Goal: Use online tool/utility: Utilize a website feature to perform a specific function

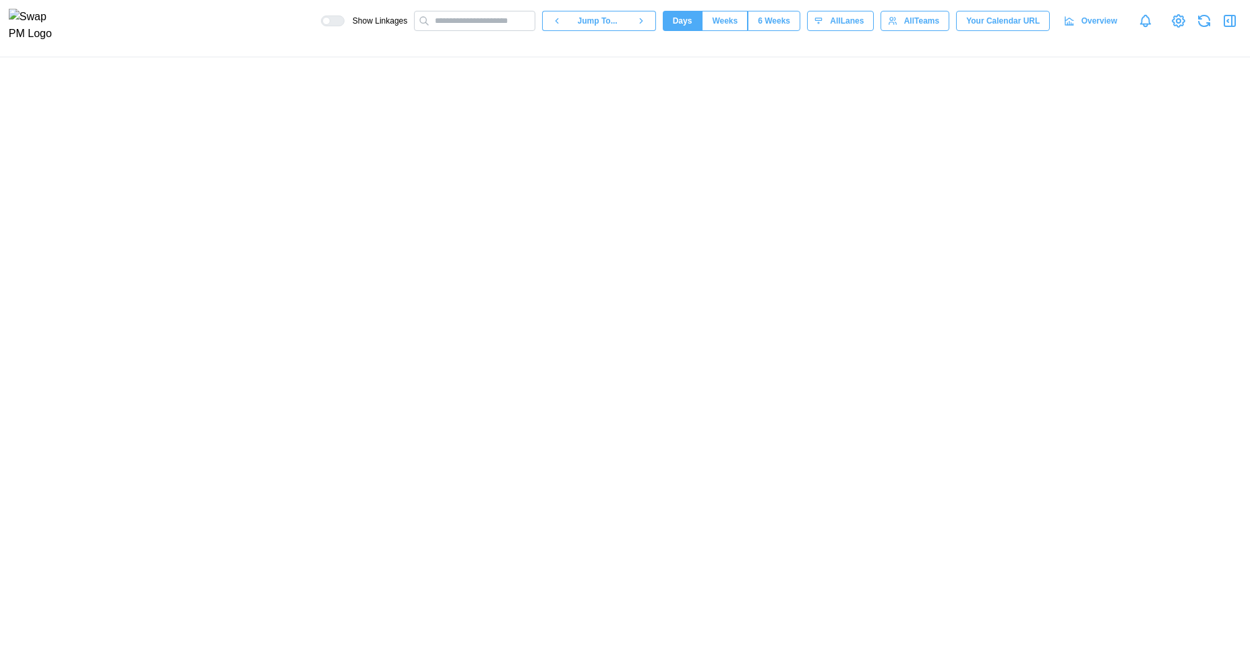
scroll to position [0, 56162]
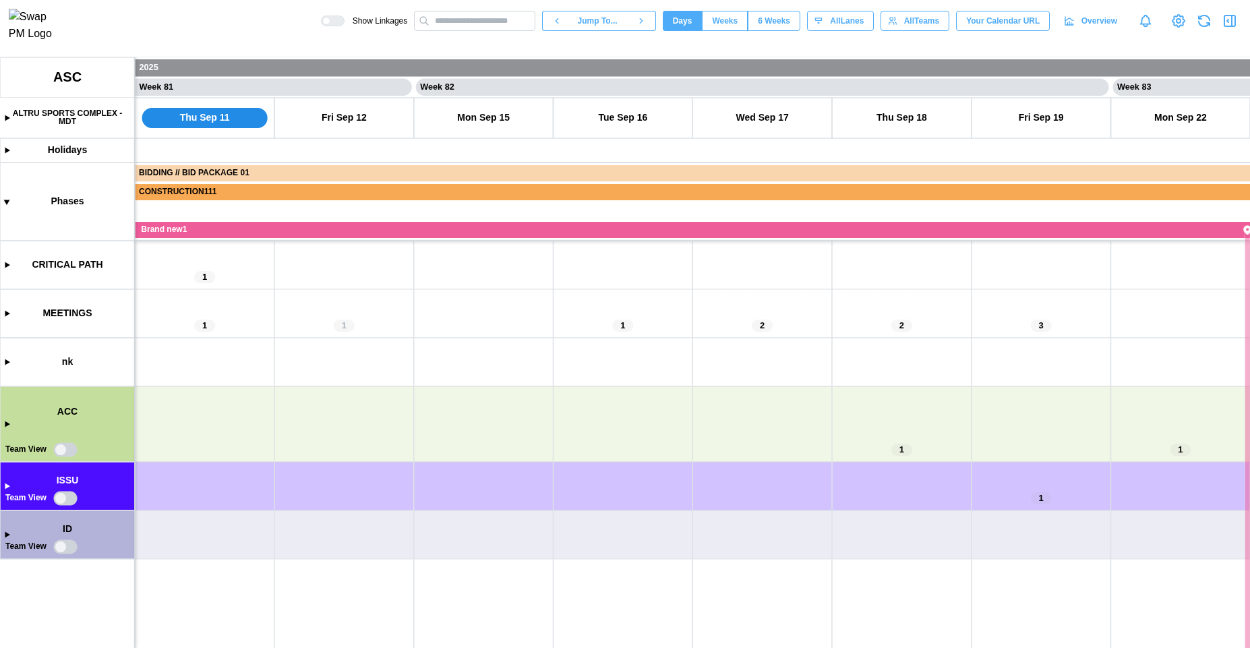
drag, startPoint x: 237, startPoint y: 484, endPoint x: 303, endPoint y: 381, distance: 122.8
click at [303, 381] on canvas at bounding box center [625, 352] width 1250 height 590
drag, startPoint x: 390, startPoint y: 434, endPoint x: 702, endPoint y: 402, distance: 314.4
click at [597, 431] on canvas at bounding box center [625, 352] width 1250 height 590
drag, startPoint x: 883, startPoint y: 348, endPoint x: 434, endPoint y: 398, distance: 451.6
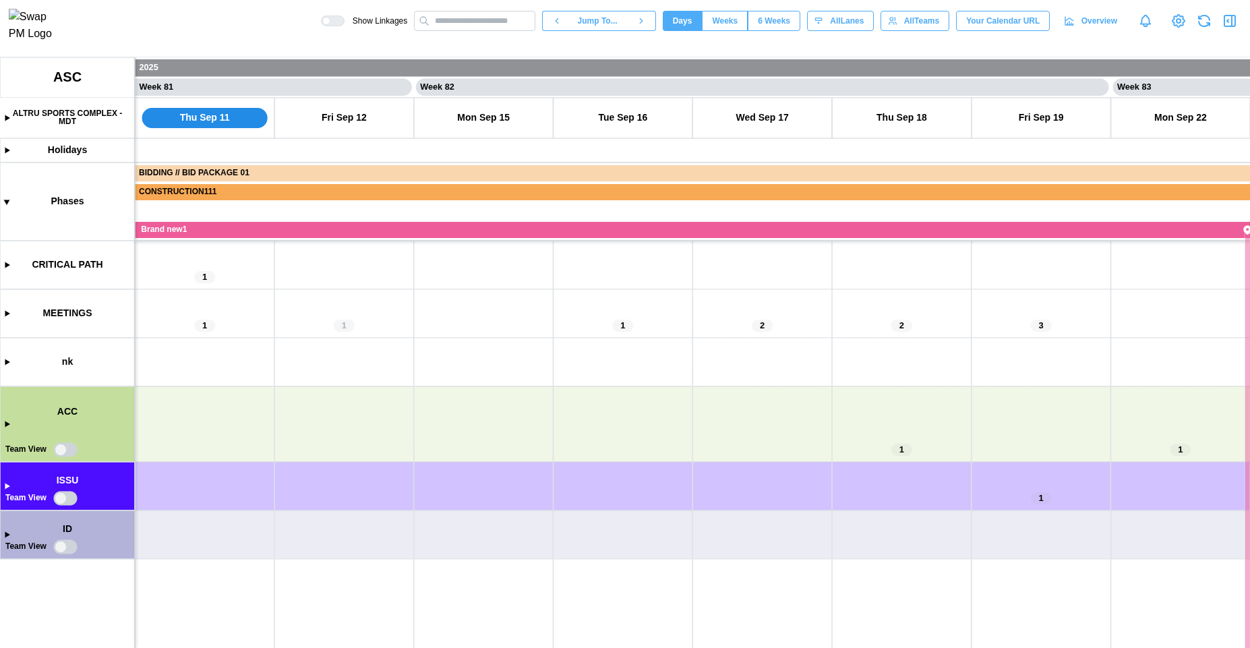
click at [443, 399] on canvas at bounding box center [625, 352] width 1250 height 590
drag, startPoint x: 545, startPoint y: 348, endPoint x: 668, endPoint y: 327, distance: 125.2
click at [656, 329] on canvas at bounding box center [625, 352] width 1250 height 590
drag, startPoint x: 886, startPoint y: 328, endPoint x: 396, endPoint y: 333, distance: 490.7
click at [514, 327] on canvas at bounding box center [625, 352] width 1250 height 590
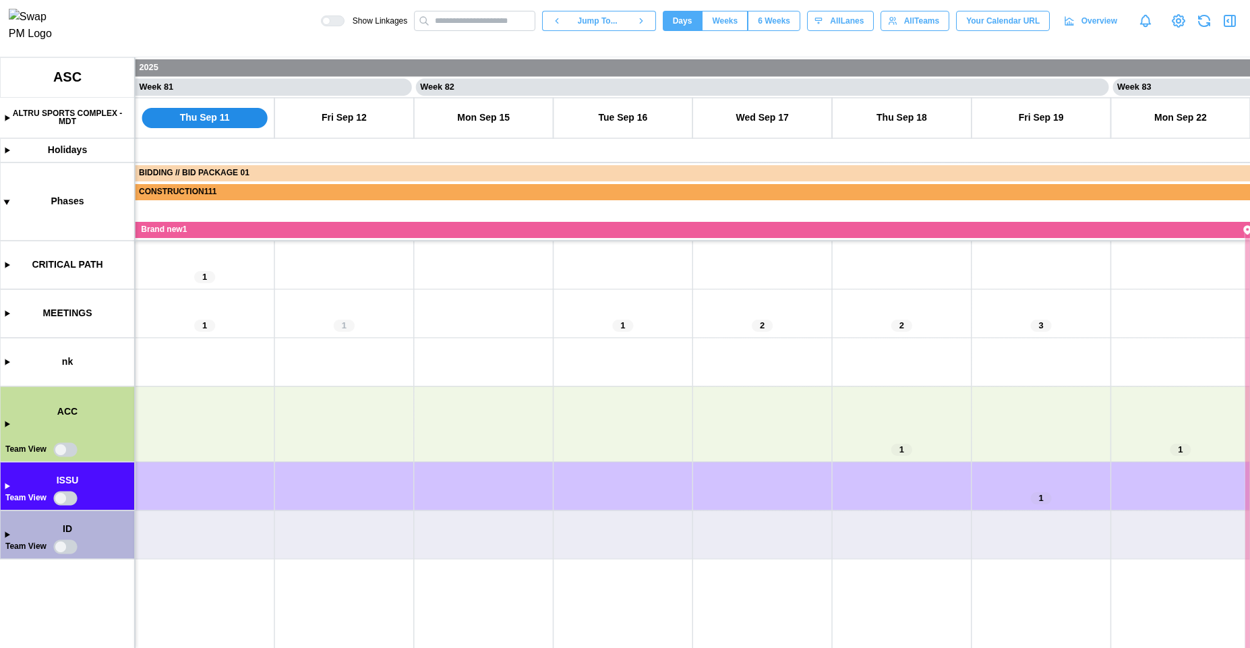
drag, startPoint x: 394, startPoint y: 333, endPoint x: 777, endPoint y: 310, distance: 383.5
click at [774, 311] on canvas at bounding box center [625, 352] width 1250 height 590
drag, startPoint x: 1054, startPoint y: 375, endPoint x: 722, endPoint y: 375, distance: 332.3
click at [737, 375] on canvas at bounding box center [625, 352] width 1250 height 590
drag, startPoint x: 512, startPoint y: 379, endPoint x: 780, endPoint y: 335, distance: 271.9
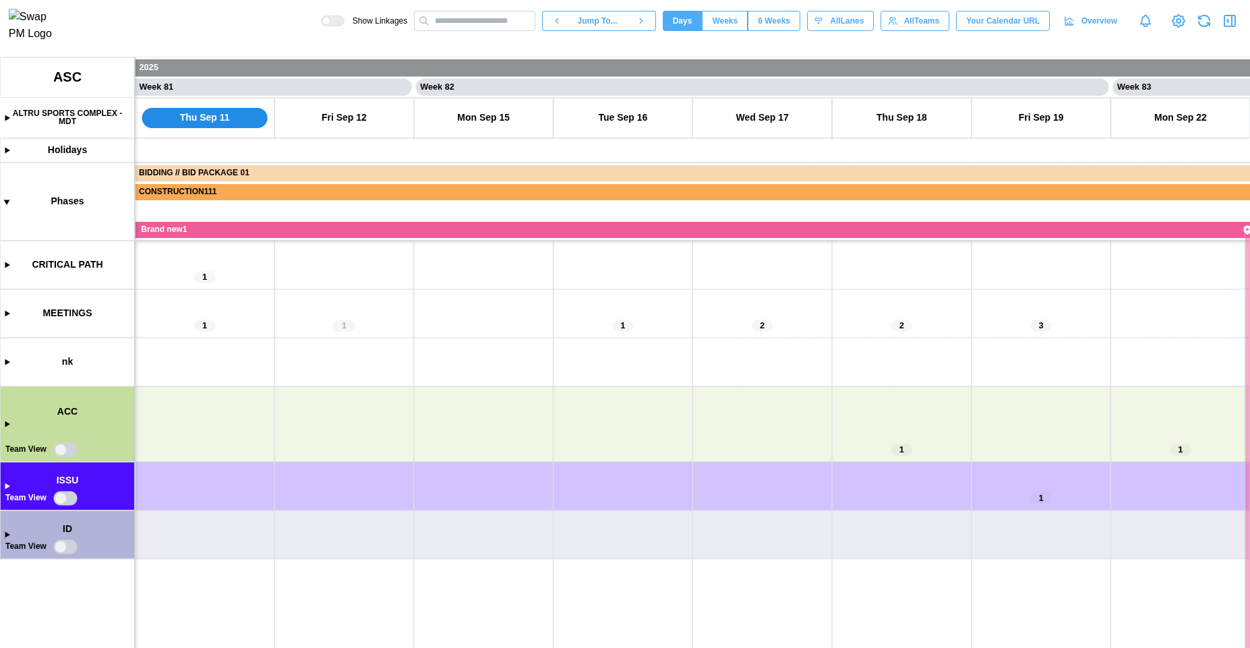
click at [768, 335] on canvas at bounding box center [625, 352] width 1250 height 590
click at [67, 447] on canvas at bounding box center [625, 352] width 1250 height 590
drag, startPoint x: 469, startPoint y: 557, endPoint x: 255, endPoint y: 495, distance: 222.3
click at [263, 498] on canvas at bounding box center [625, 352] width 1250 height 590
drag, startPoint x: 249, startPoint y: 489, endPoint x: 659, endPoint y: 475, distance: 409.4
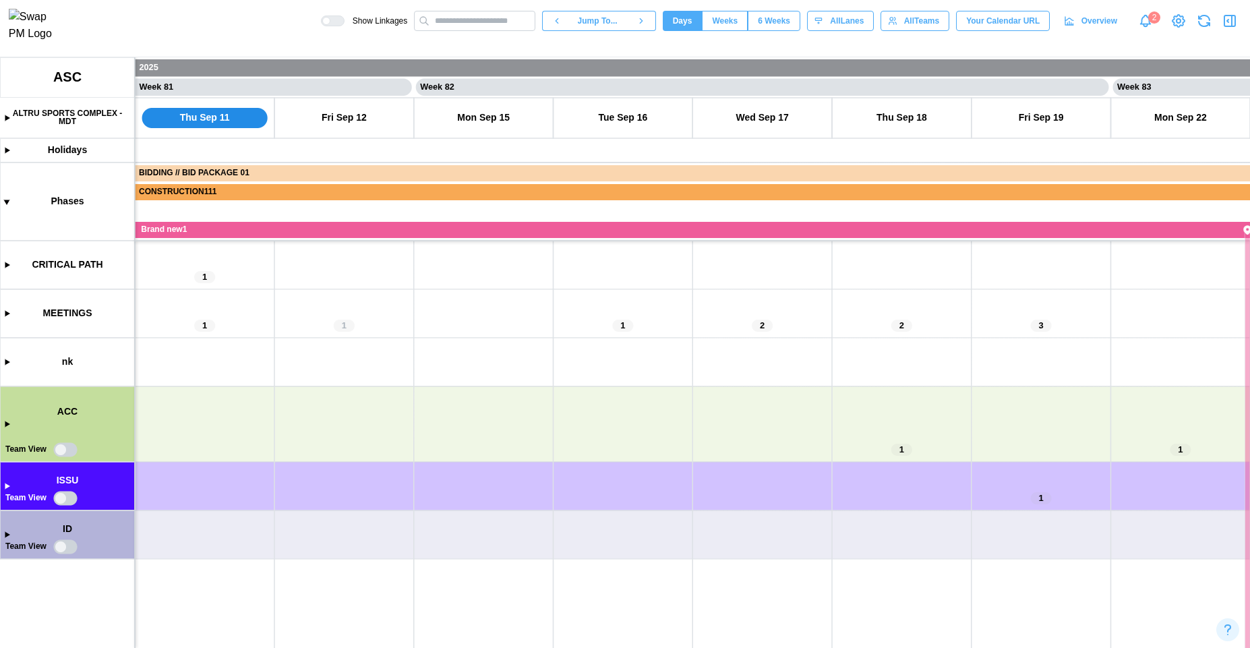
click at [487, 475] on canvas at bounding box center [625, 352] width 1250 height 590
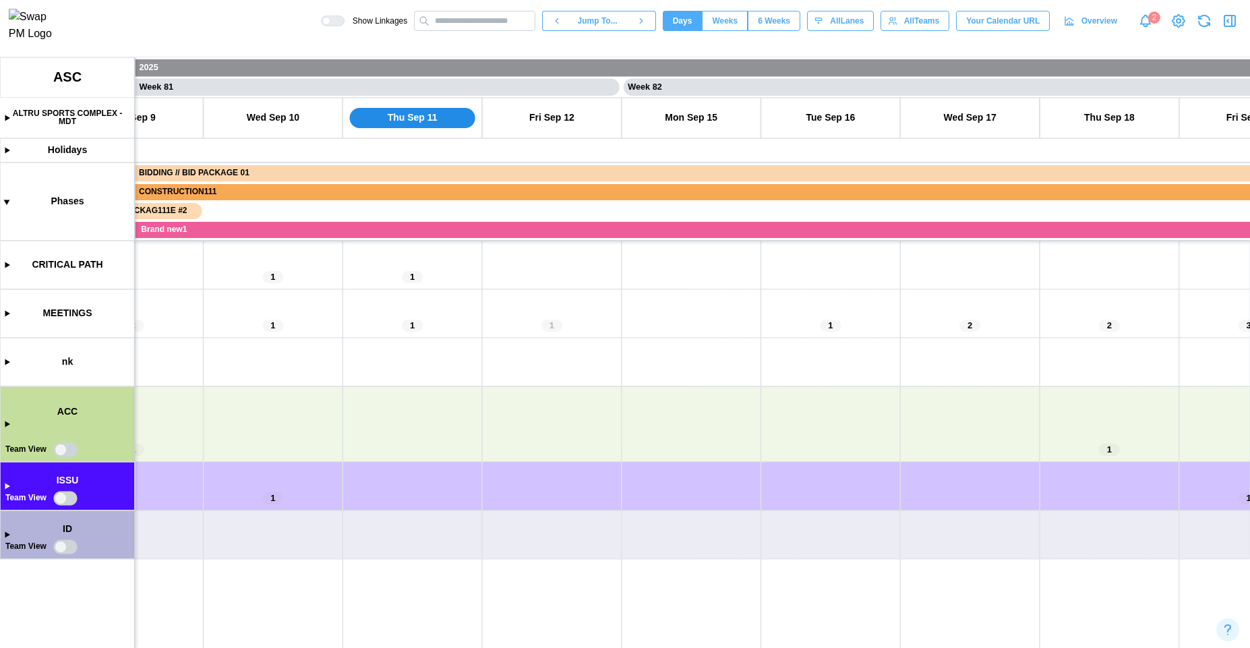
drag, startPoint x: 672, startPoint y: 475, endPoint x: 394, endPoint y: 476, distance: 278.4
click at [402, 478] on canvas at bounding box center [625, 352] width 1250 height 590
drag, startPoint x: 268, startPoint y: 472, endPoint x: 386, endPoint y: 438, distance: 122.7
click at [386, 438] on canvas at bounding box center [625, 352] width 1250 height 590
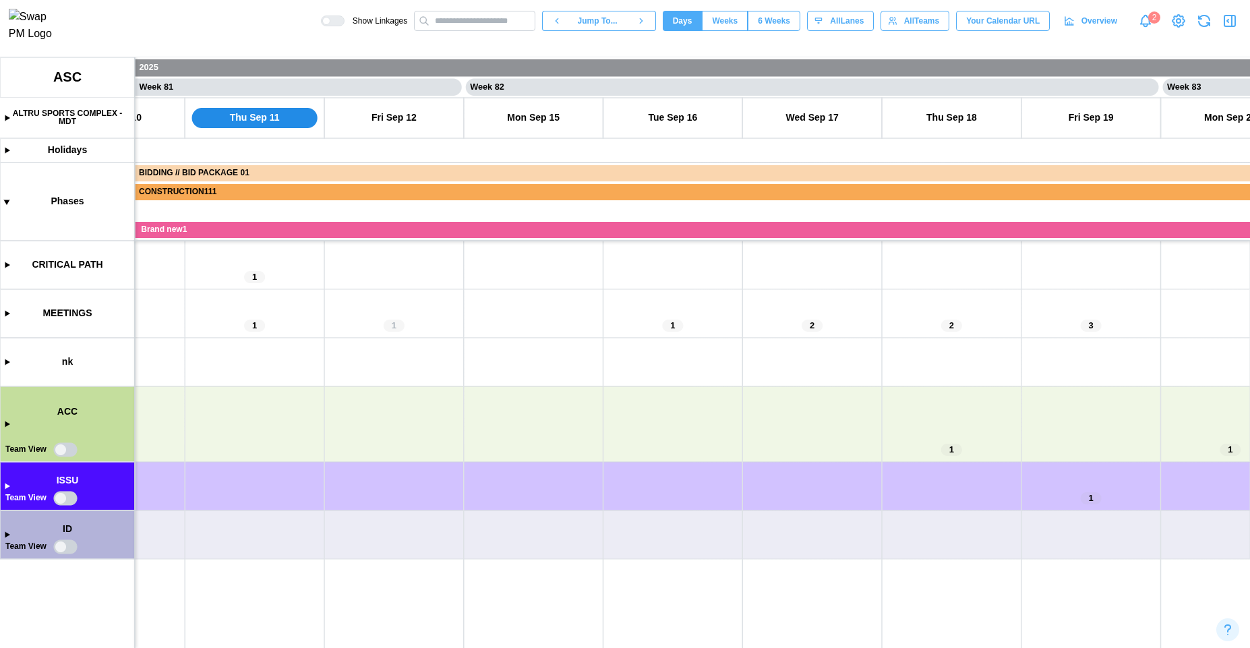
click at [65, 451] on canvas at bounding box center [625, 352] width 1250 height 590
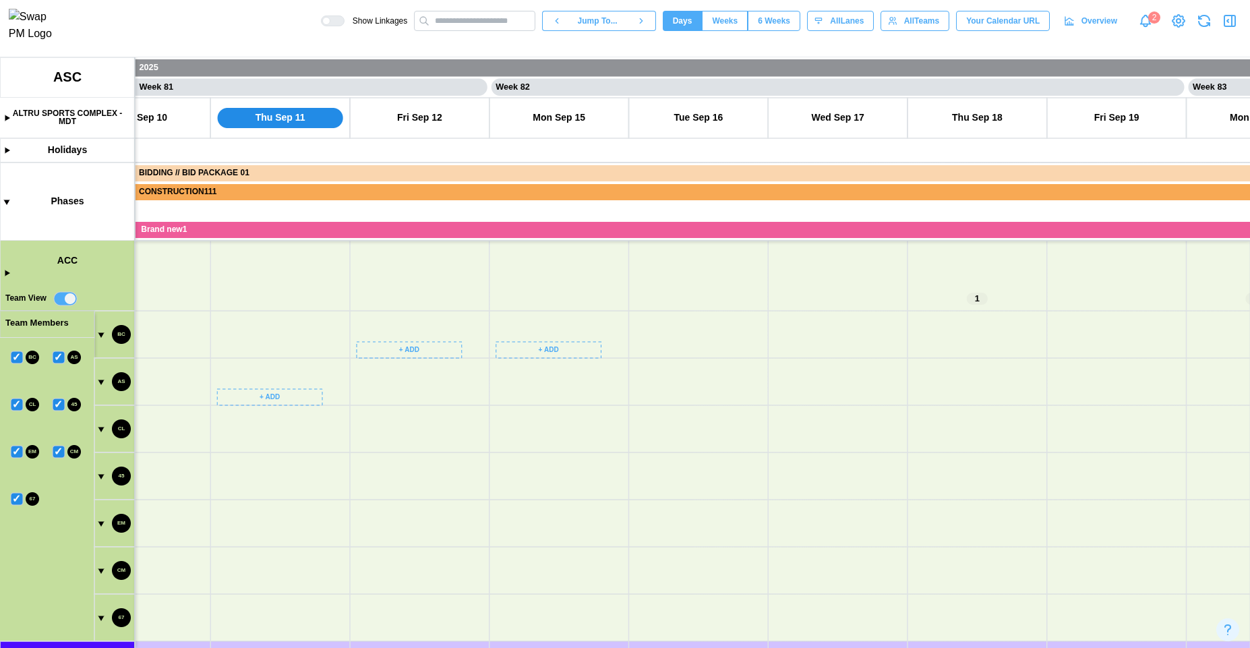
scroll to position [182, 0]
drag, startPoint x: 204, startPoint y: 516, endPoint x: 234, endPoint y: 330, distance: 189.1
click at [234, 330] on canvas at bounding box center [625, 352] width 1250 height 590
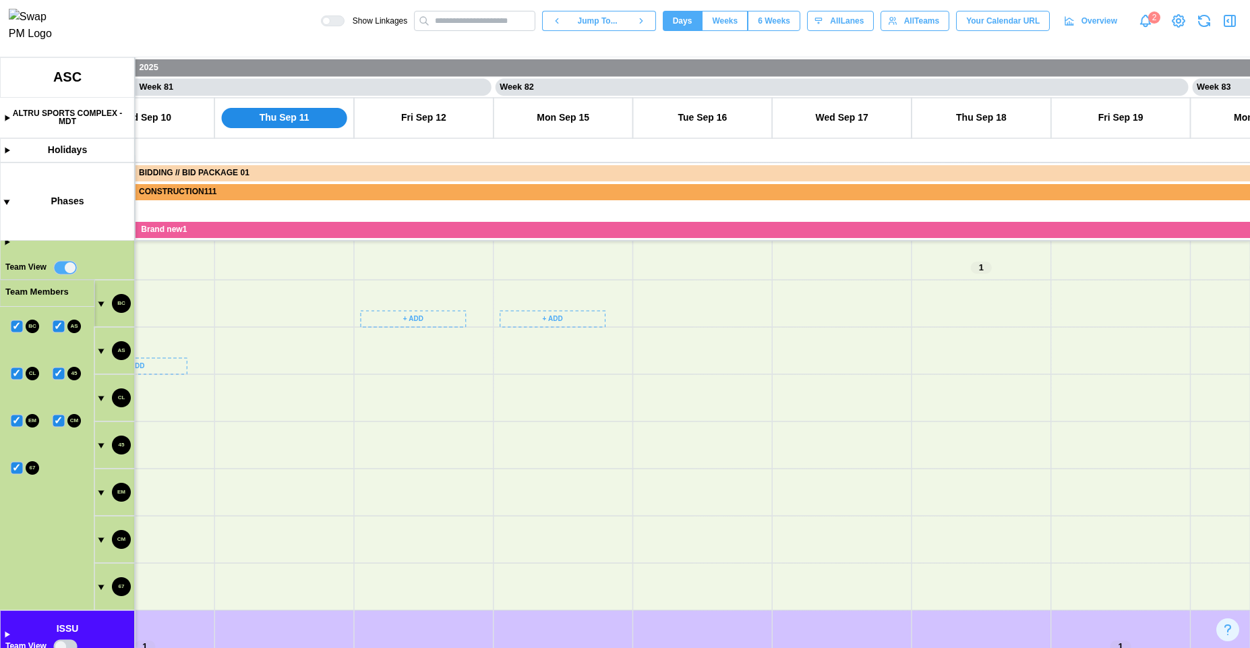
scroll to position [241, 0]
drag, startPoint x: 186, startPoint y: 344, endPoint x: 203, endPoint y: 270, distance: 76.0
click at [203, 272] on canvas at bounding box center [625, 352] width 1250 height 590
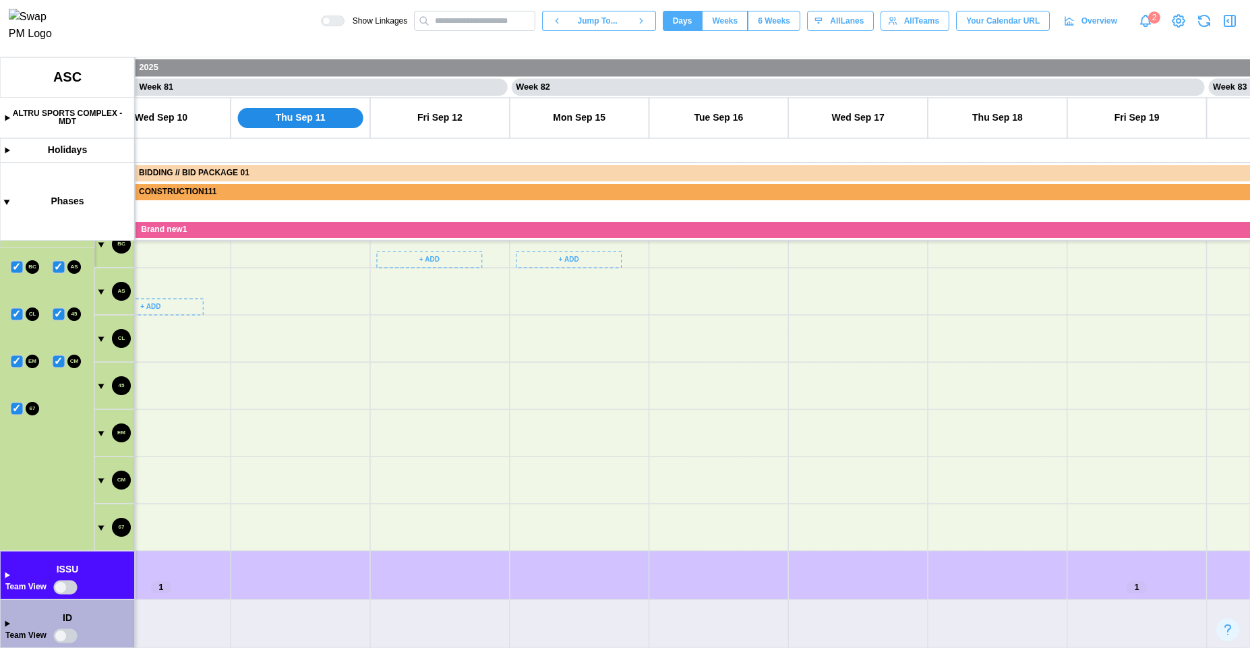
scroll to position [0, 56035]
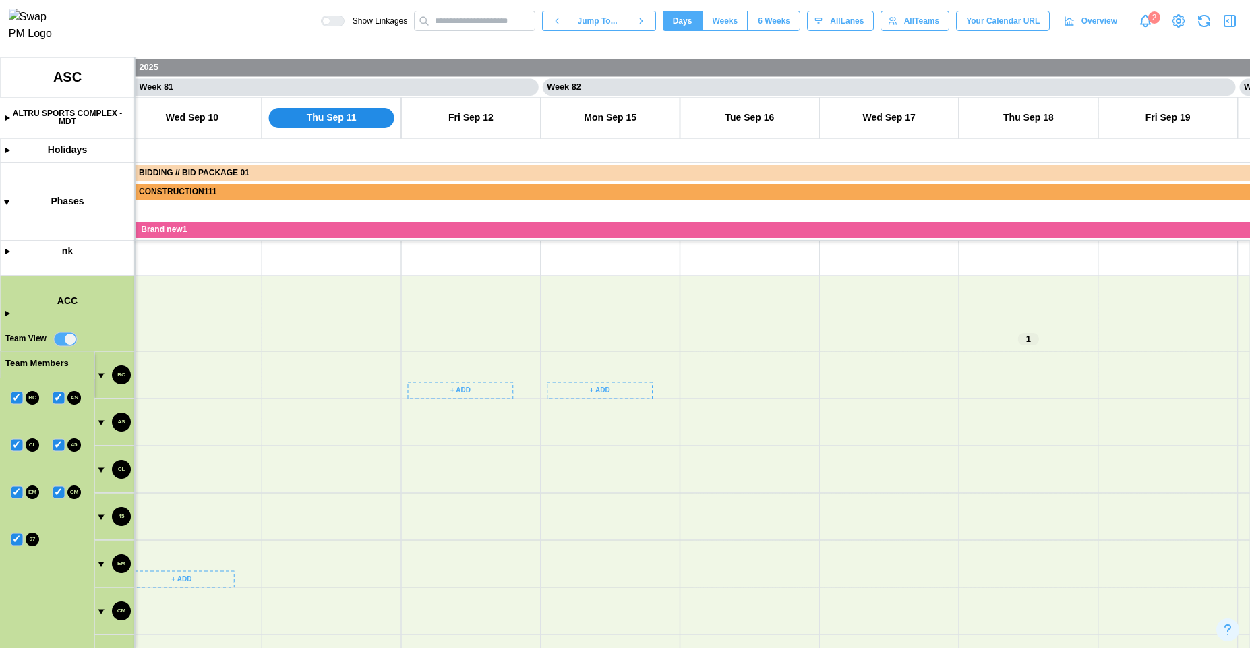
drag, startPoint x: 212, startPoint y: 407, endPoint x: 243, endPoint y: 542, distance: 138.3
click at [243, 542] on canvas at bounding box center [625, 352] width 1250 height 590
drag, startPoint x: 226, startPoint y: 505, endPoint x: 267, endPoint y: 363, distance: 147.9
click at [267, 363] on canvas at bounding box center [625, 352] width 1250 height 590
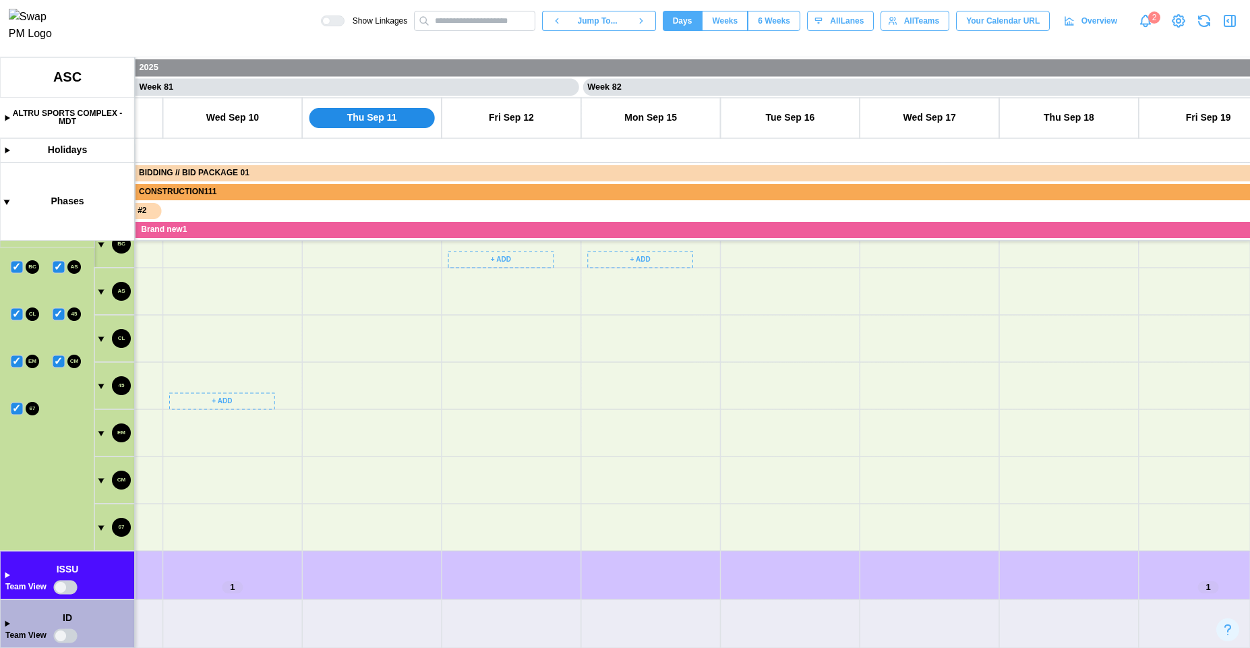
scroll to position [0, 55710]
drag, startPoint x: 278, startPoint y: 435, endPoint x: 537, endPoint y: 473, distance: 261.5
click at [537, 473] on canvas at bounding box center [625, 352] width 1250 height 590
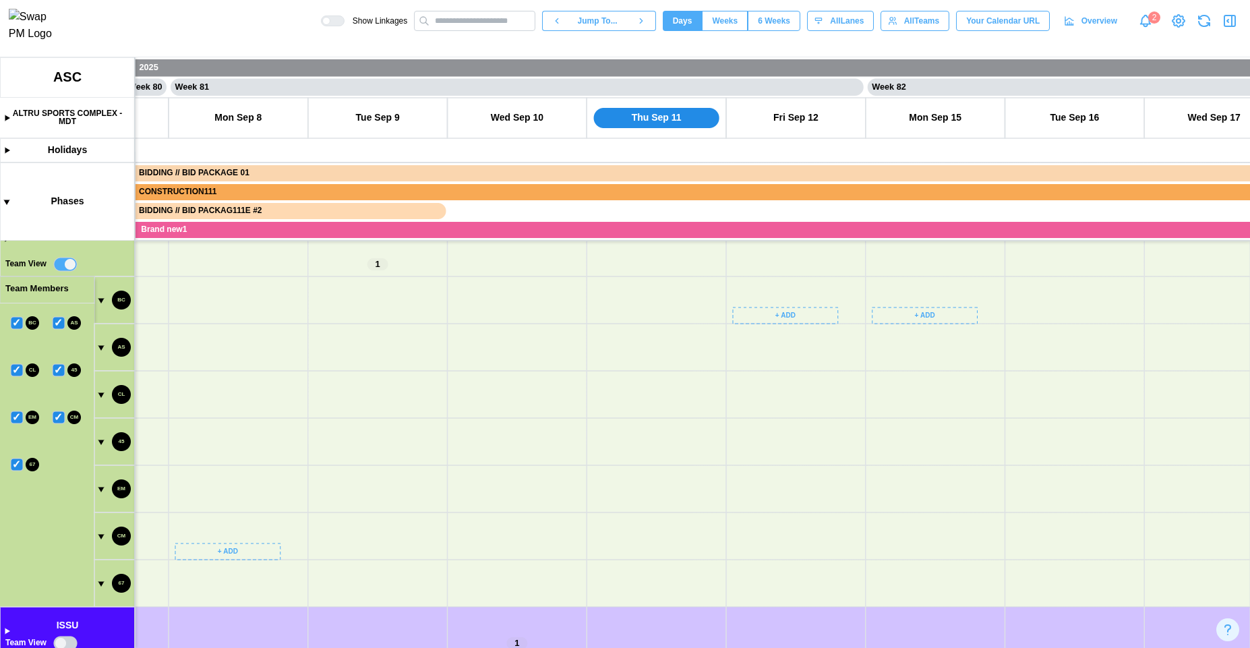
scroll to position [241, 0]
drag, startPoint x: 304, startPoint y: 561, endPoint x: 313, endPoint y: 305, distance: 256.3
click at [313, 306] on canvas at bounding box center [625, 352] width 1250 height 590
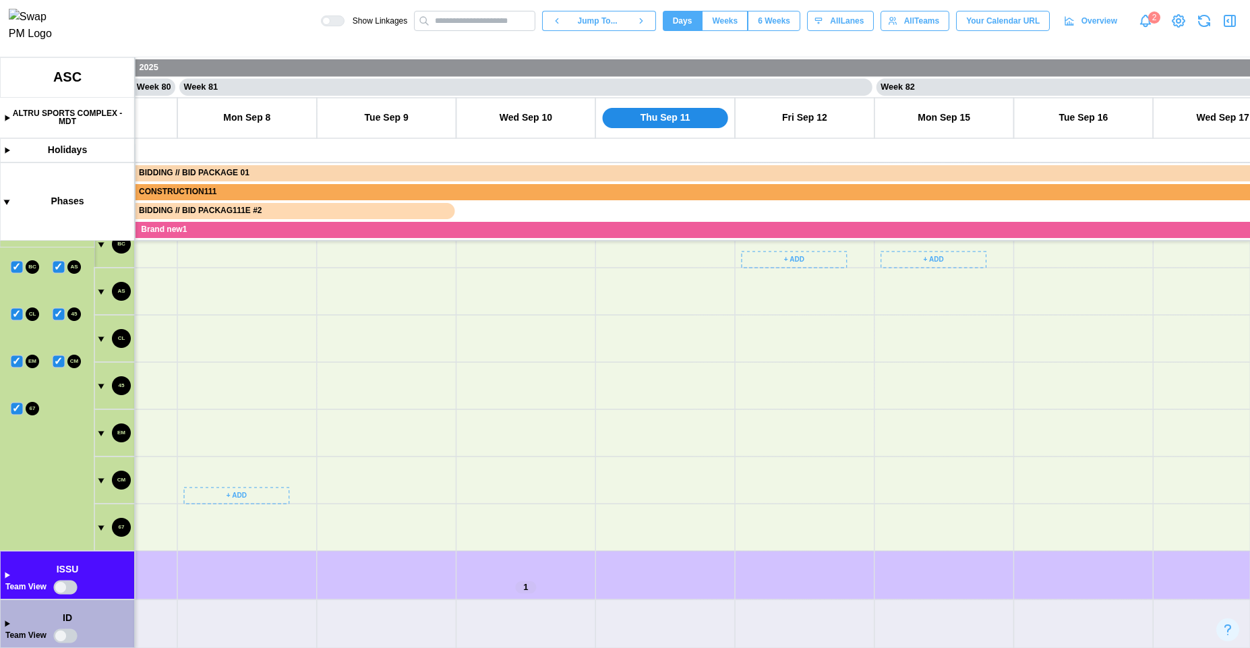
click at [66, 587] on canvas at bounding box center [625, 352] width 1250 height 590
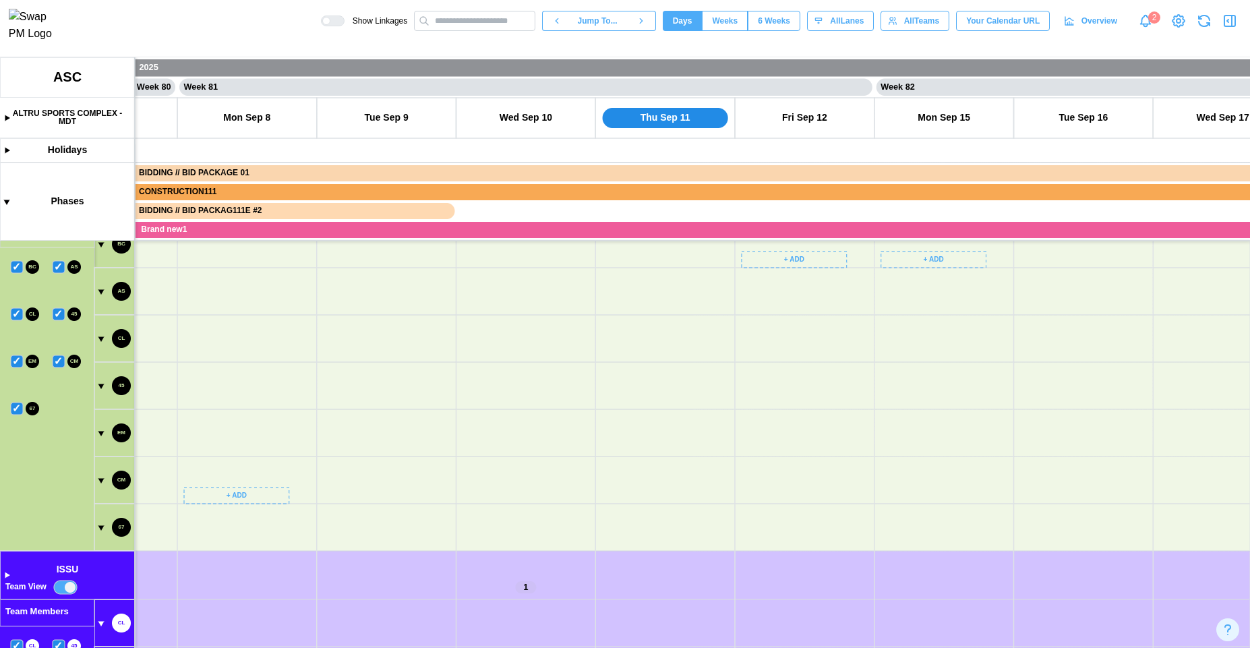
scroll to position [0, 55685]
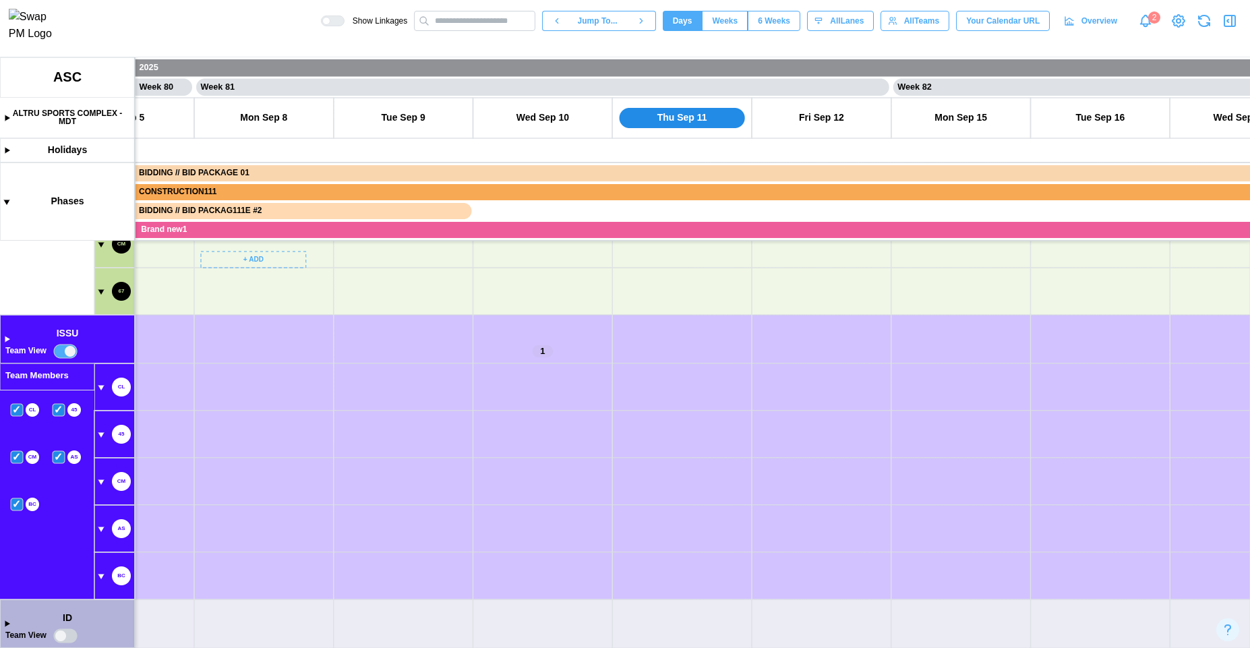
drag, startPoint x: 208, startPoint y: 601, endPoint x: 227, endPoint y: 339, distance: 262.2
click at [227, 339] on canvas at bounding box center [625, 352] width 1250 height 590
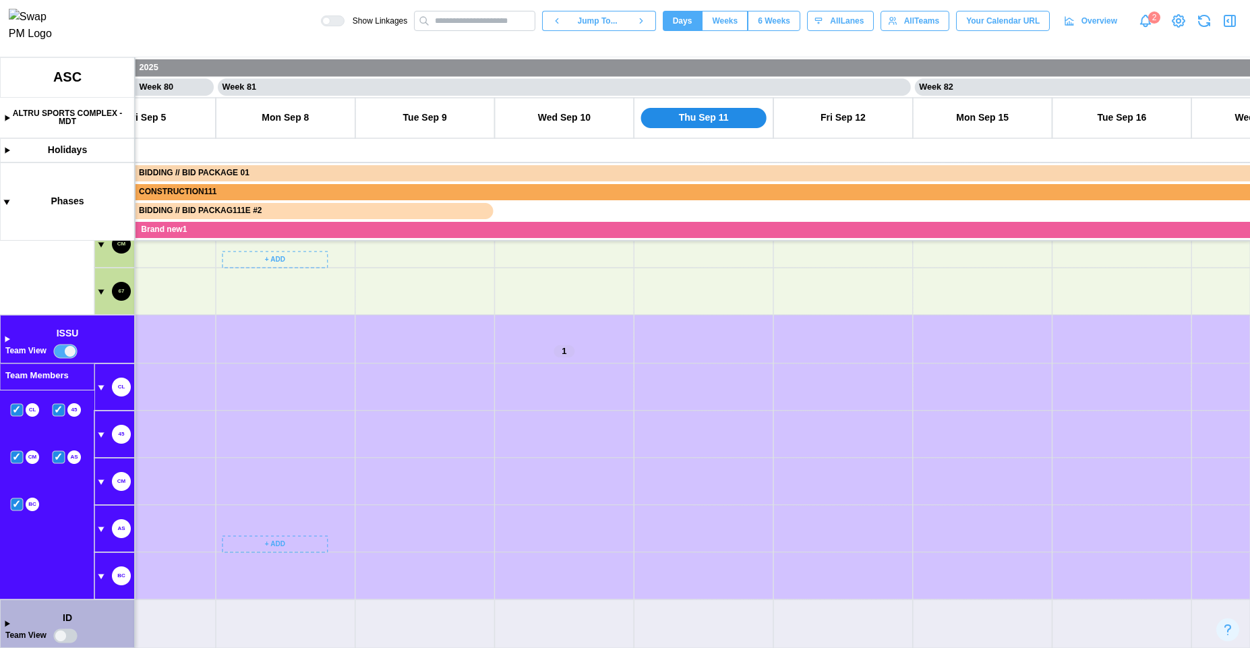
drag, startPoint x: 215, startPoint y: 510, endPoint x: 256, endPoint y: 382, distance: 135.2
click at [251, 384] on canvas at bounding box center [625, 352] width 1250 height 590
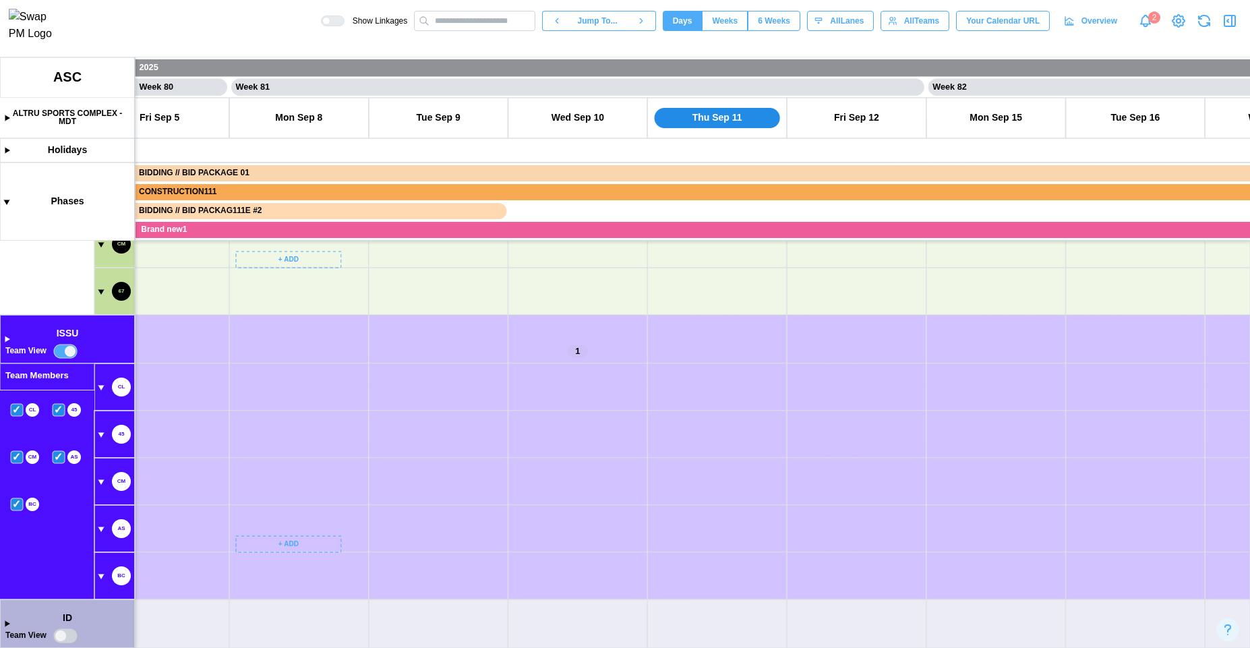
drag, startPoint x: 202, startPoint y: 345, endPoint x: 206, endPoint y: 408, distance: 63.5
click at [206, 408] on canvas at bounding box center [625, 352] width 1250 height 590
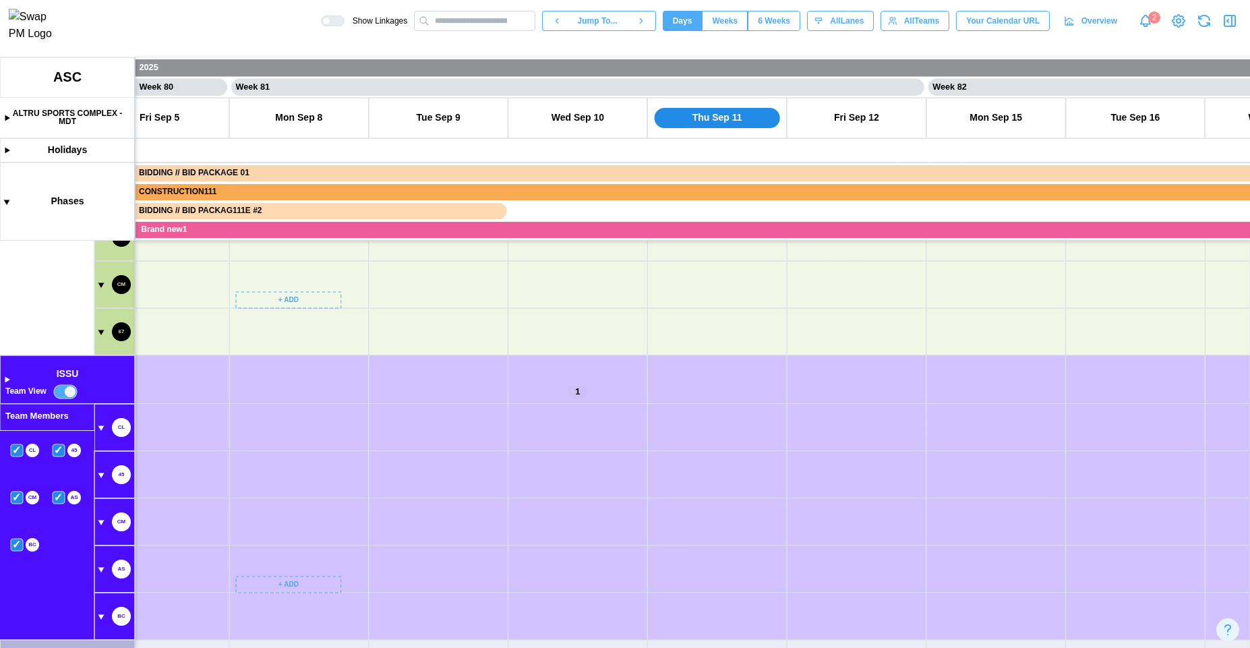
scroll to position [0, 0]
drag, startPoint x: 269, startPoint y: 344, endPoint x: 274, endPoint y: 466, distance: 122.8
click at [274, 466] on canvas at bounding box center [625, 352] width 1250 height 590
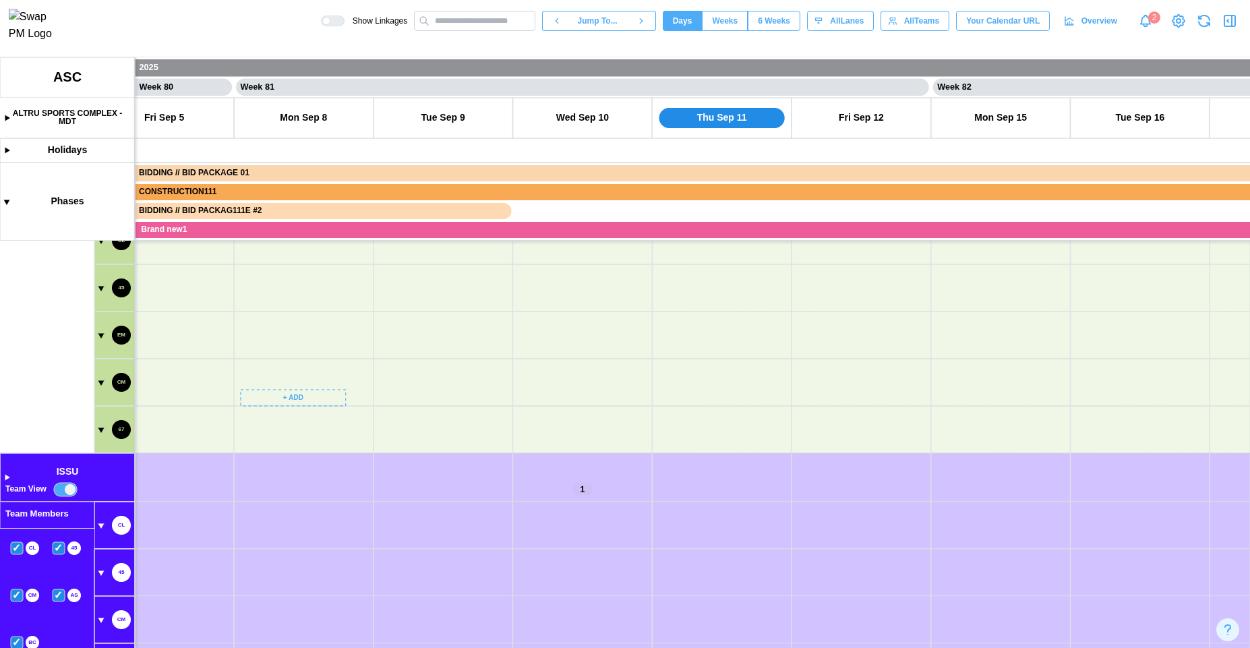
drag, startPoint x: 284, startPoint y: 327, endPoint x: 278, endPoint y: 408, distance: 81.7
click at [278, 408] on canvas at bounding box center [625, 352] width 1250 height 590
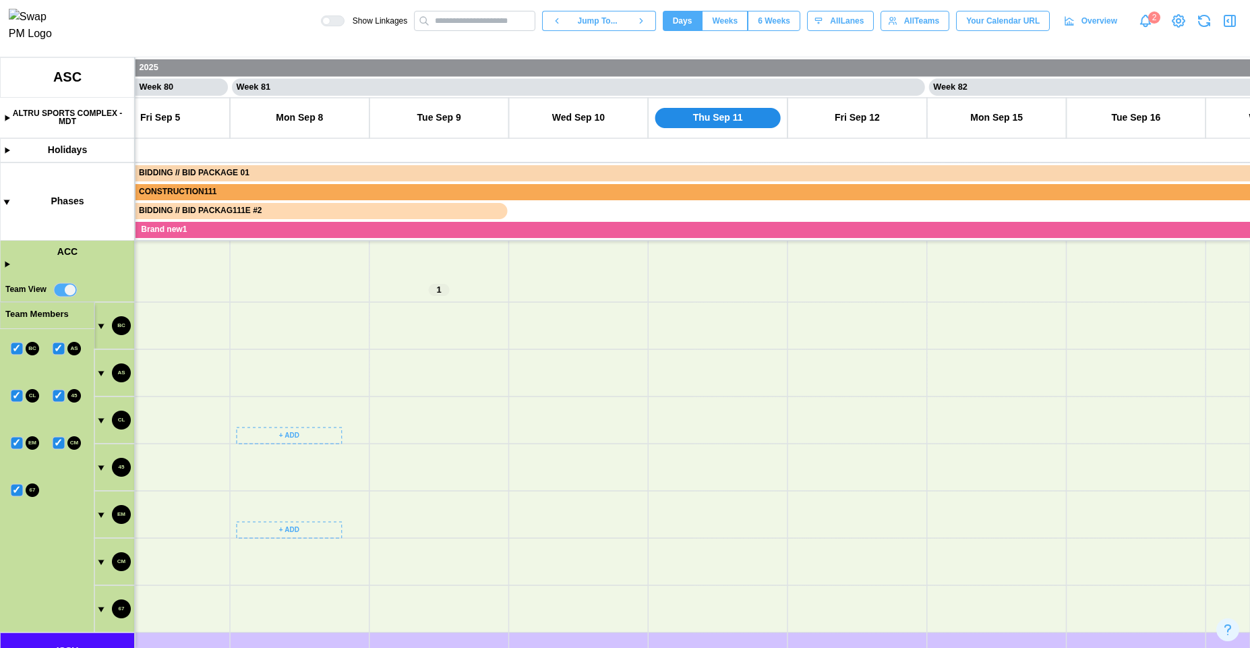
drag, startPoint x: 264, startPoint y: 301, endPoint x: 156, endPoint y: 326, distance: 109.9
click at [265, 410] on canvas at bounding box center [625, 352] width 1250 height 590
click at [68, 287] on canvas at bounding box center [625, 352] width 1250 height 590
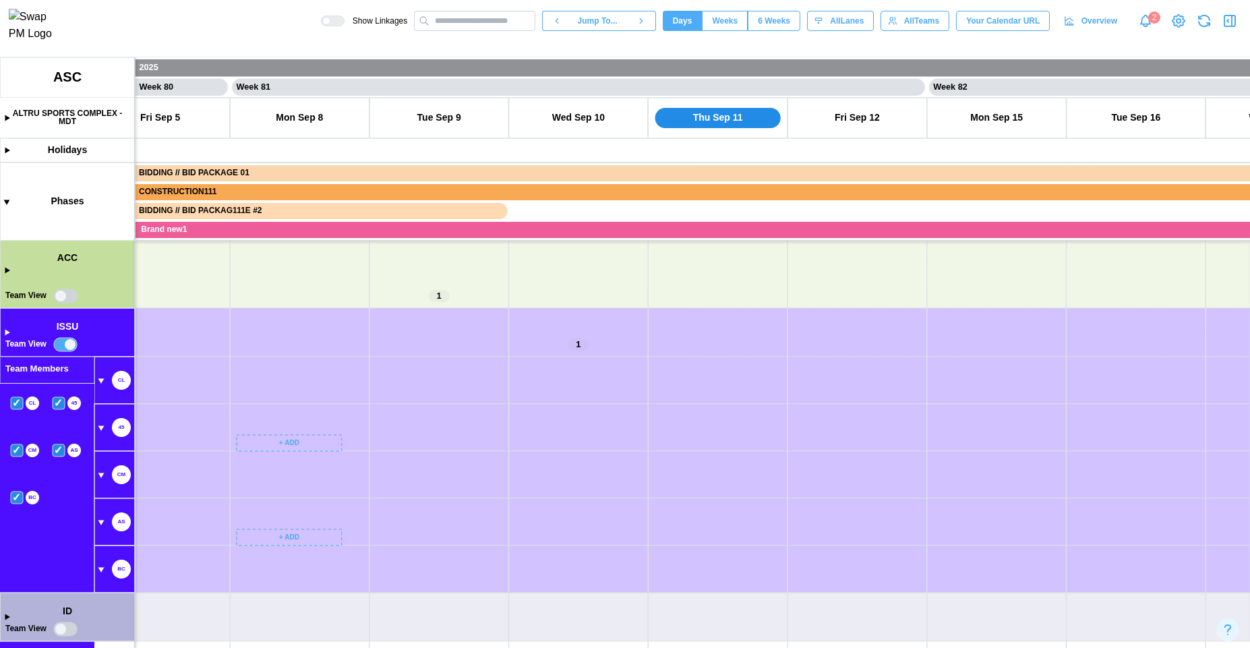
click at [66, 296] on canvas at bounding box center [625, 352] width 1250 height 590
click at [7, 270] on canvas at bounding box center [625, 352] width 1250 height 590
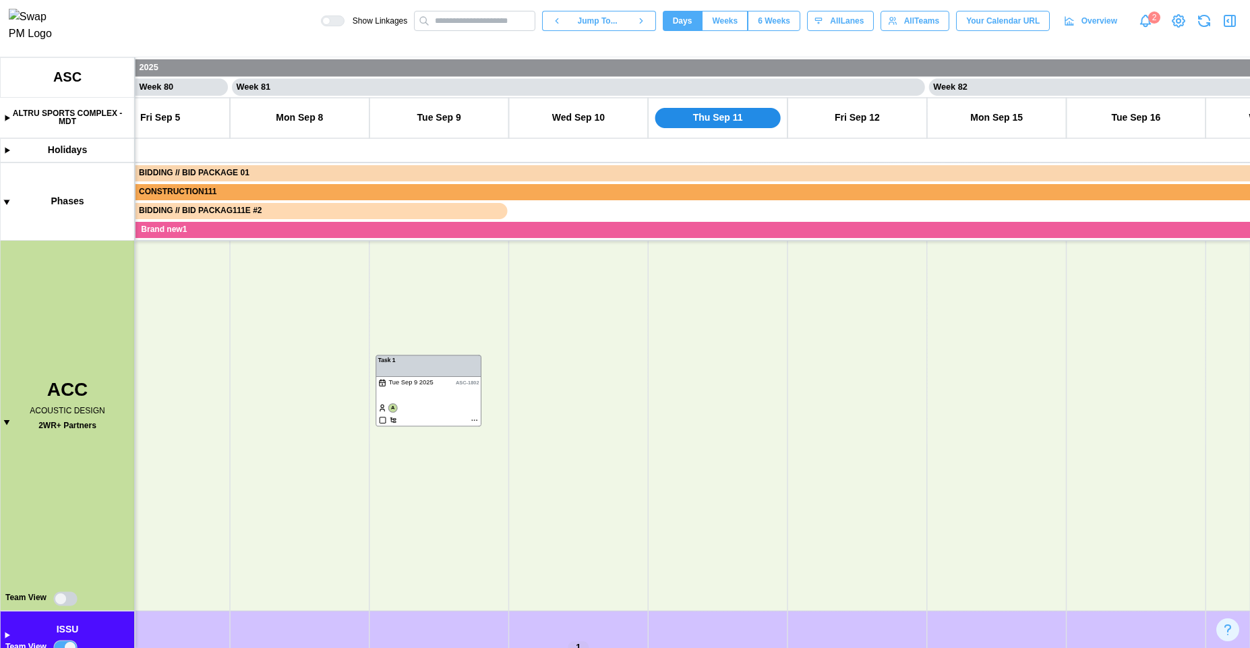
click at [69, 593] on canvas at bounding box center [625, 352] width 1250 height 590
click at [65, 595] on canvas at bounding box center [625, 352] width 1250 height 590
click at [72, 599] on canvas at bounding box center [625, 352] width 1250 height 590
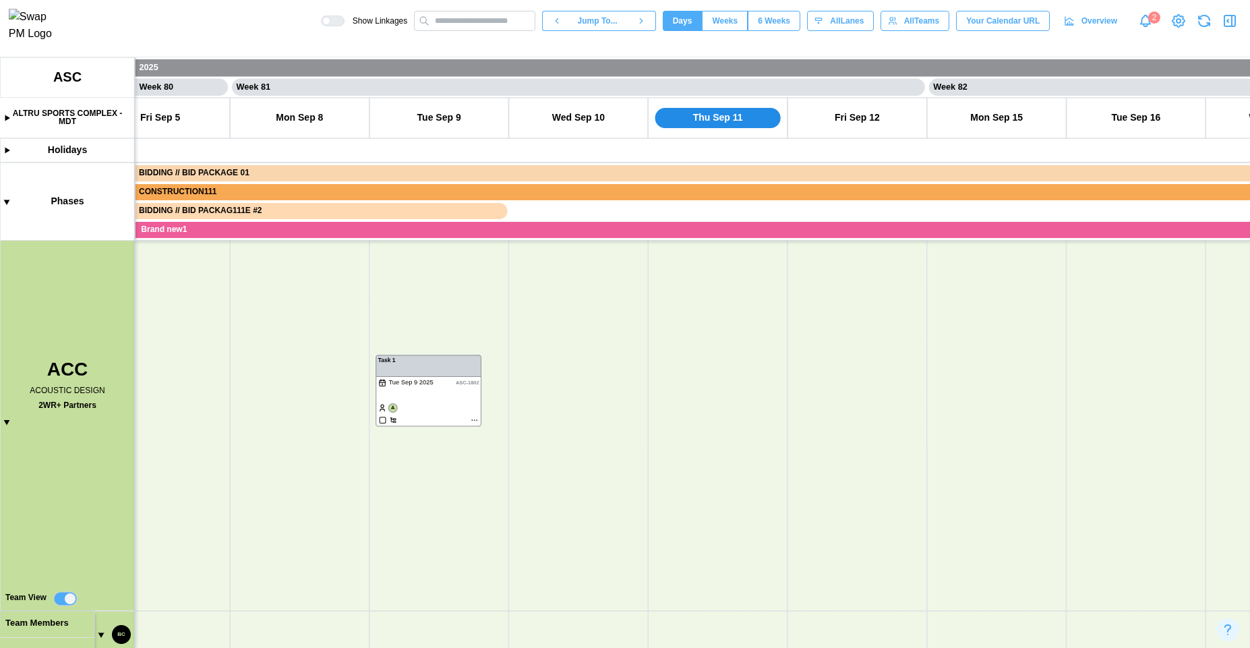
drag, startPoint x: 166, startPoint y: 599, endPoint x: 191, endPoint y: 329, distance: 270.8
click at [191, 288] on canvas at bounding box center [625, 352] width 1250 height 590
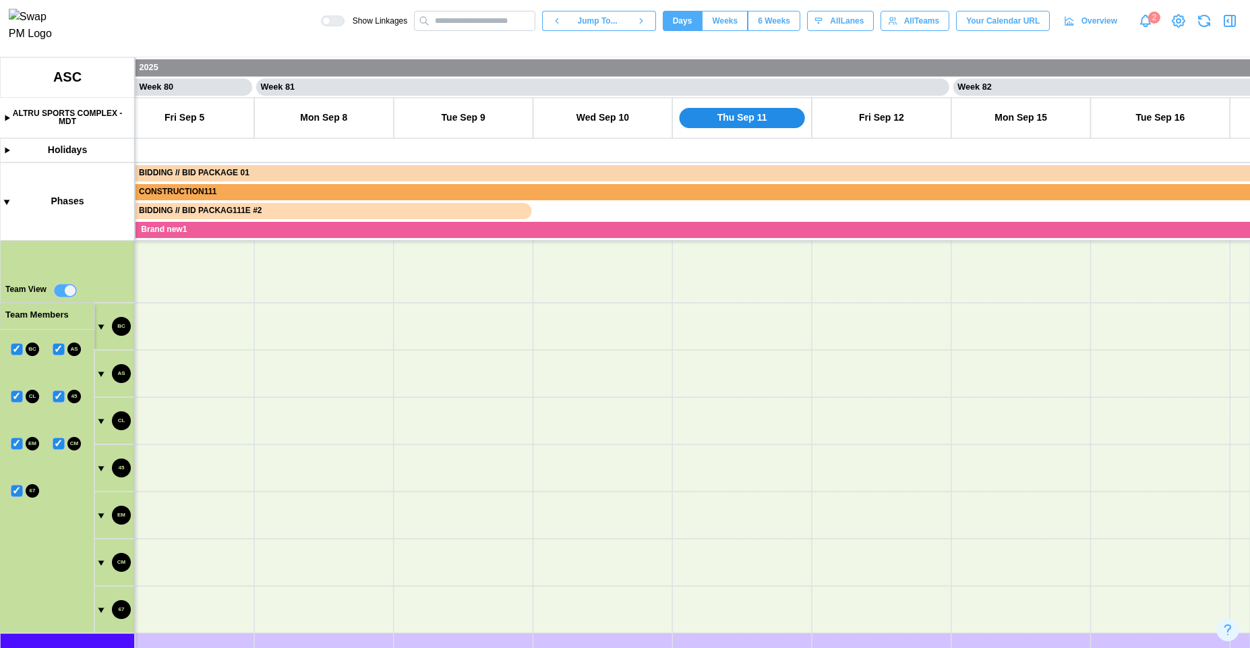
drag, startPoint x: 191, startPoint y: 329, endPoint x: 191, endPoint y: 535, distance: 205.6
click at [191, 535] on canvas at bounding box center [625, 352] width 1250 height 590
drag, startPoint x: 178, startPoint y: 288, endPoint x: 180, endPoint y: 555, distance: 266.9
click at [180, 555] on canvas at bounding box center [625, 352] width 1250 height 590
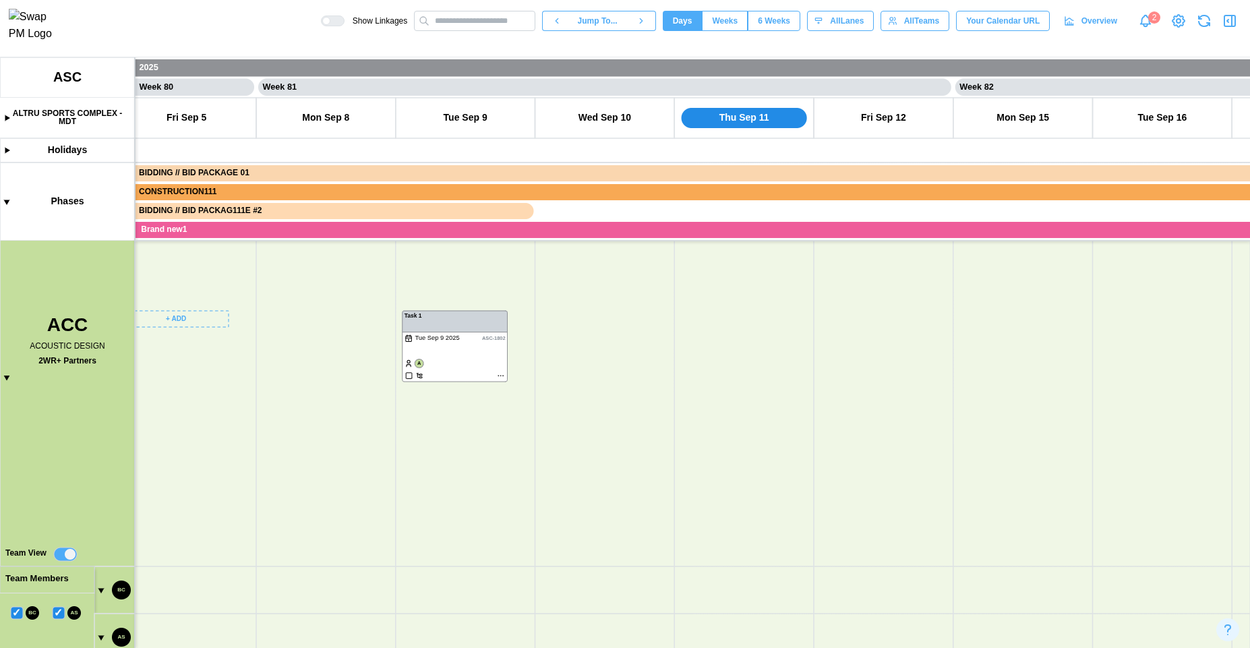
click at [7, 376] on canvas at bounding box center [625, 352] width 1250 height 590
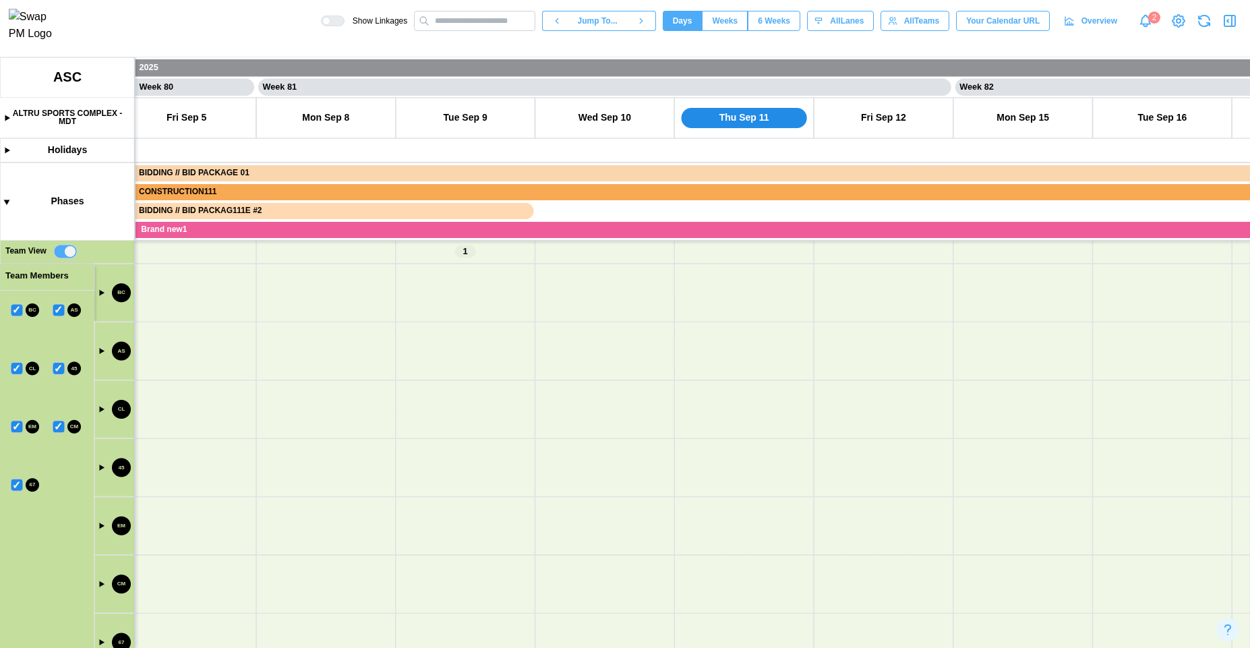
drag, startPoint x: 204, startPoint y: 293, endPoint x: 210, endPoint y: 476, distance: 182.7
click at [245, 483] on canvas at bounding box center [625, 352] width 1250 height 590
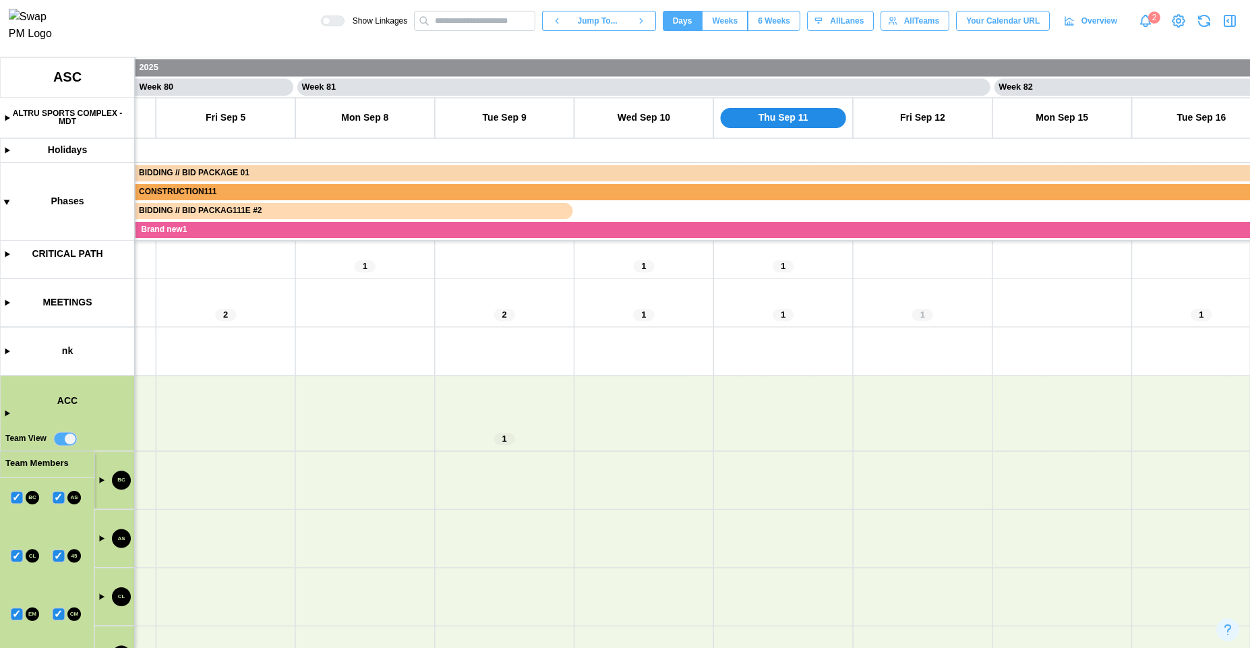
click at [61, 435] on canvas at bounding box center [625, 352] width 1250 height 590
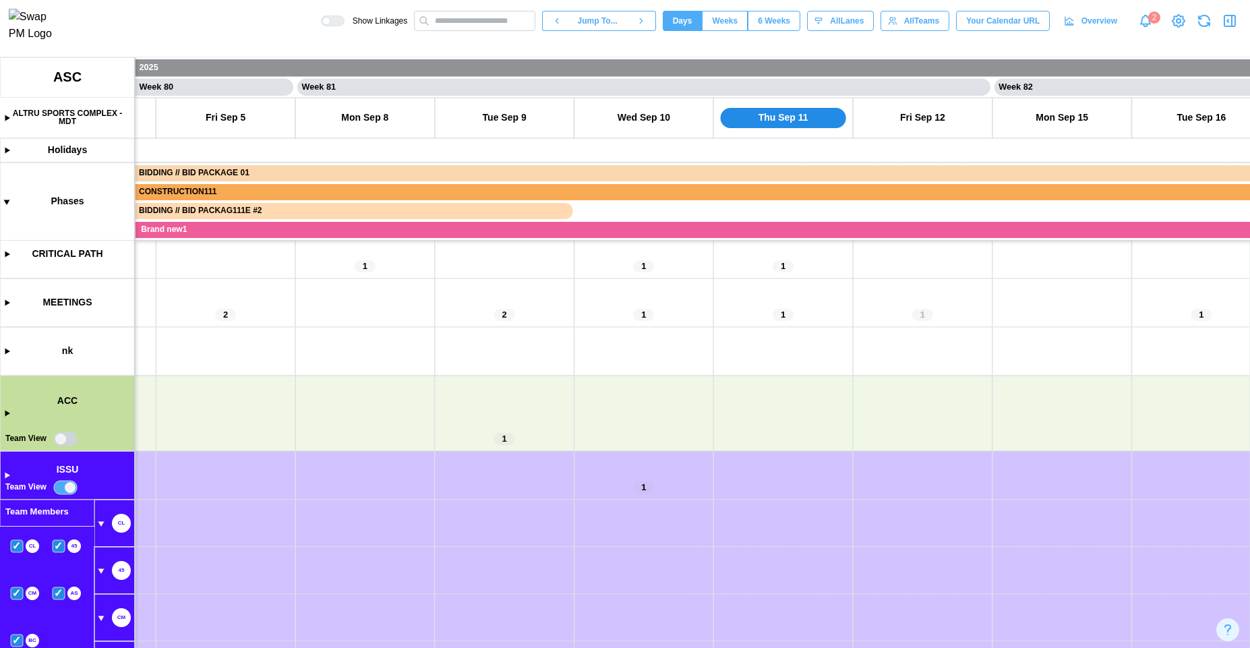
click at [66, 435] on canvas at bounding box center [625, 352] width 1250 height 590
click at [65, 485] on canvas at bounding box center [625, 352] width 1250 height 590
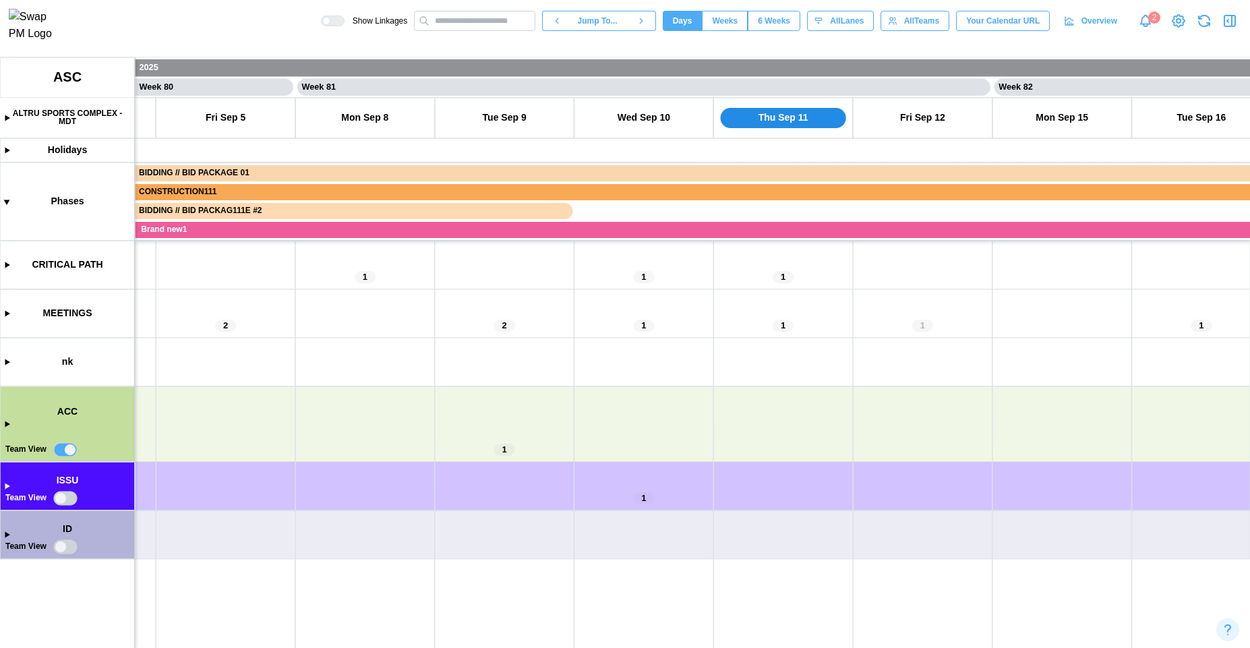
click at [70, 447] on canvas at bounding box center [625, 352] width 1250 height 590
click at [63, 448] on canvas at bounding box center [625, 352] width 1250 height 590
click at [71, 542] on canvas at bounding box center [625, 352] width 1250 height 590
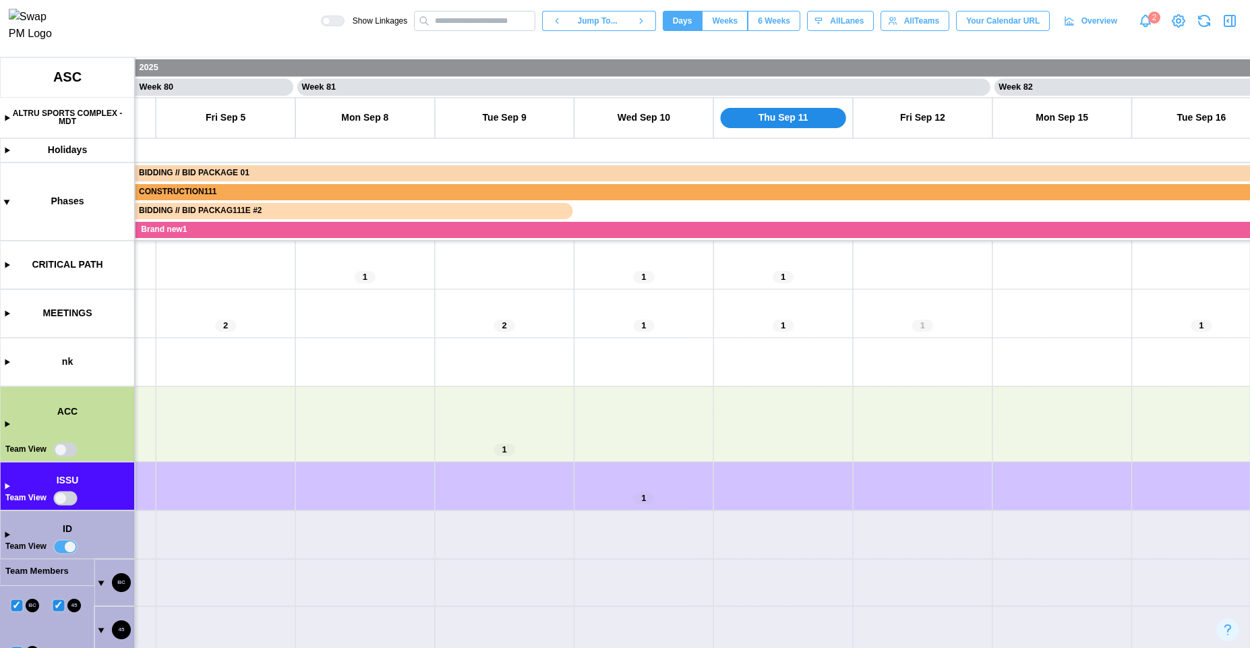
click at [71, 542] on canvas at bounding box center [625, 352] width 1250 height 590
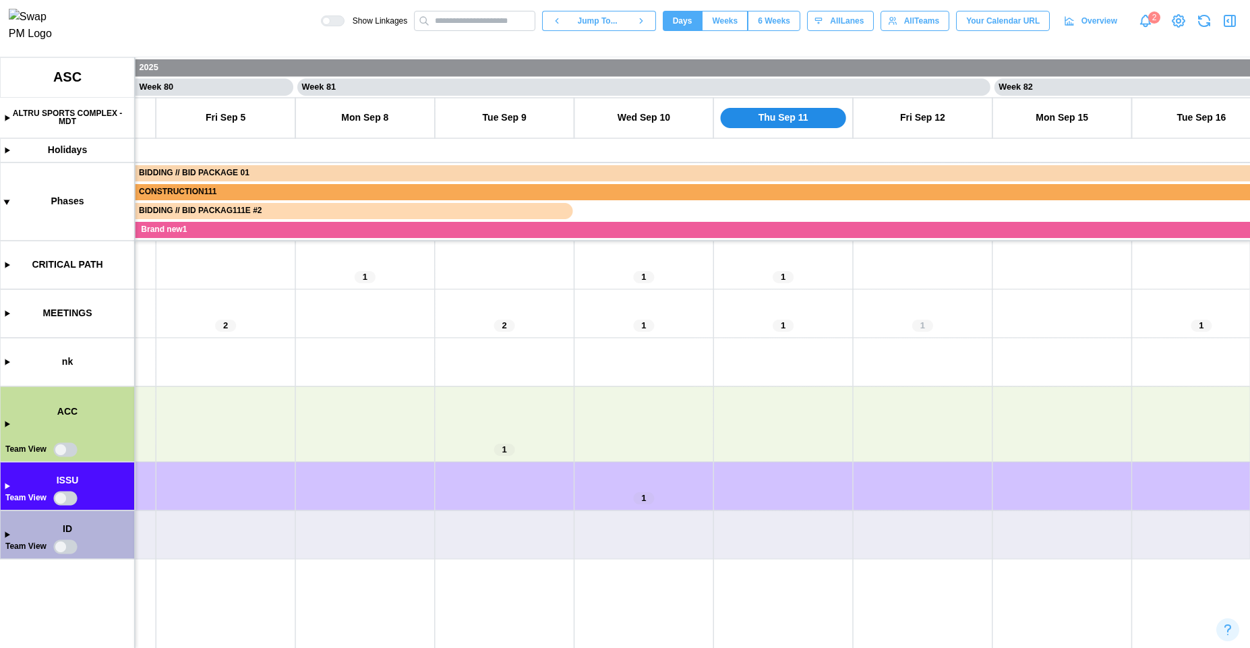
click at [65, 446] on canvas at bounding box center [625, 352] width 1250 height 590
click at [57, 446] on canvas at bounding box center [625, 352] width 1250 height 590
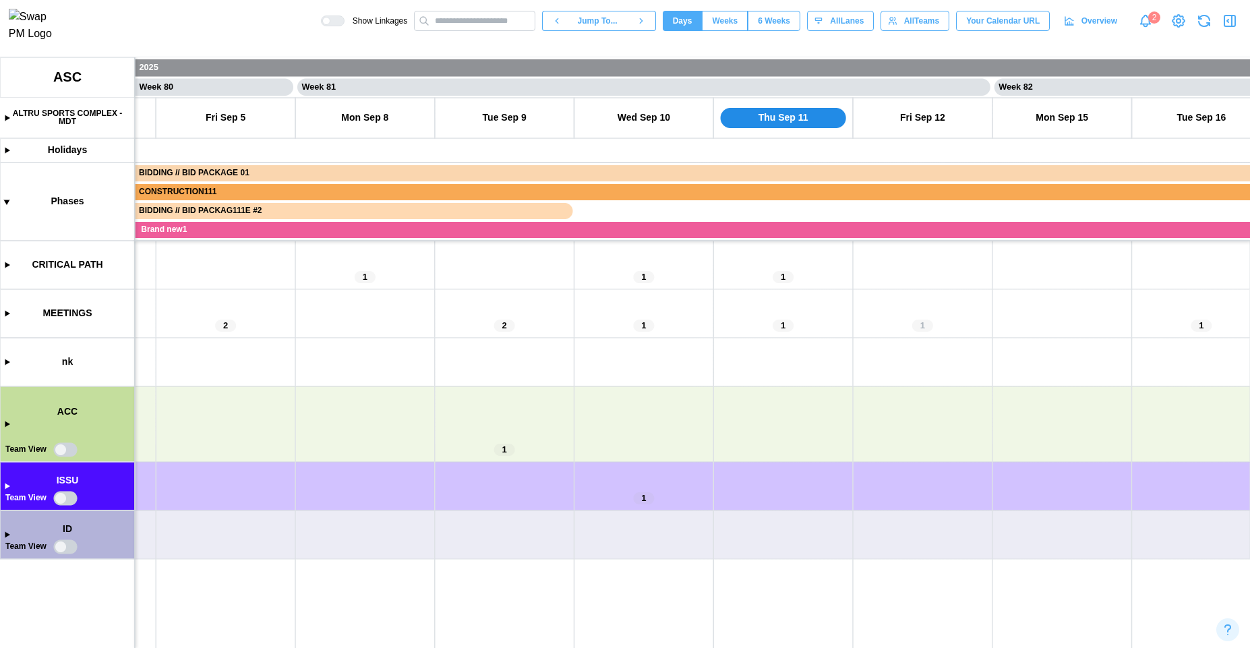
click at [57, 446] on canvas at bounding box center [625, 352] width 1250 height 590
click at [69, 503] on canvas at bounding box center [625, 352] width 1250 height 590
click at [69, 499] on canvas at bounding box center [625, 352] width 1250 height 590
click at [67, 551] on canvas at bounding box center [625, 352] width 1250 height 590
click at [70, 544] on canvas at bounding box center [625, 352] width 1250 height 590
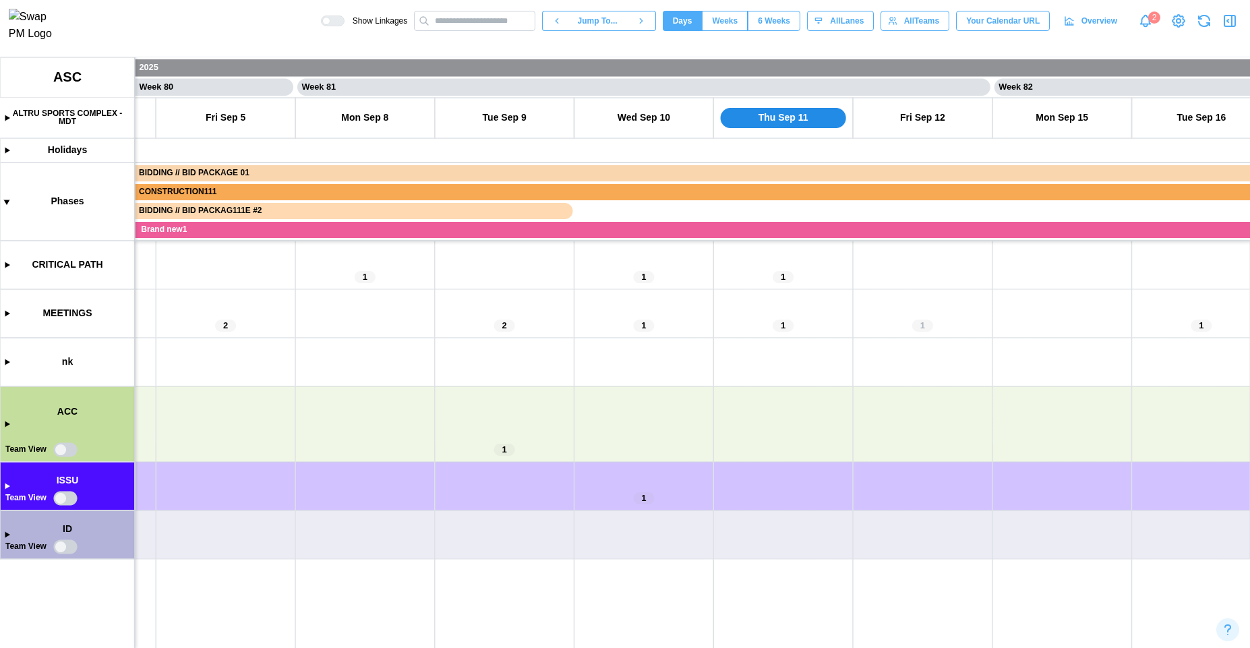
click at [9, 427] on canvas at bounding box center [625, 352] width 1250 height 590
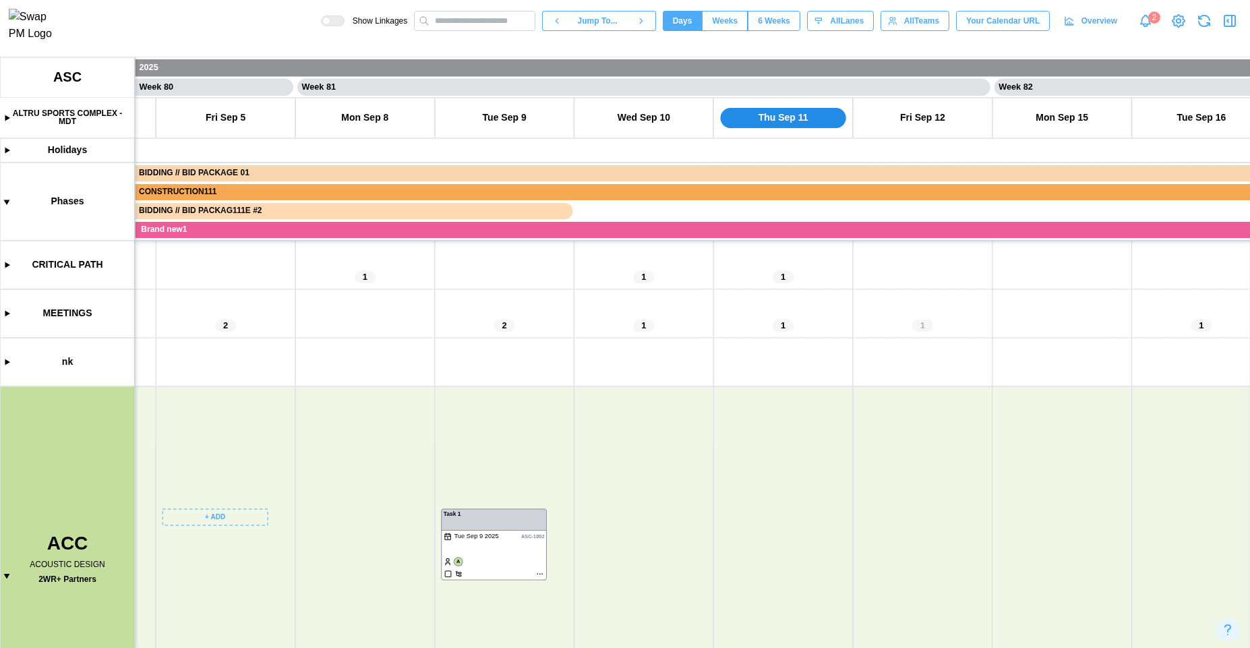
drag, startPoint x: 78, startPoint y: 512, endPoint x: 82, endPoint y: 322, distance: 190.1
click at [82, 320] on canvas at bounding box center [625, 352] width 1250 height 590
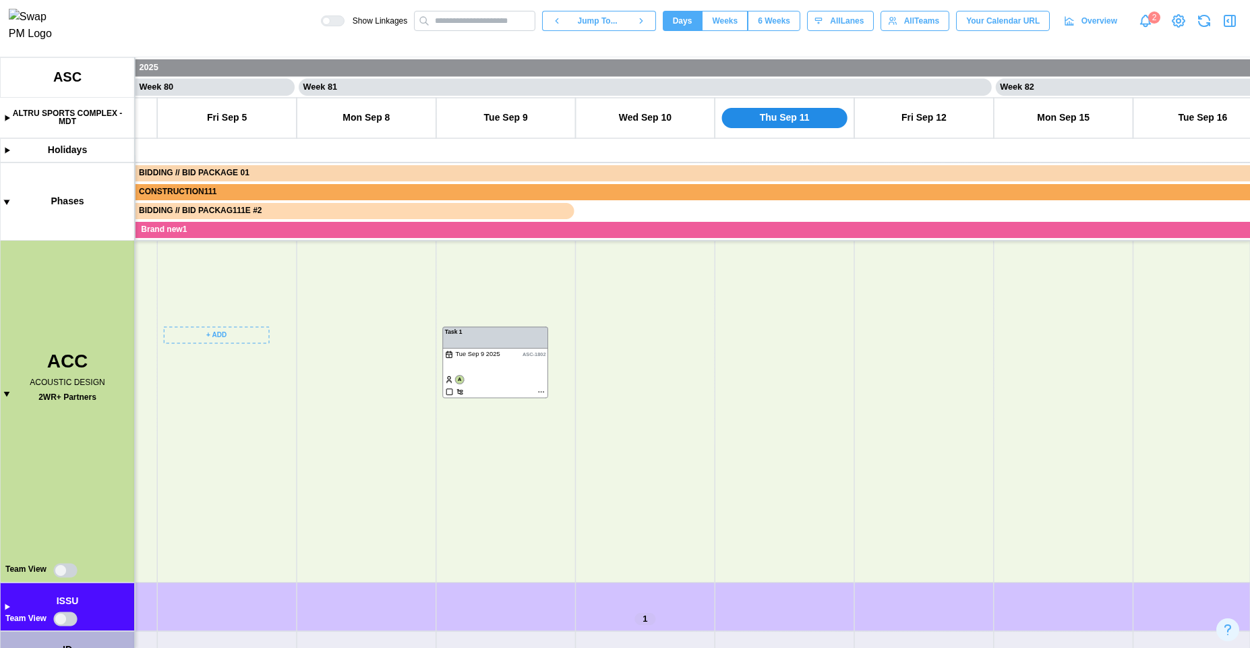
click at [67, 569] on canvas at bounding box center [625, 352] width 1250 height 590
click at [69, 572] on canvas at bounding box center [625, 352] width 1250 height 590
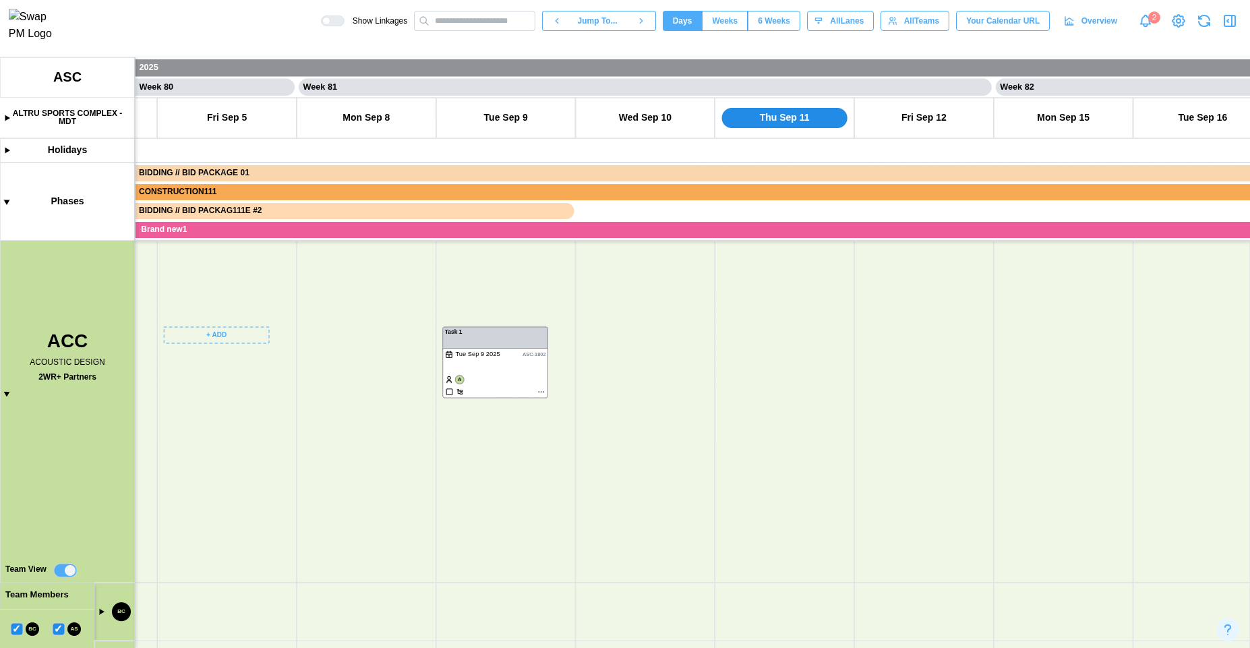
drag, startPoint x: 95, startPoint y: 395, endPoint x: 80, endPoint y: 209, distance: 186.7
click at [80, 213] on canvas at bounding box center [625, 352] width 1250 height 590
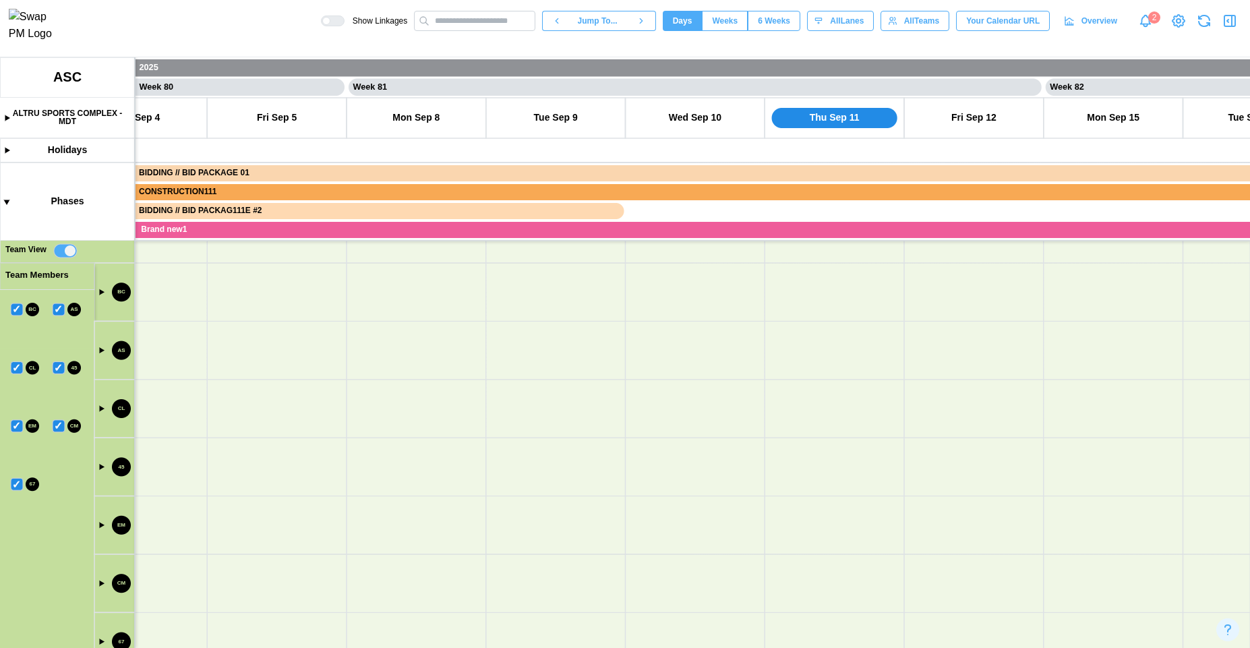
drag, startPoint x: 157, startPoint y: 497, endPoint x: 262, endPoint y: 354, distance: 178.0
click at [262, 355] on canvas at bounding box center [625, 352] width 1250 height 590
click at [265, 570] on canvas at bounding box center [625, 352] width 1250 height 590
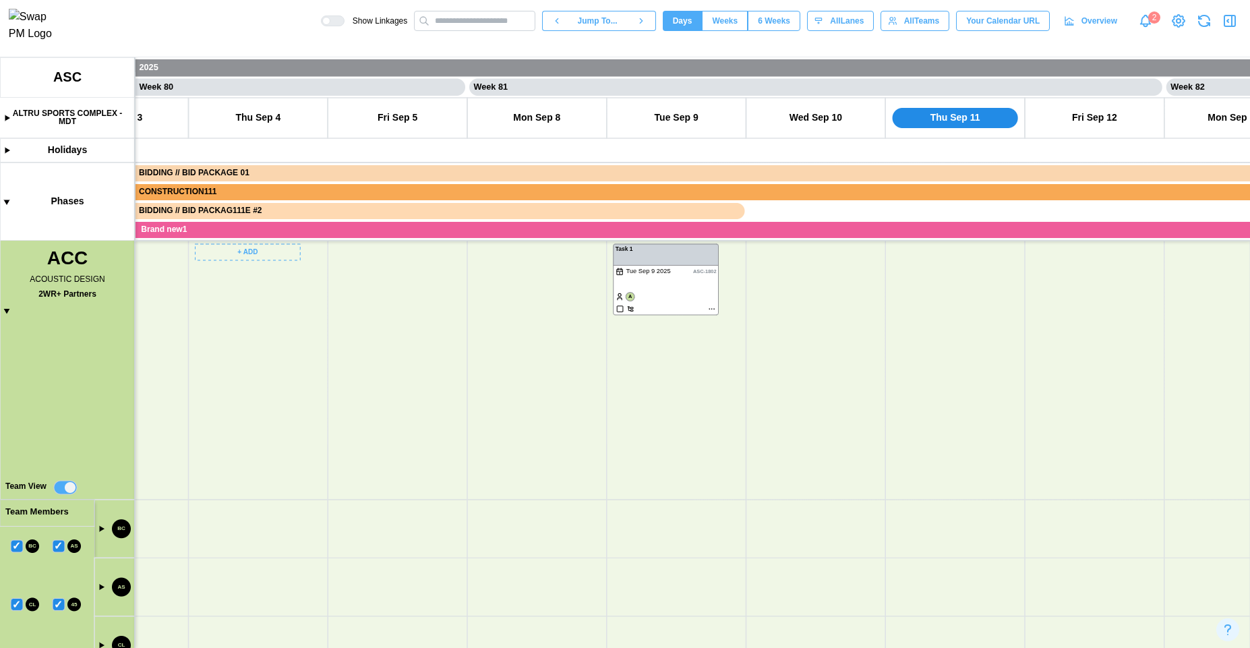
drag, startPoint x: 245, startPoint y: 409, endPoint x: 264, endPoint y: 469, distance: 63.1
click at [264, 469] on canvas at bounding box center [625, 352] width 1250 height 590
drag, startPoint x: 210, startPoint y: 330, endPoint x: 219, endPoint y: 598, distance: 268.4
click at [218, 598] on canvas at bounding box center [625, 352] width 1250 height 590
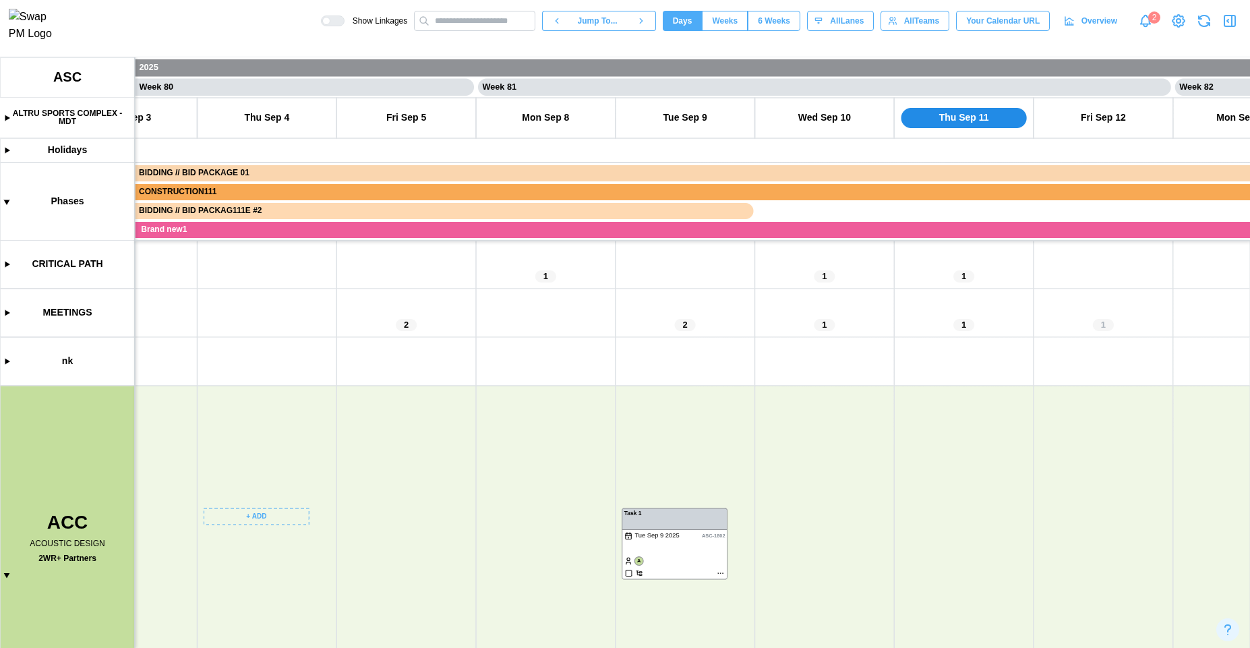
click at [9, 577] on canvas at bounding box center [625, 352] width 1250 height 590
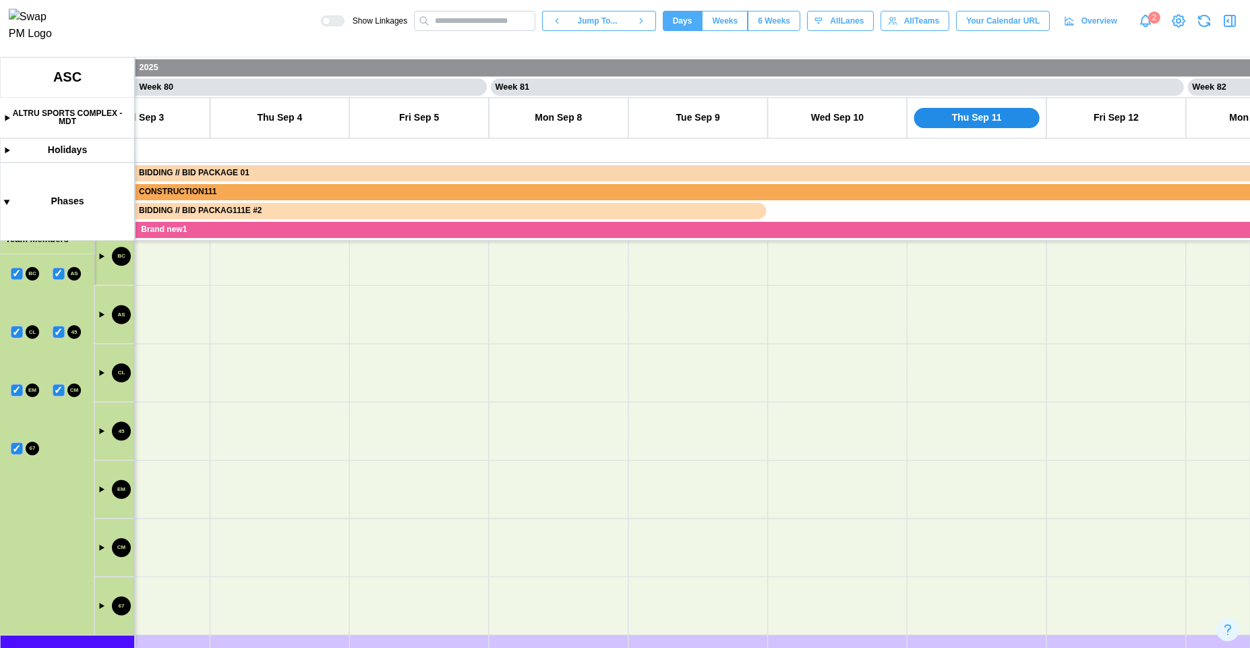
drag, startPoint x: 274, startPoint y: 496, endPoint x: 330, endPoint y: 315, distance: 190.0
click at [329, 315] on canvas at bounding box center [625, 352] width 1250 height 590
drag, startPoint x: 262, startPoint y: 568, endPoint x: 364, endPoint y: 304, distance: 283.2
click at [363, 305] on canvas at bounding box center [625, 352] width 1250 height 590
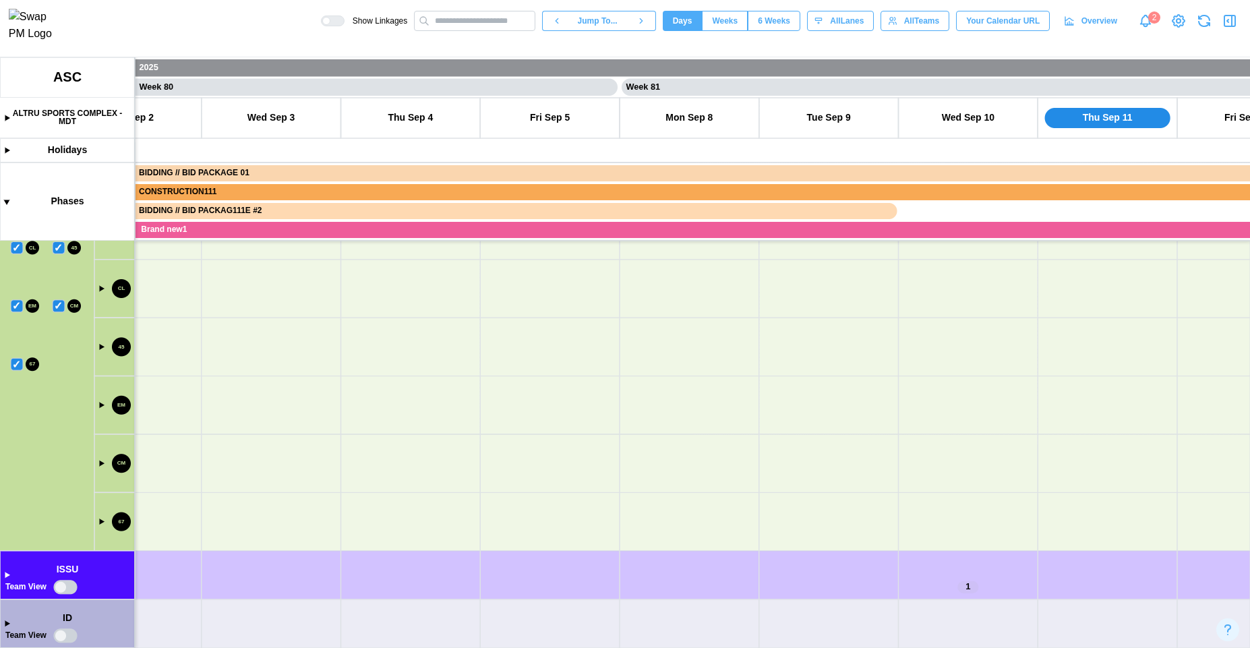
drag, startPoint x: 365, startPoint y: 454, endPoint x: 211, endPoint y: 344, distance: 189.5
click at [333, 647] on canvas at bounding box center [625, 352] width 1250 height 590
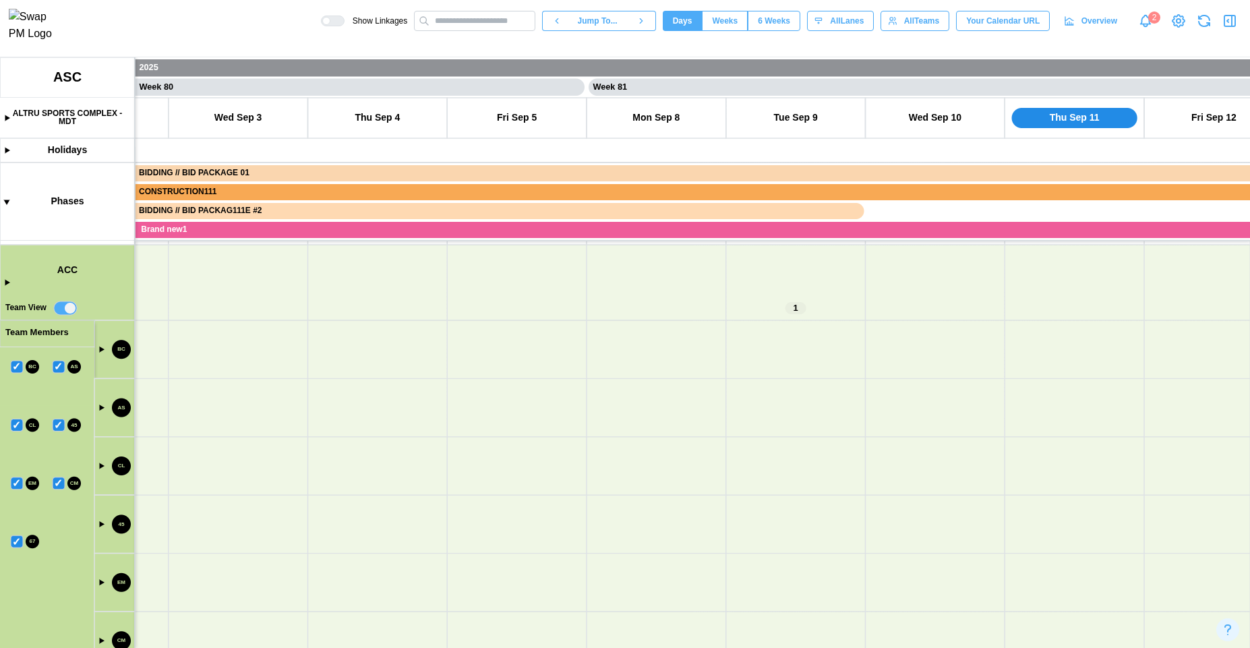
drag, startPoint x: 338, startPoint y: 441, endPoint x: 297, endPoint y: 491, distance: 64.2
click at [338, 493] on canvas at bounding box center [625, 352] width 1250 height 590
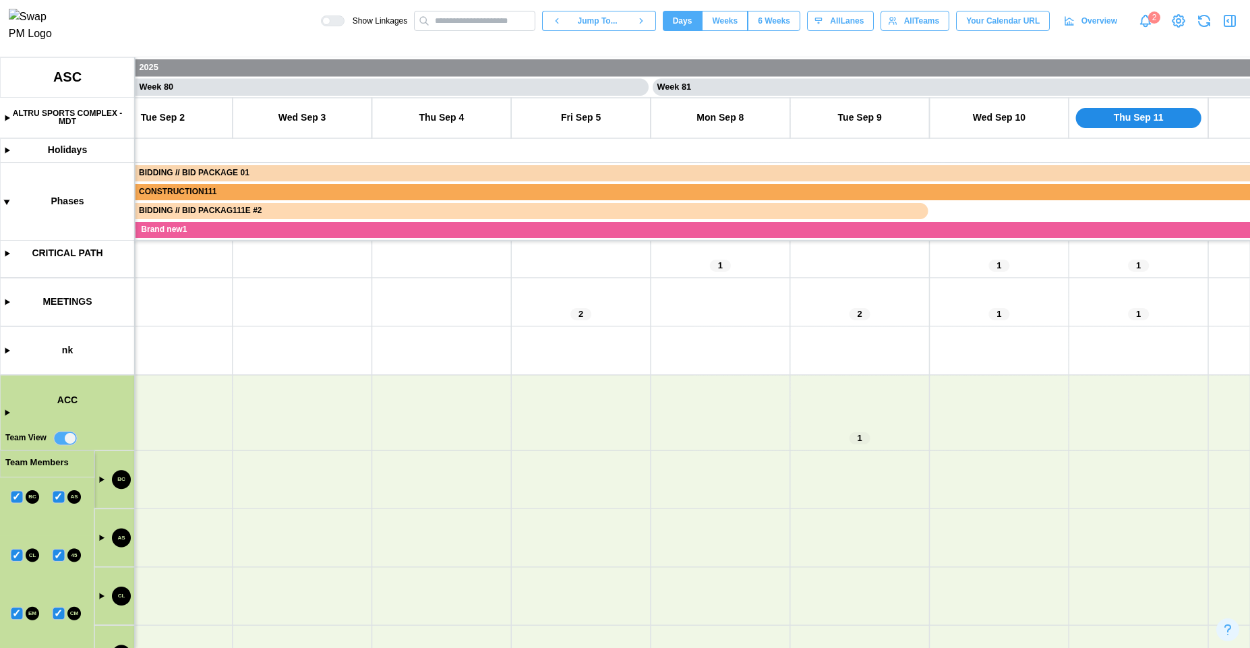
drag, startPoint x: 266, startPoint y: 462, endPoint x: 274, endPoint y: 365, distance: 98.1
click at [267, 369] on canvas at bounding box center [625, 352] width 1250 height 590
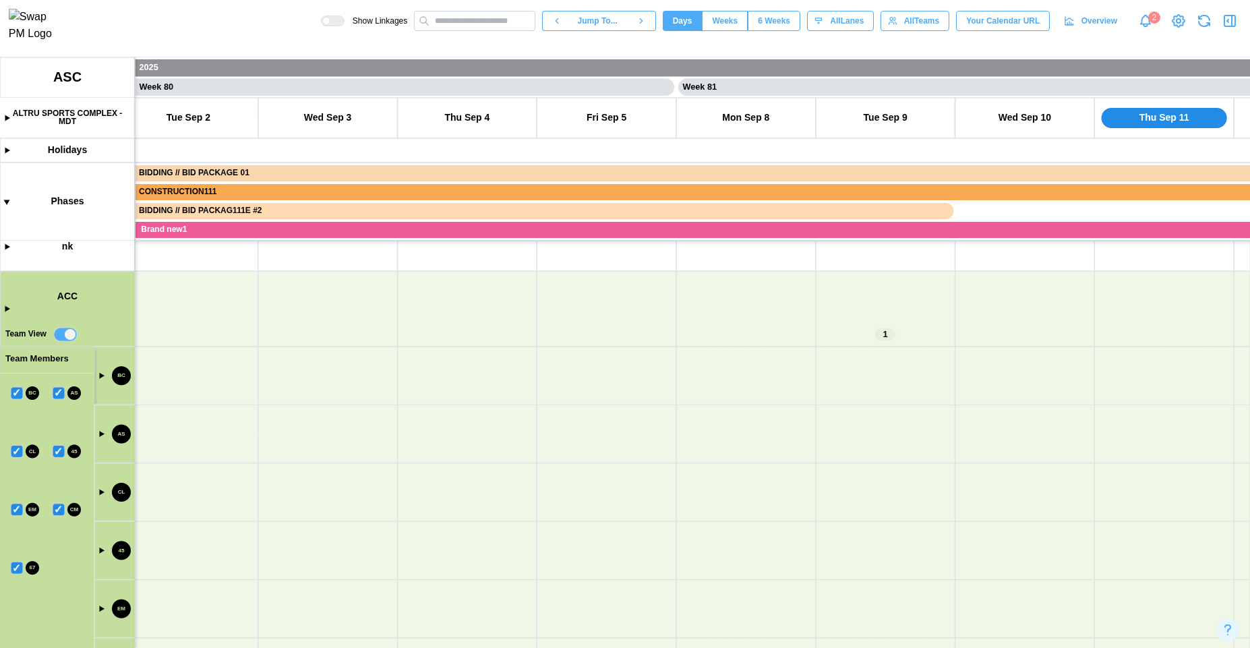
drag, startPoint x: 337, startPoint y: 522, endPoint x: 289, endPoint y: 518, distance: 48.1
click at [289, 520] on canvas at bounding box center [625, 352] width 1250 height 590
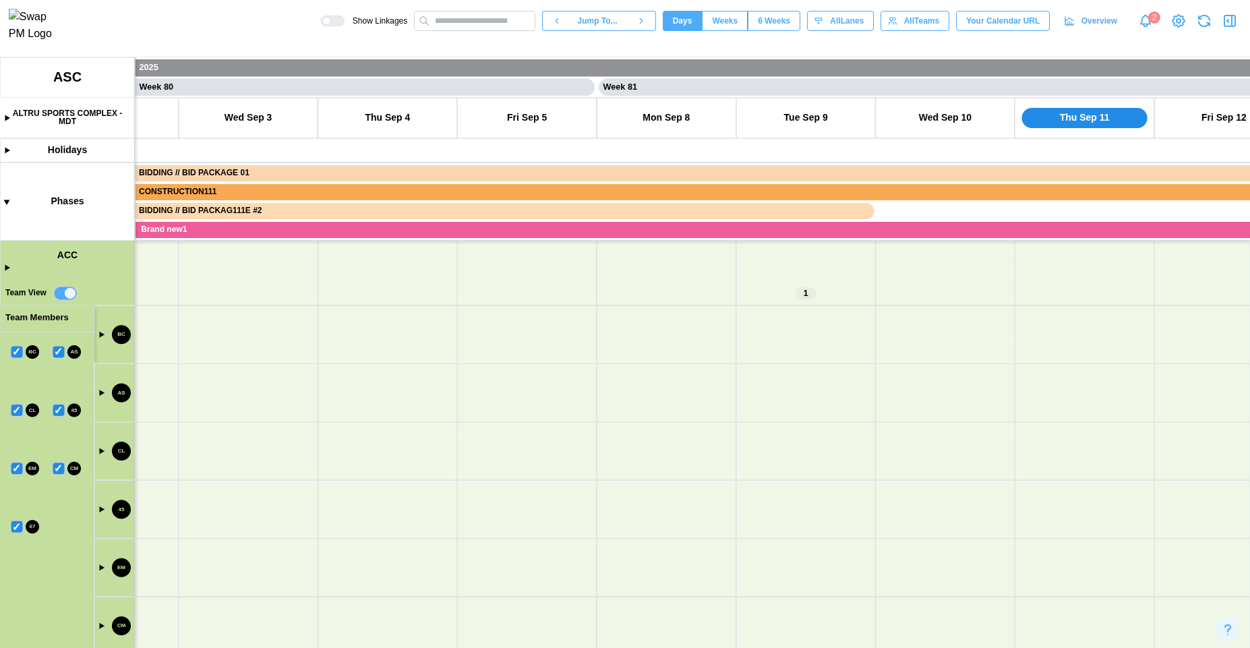
drag, startPoint x: 282, startPoint y: 520, endPoint x: 253, endPoint y: 191, distance: 330.2
click at [255, 197] on canvas at bounding box center [625, 352] width 1250 height 590
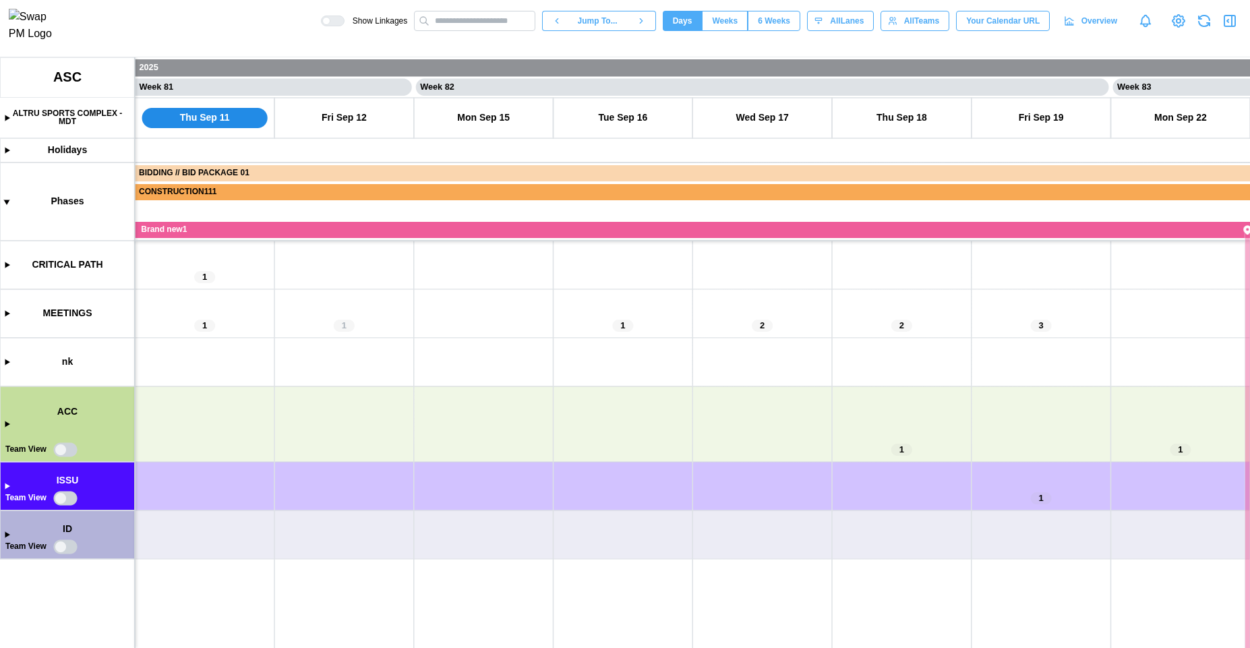
scroll to position [0, 56162]
click at [7, 423] on canvas at bounding box center [625, 352] width 1250 height 590
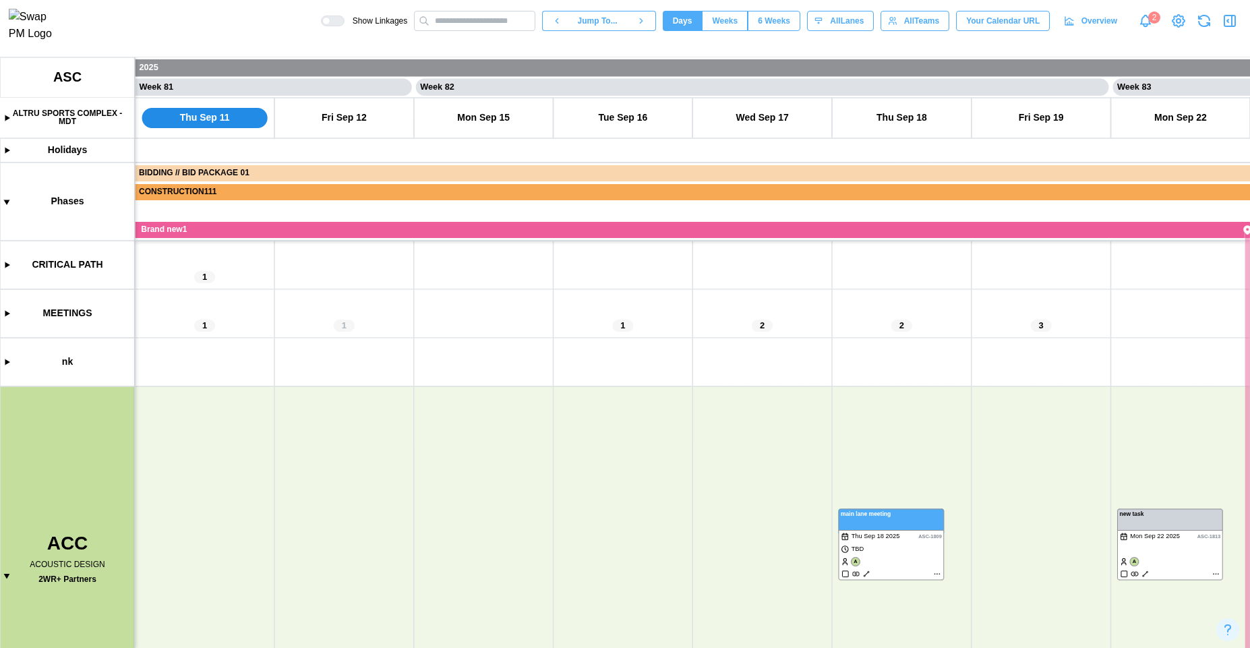
scroll to position [214, 0]
drag, startPoint x: 173, startPoint y: 603, endPoint x: 183, endPoint y: 292, distance: 311.6
click at [181, 295] on canvas at bounding box center [625, 352] width 1250 height 590
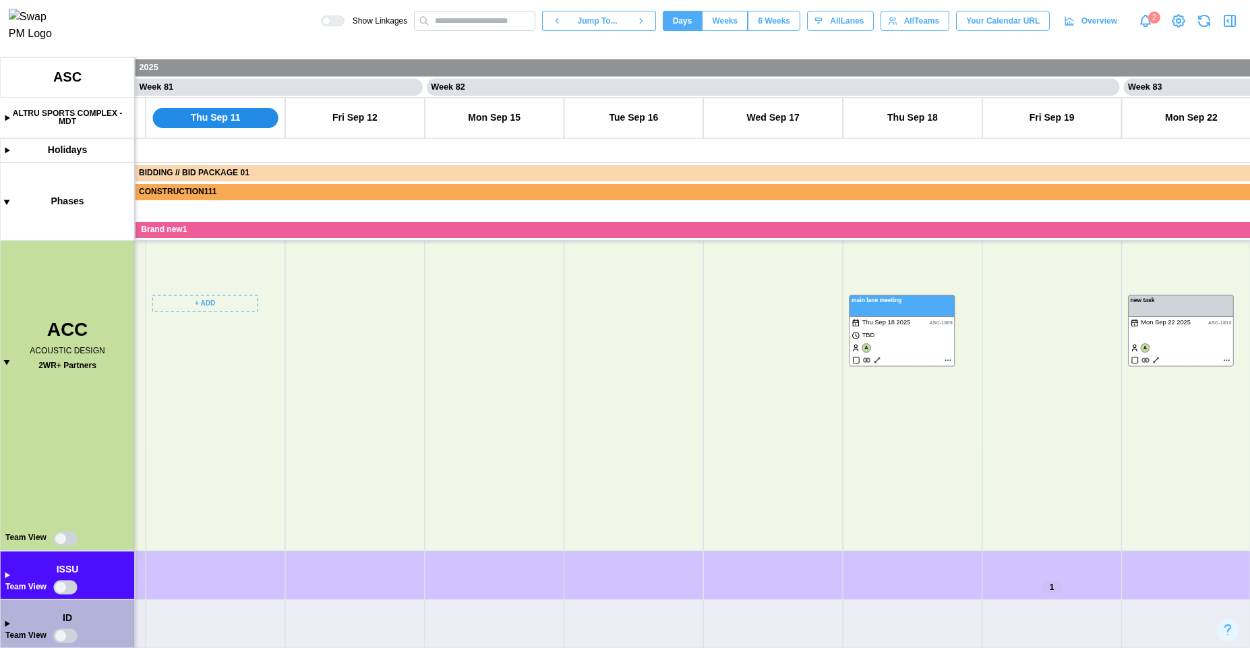
click at [59, 544] on canvas at bounding box center [625, 352] width 1250 height 590
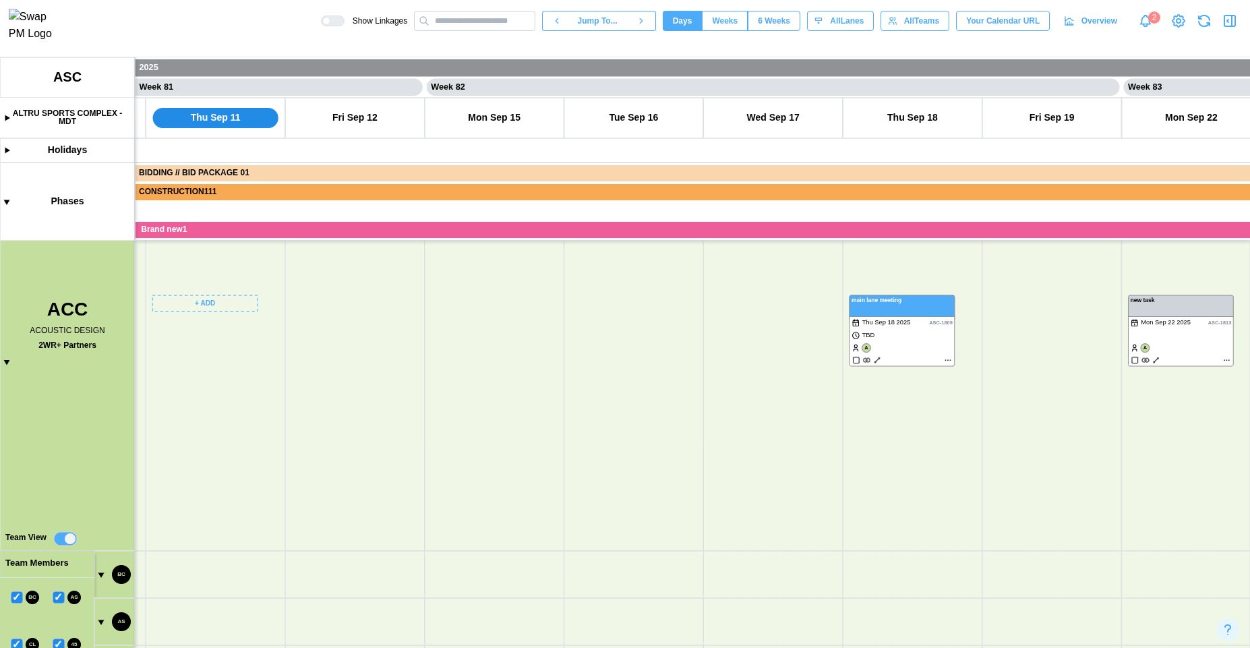
click at [65, 541] on canvas at bounding box center [625, 352] width 1250 height 590
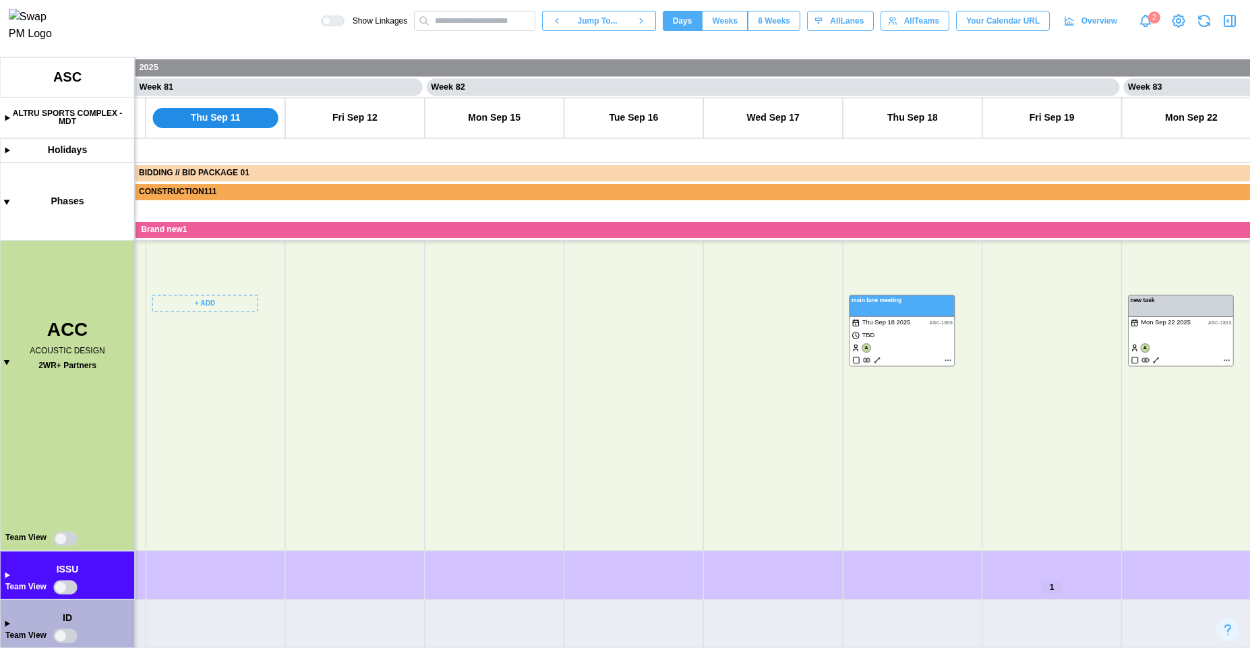
click at [65, 541] on canvas at bounding box center [625, 352] width 1250 height 590
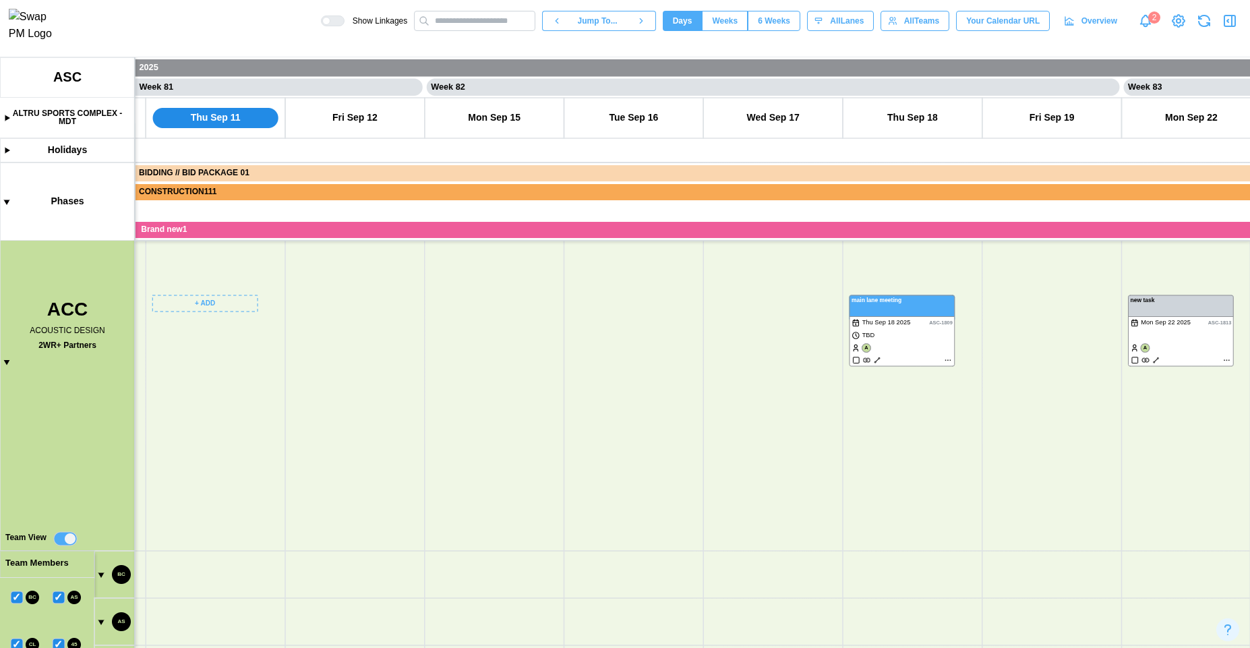
click at [65, 541] on canvas at bounding box center [625, 352] width 1250 height 590
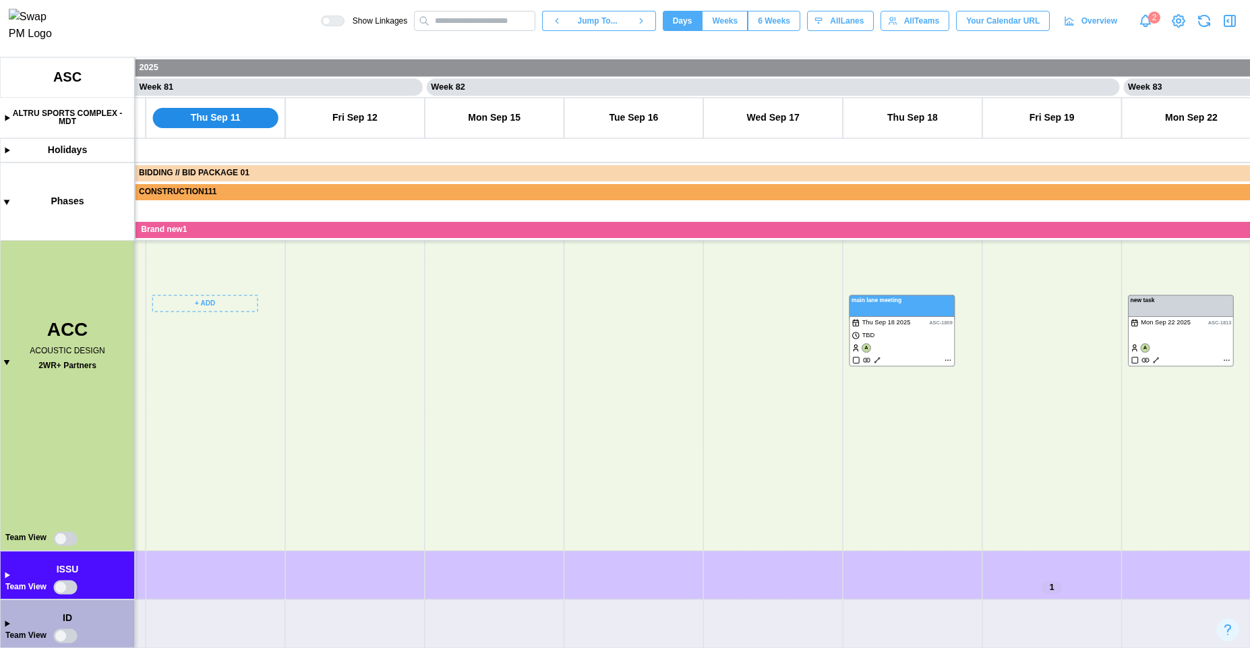
click at [65, 541] on canvas at bounding box center [625, 352] width 1250 height 590
drag, startPoint x: 209, startPoint y: 450, endPoint x: 206, endPoint y: 372, distance: 78.3
click at [206, 374] on canvas at bounding box center [625, 352] width 1250 height 590
click at [4, 578] on canvas at bounding box center [625, 352] width 1250 height 590
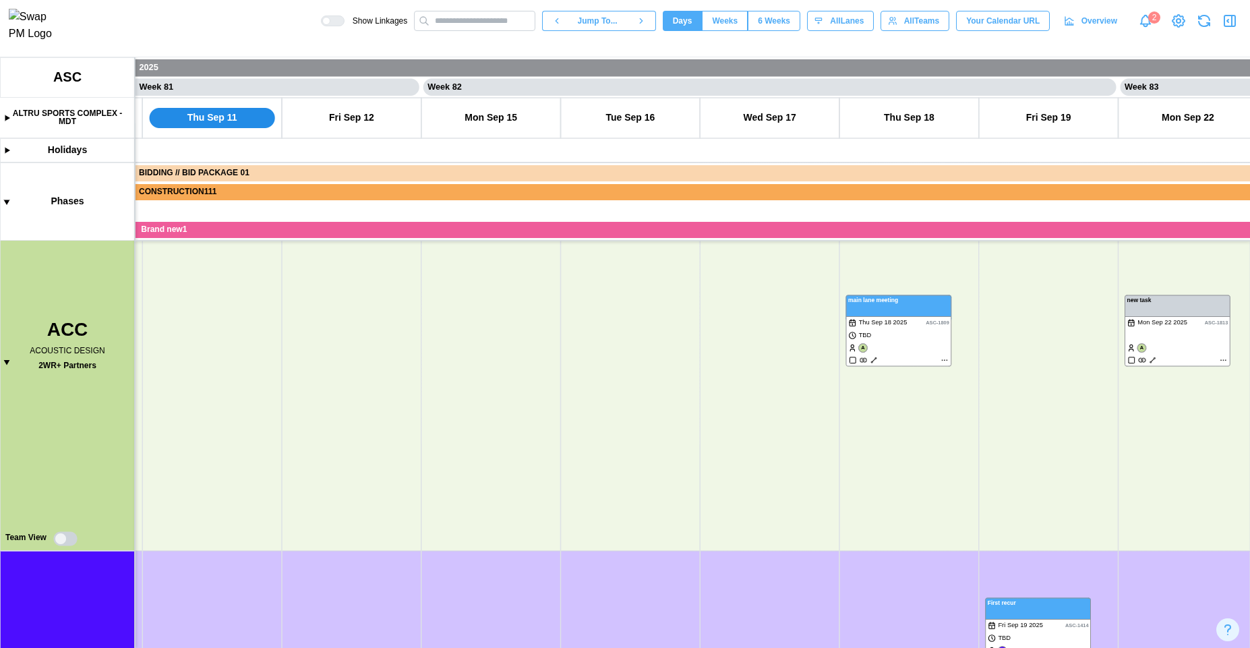
scroll to position [468, 0]
drag, startPoint x: 100, startPoint y: 599, endPoint x: 109, endPoint y: 227, distance: 372.2
click at [110, 232] on canvas at bounding box center [625, 352] width 1250 height 590
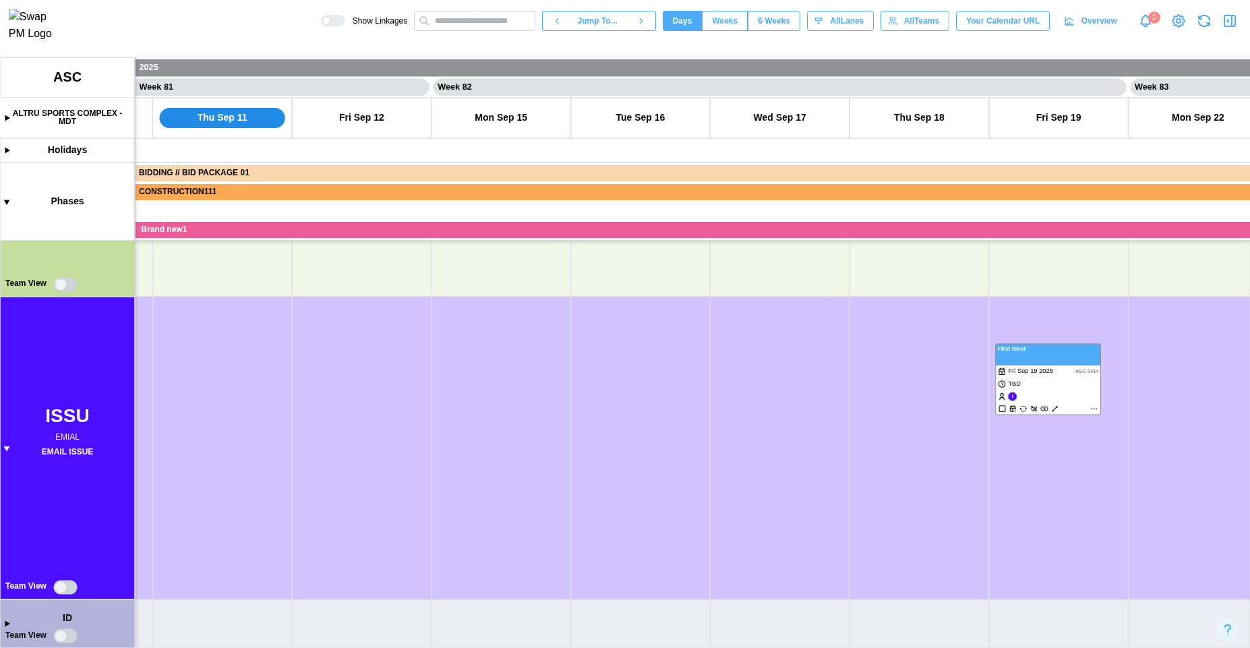
click at [68, 583] on canvas at bounding box center [625, 352] width 1250 height 590
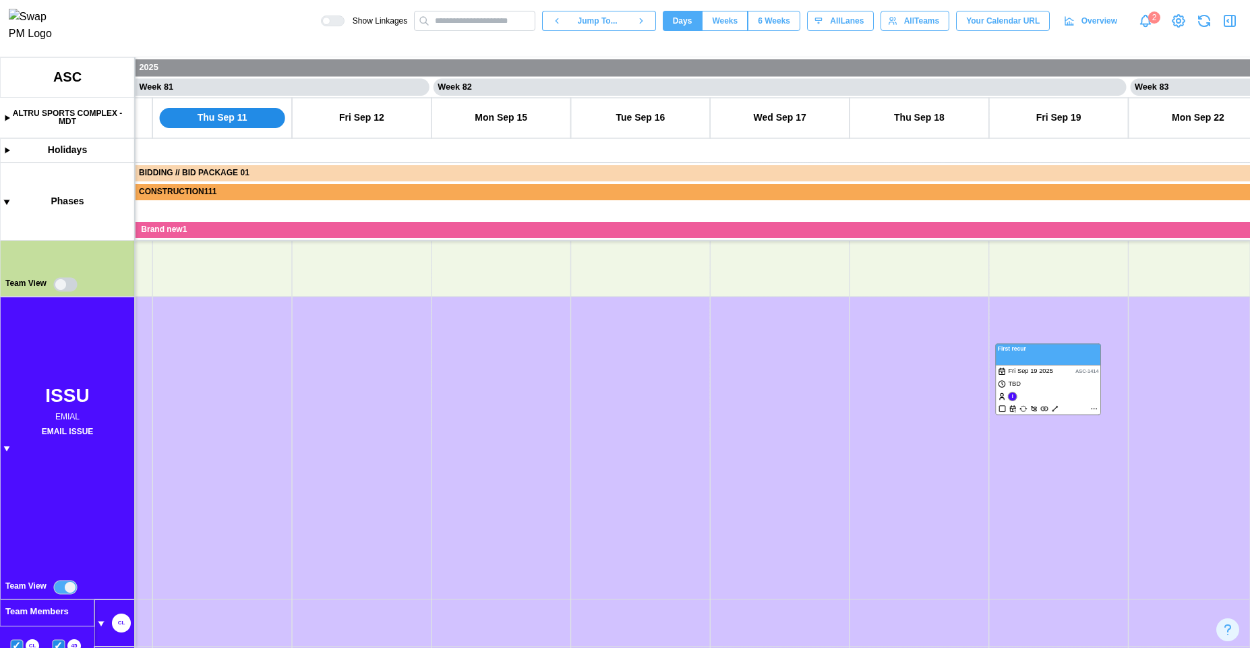
click at [60, 285] on canvas at bounding box center [625, 352] width 1250 height 590
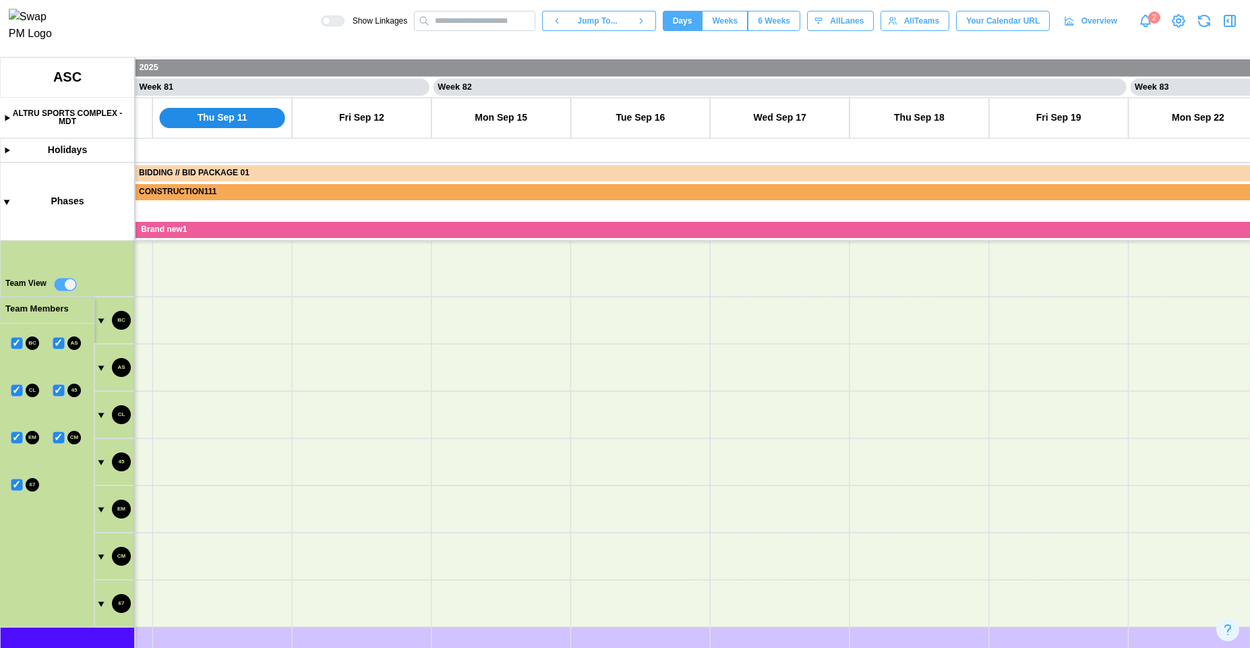
click at [66, 287] on canvas at bounding box center [625, 352] width 1250 height 590
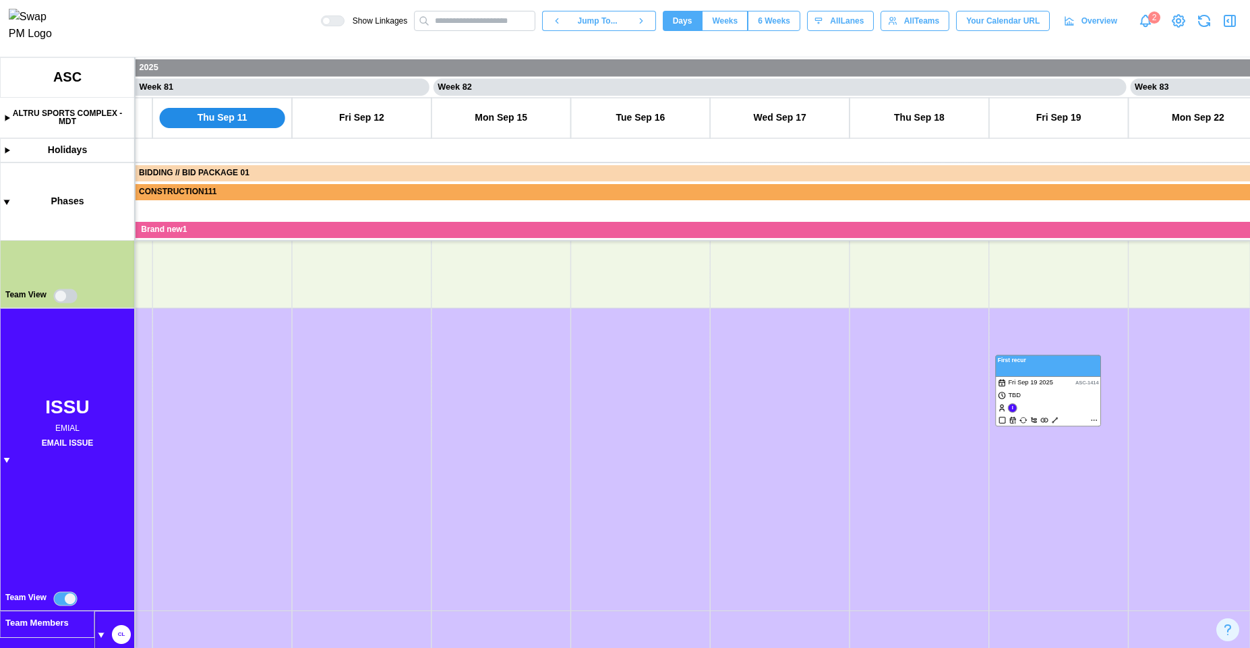
click at [66, 301] on canvas at bounding box center [625, 352] width 1250 height 590
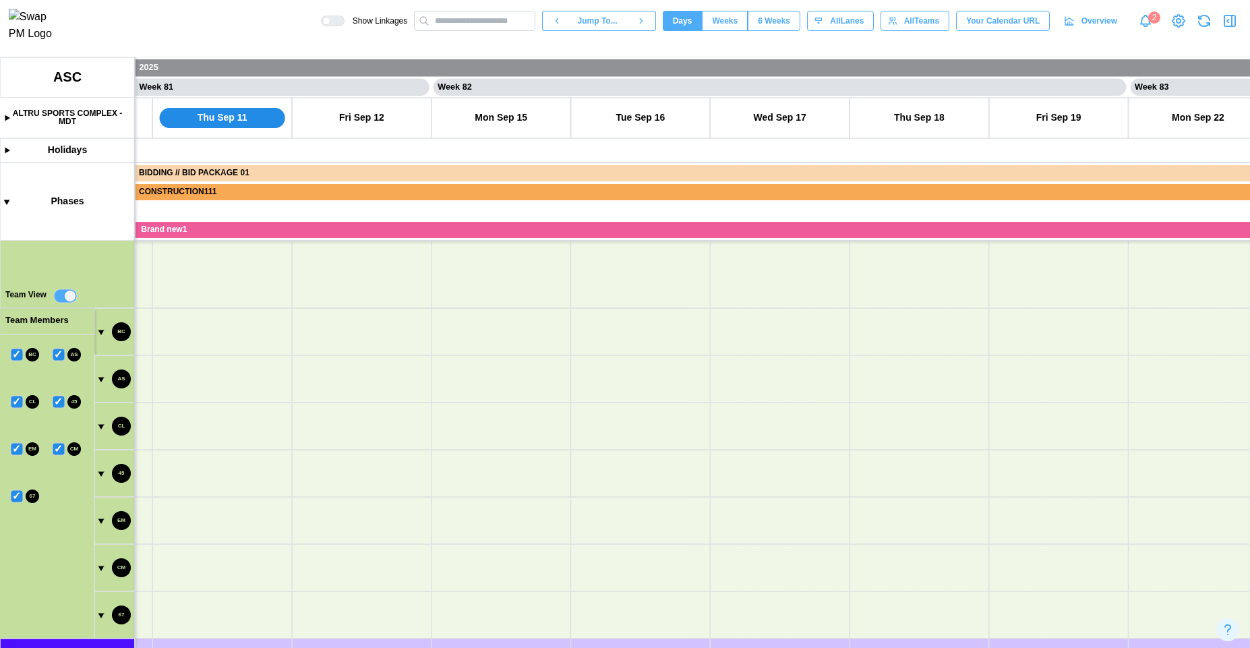
scroll to position [0, 56143]
drag, startPoint x: 179, startPoint y: 473, endPoint x: 180, endPoint y: 245, distance: 227.8
click at [180, 250] on canvas at bounding box center [625, 352] width 1250 height 590
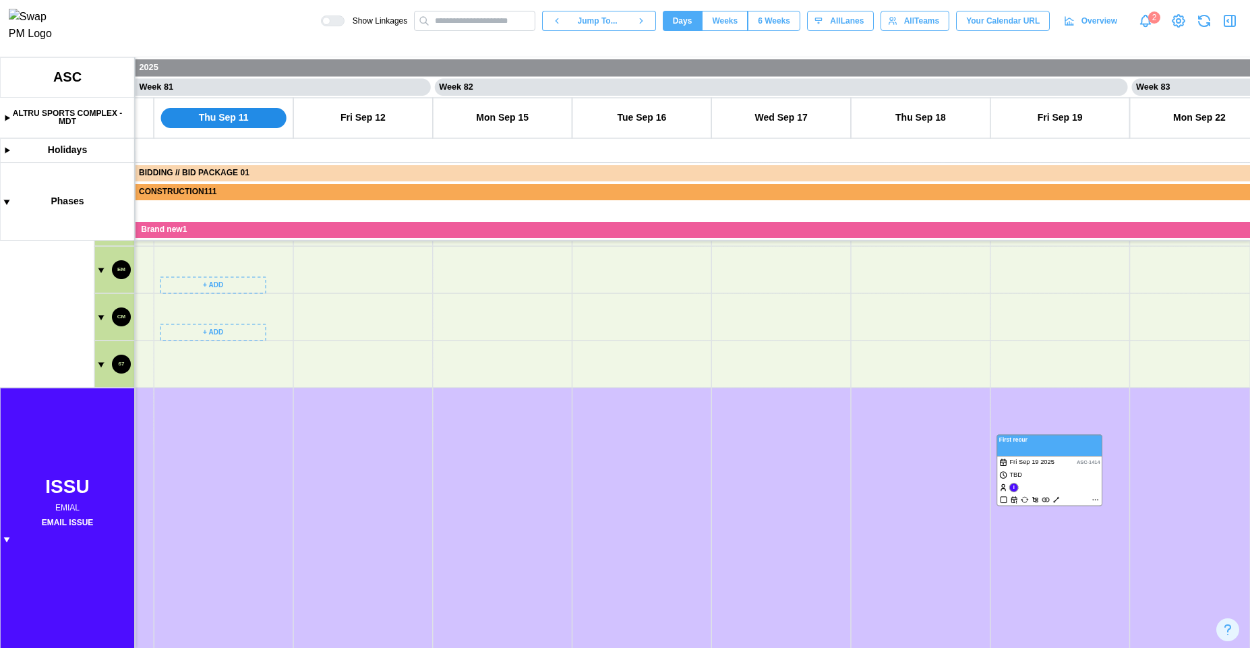
scroll to position [1034, 0]
drag, startPoint x: 191, startPoint y: 458, endPoint x: 181, endPoint y: 262, distance: 195.7
click at [181, 267] on canvas at bounding box center [625, 352] width 1250 height 590
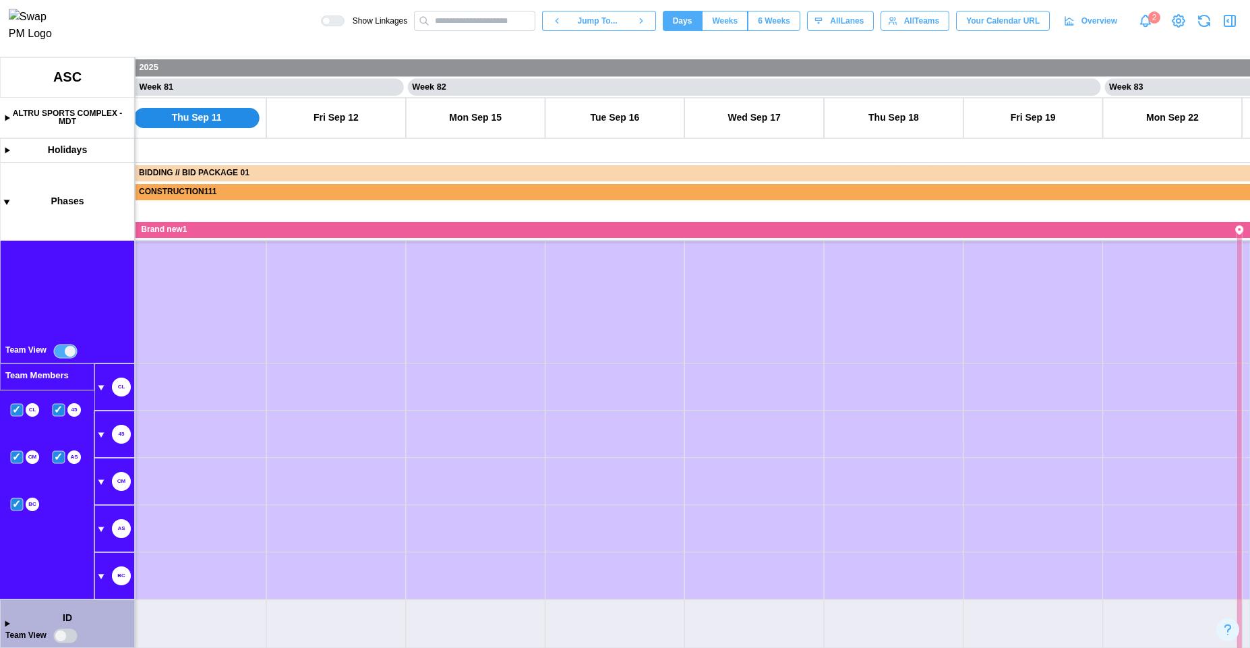
click at [62, 353] on canvas at bounding box center [625, 352] width 1250 height 590
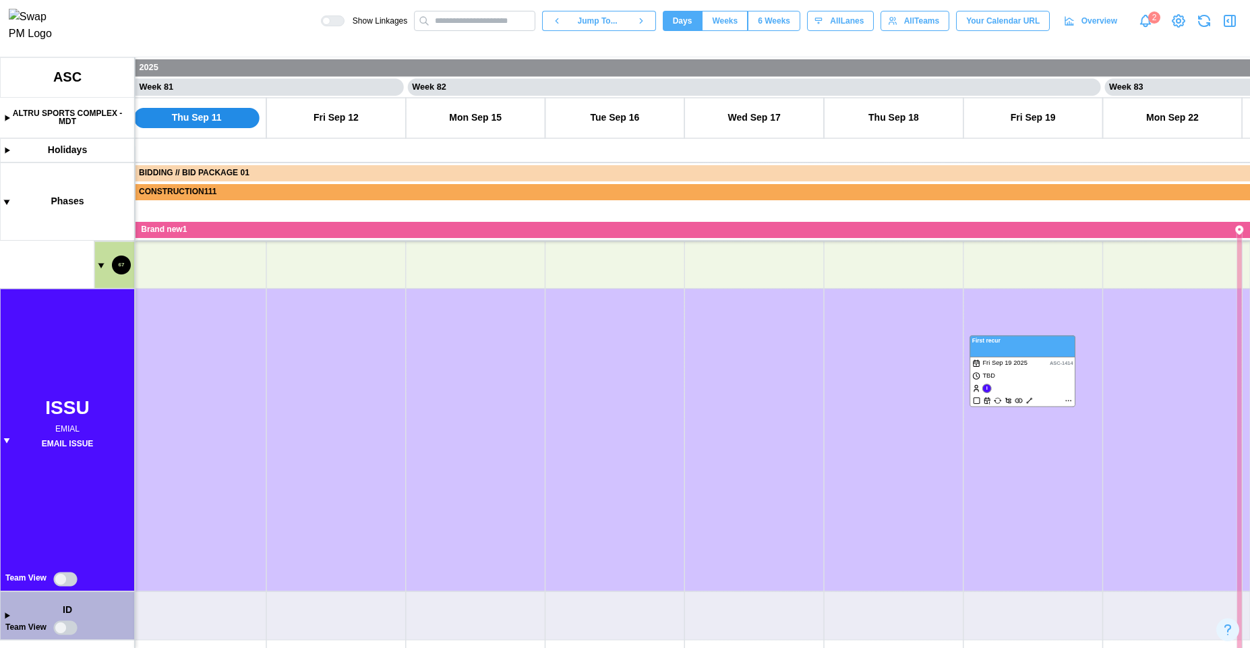
click at [68, 578] on canvas at bounding box center [625, 352] width 1250 height 590
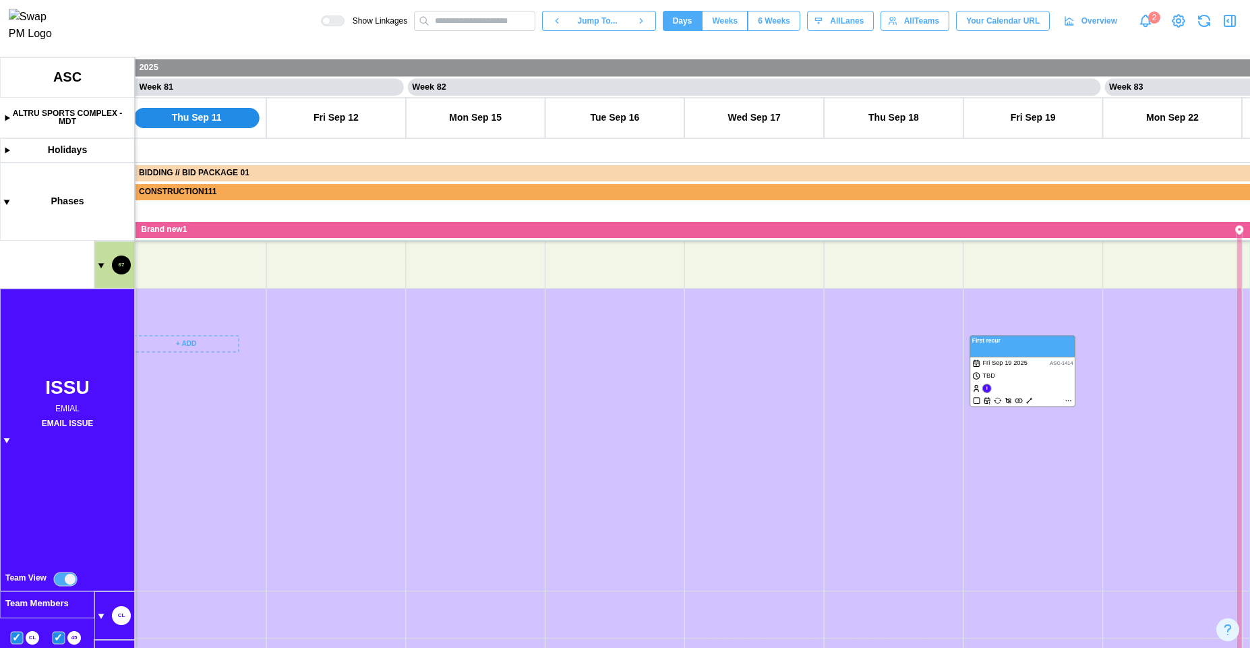
scroll to position [1034, 0]
drag, startPoint x: 202, startPoint y: 584, endPoint x: 183, endPoint y: 282, distance: 302.6
click at [183, 286] on canvas at bounding box center [625, 352] width 1250 height 590
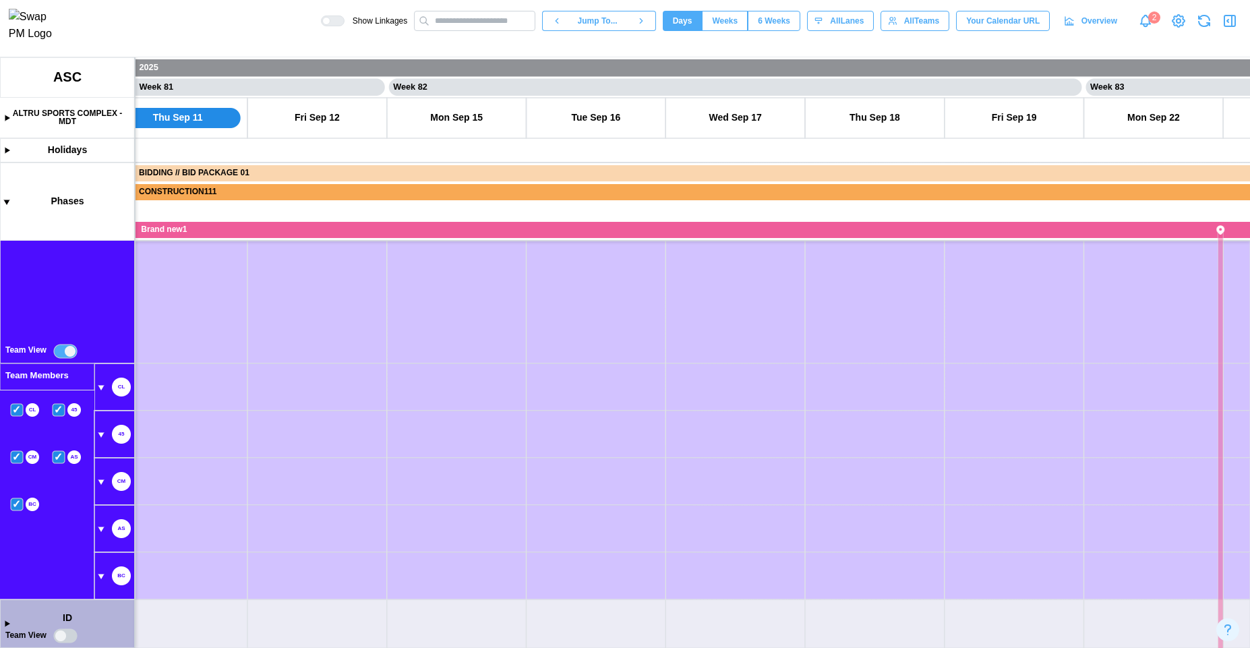
click at [66, 636] on canvas at bounding box center [625, 352] width 1250 height 590
click at [71, 634] on canvas at bounding box center [625, 352] width 1250 height 590
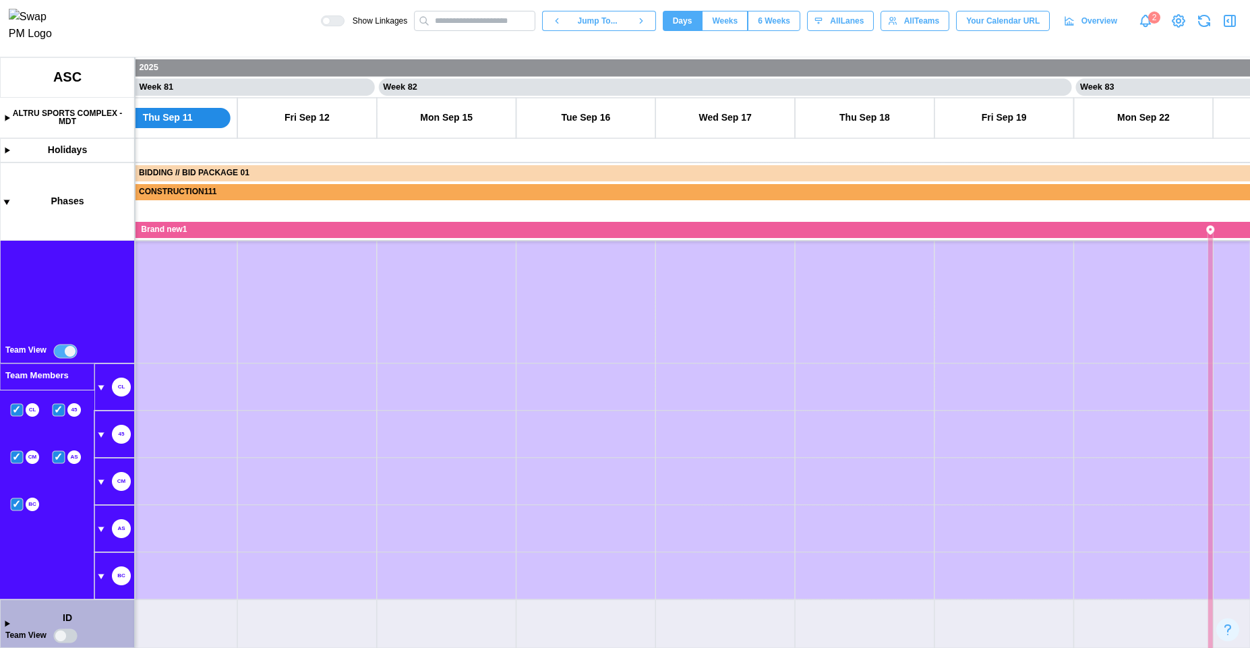
drag, startPoint x: 134, startPoint y: 516, endPoint x: 148, endPoint y: 460, distance: 57.5
click at [146, 462] on canvas at bounding box center [625, 352] width 1250 height 590
click at [4, 625] on canvas at bounding box center [625, 352] width 1250 height 590
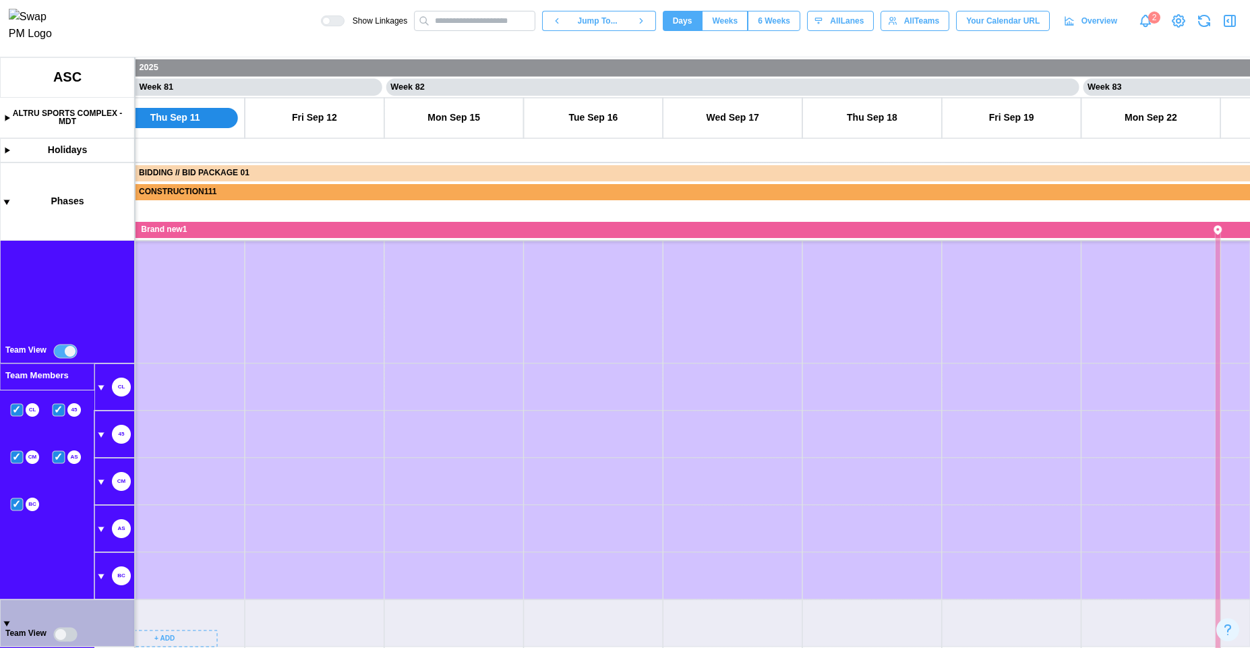
scroll to position [1033, 0]
drag, startPoint x: 166, startPoint y: 471, endPoint x: 215, endPoint y: 270, distance: 207.3
click at [215, 270] on canvas at bounding box center [625, 352] width 1250 height 590
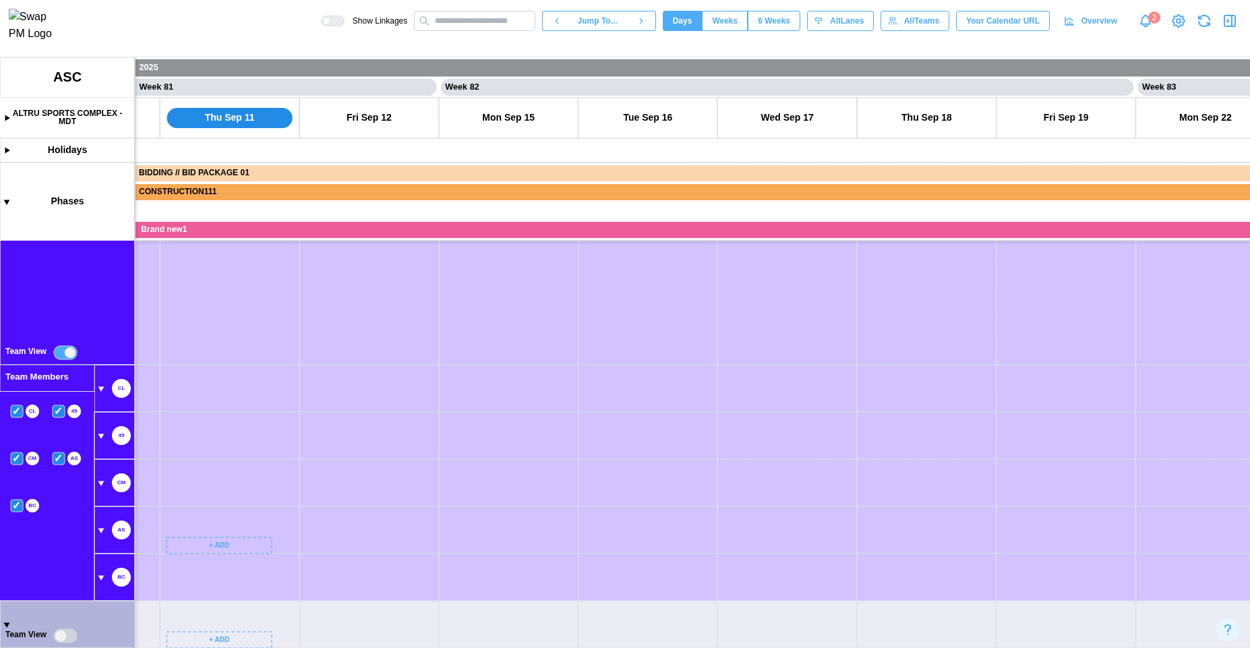
drag, startPoint x: 169, startPoint y: 555, endPoint x: 168, endPoint y: 315, distance: 239.3
click at [168, 311] on canvas at bounding box center [625, 352] width 1250 height 590
click at [65, 638] on canvas at bounding box center [625, 352] width 1250 height 590
drag, startPoint x: 121, startPoint y: 539, endPoint x: 149, endPoint y: 405, distance: 136.4
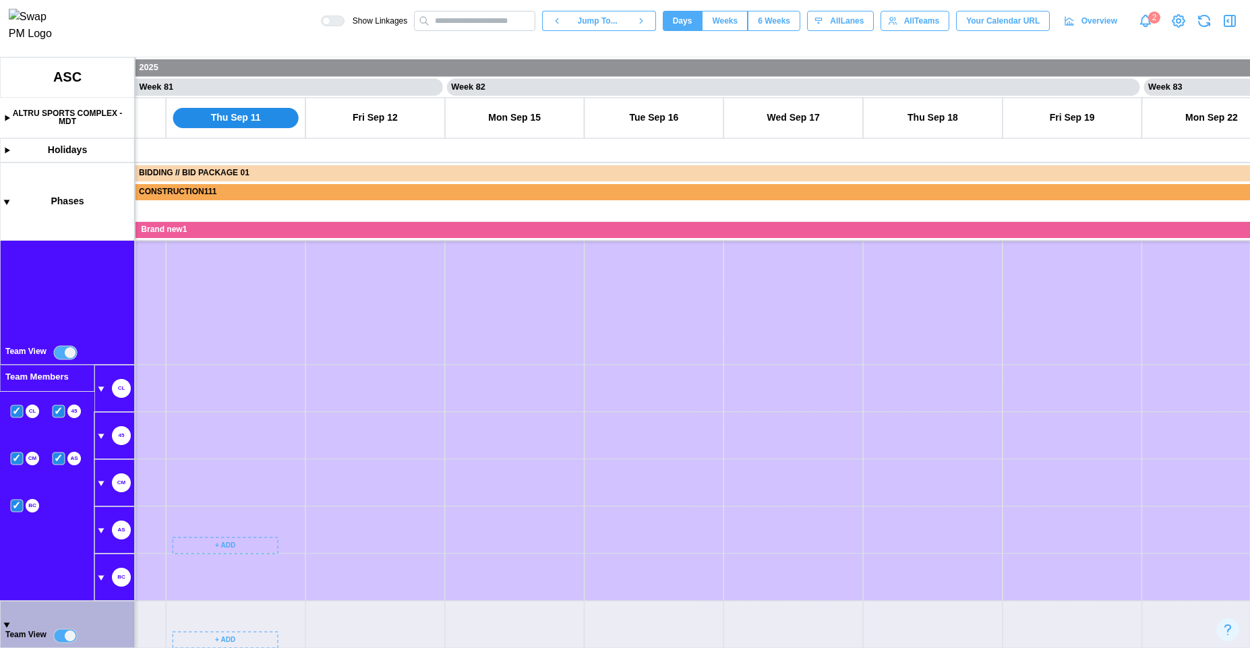
click at [149, 408] on canvas at bounding box center [625, 352] width 1250 height 590
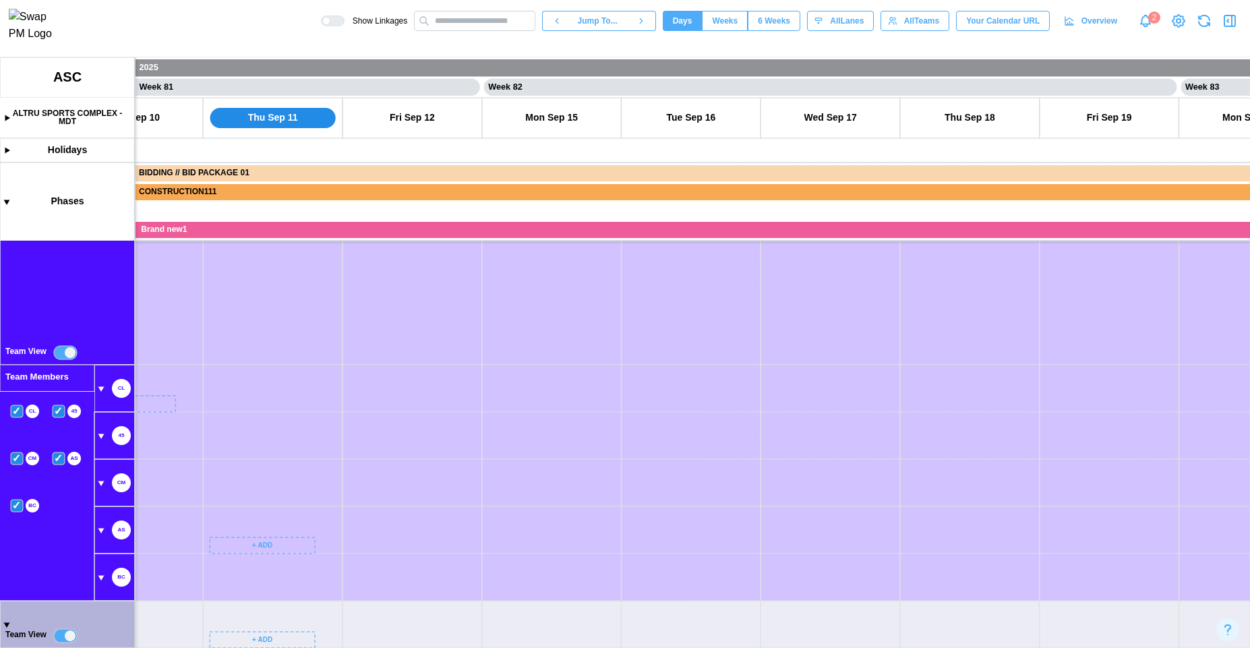
drag, startPoint x: 148, startPoint y: 475, endPoint x: 148, endPoint y: 493, distance: 18.9
click at [148, 493] on canvas at bounding box center [625, 352] width 1250 height 590
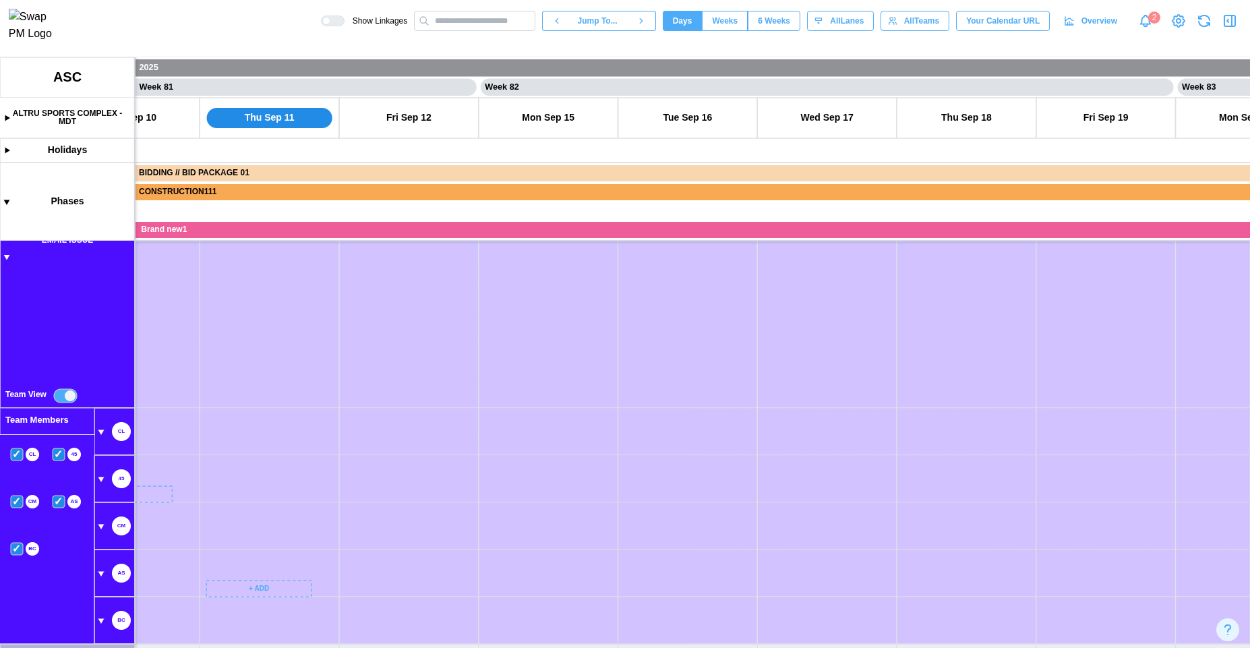
scroll to position [0, 0]
drag, startPoint x: 165, startPoint y: 471, endPoint x: 189, endPoint y: 487, distance: 28.8
click at [165, 321] on canvas at bounding box center [625, 352] width 1250 height 590
drag, startPoint x: 189, startPoint y: 487, endPoint x: 191, endPoint y: 526, distance: 39.1
click at [234, 303] on canvas at bounding box center [625, 352] width 1250 height 590
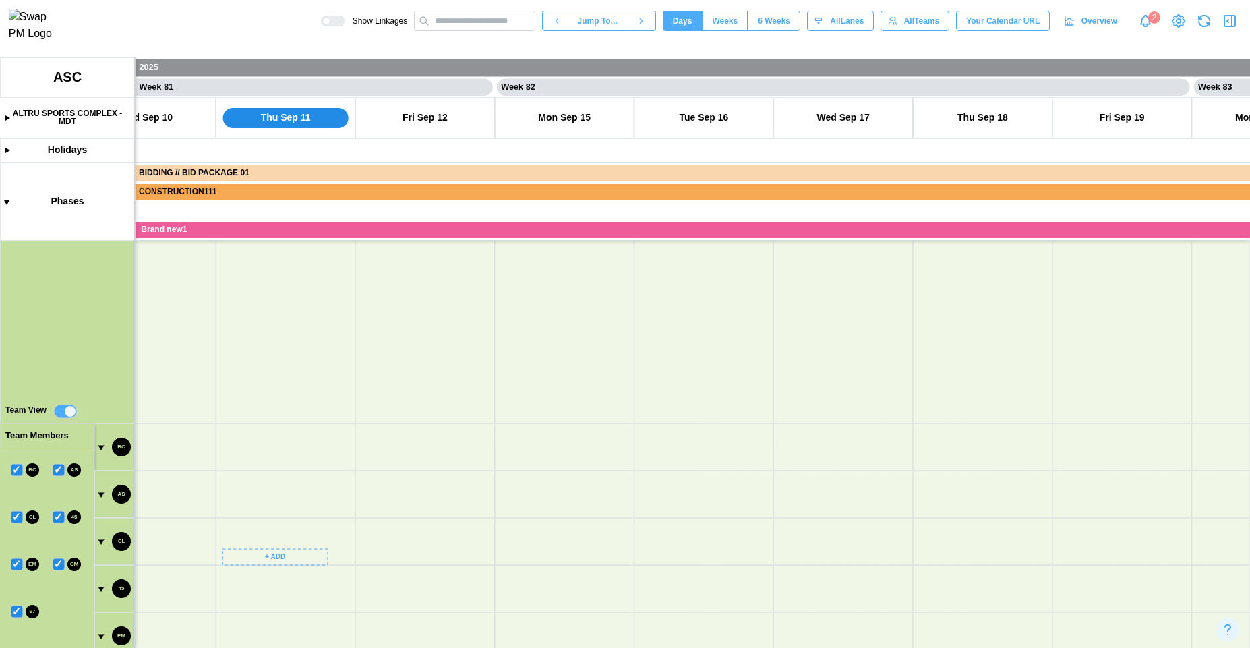
drag, startPoint x: 214, startPoint y: 541, endPoint x: 255, endPoint y: 489, distance: 66.2
click at [255, 492] on canvas at bounding box center [625, 352] width 1250 height 590
drag, startPoint x: 172, startPoint y: 583, endPoint x: 219, endPoint y: 506, distance: 90.2
click at [175, 315] on canvas at bounding box center [625, 352] width 1250 height 590
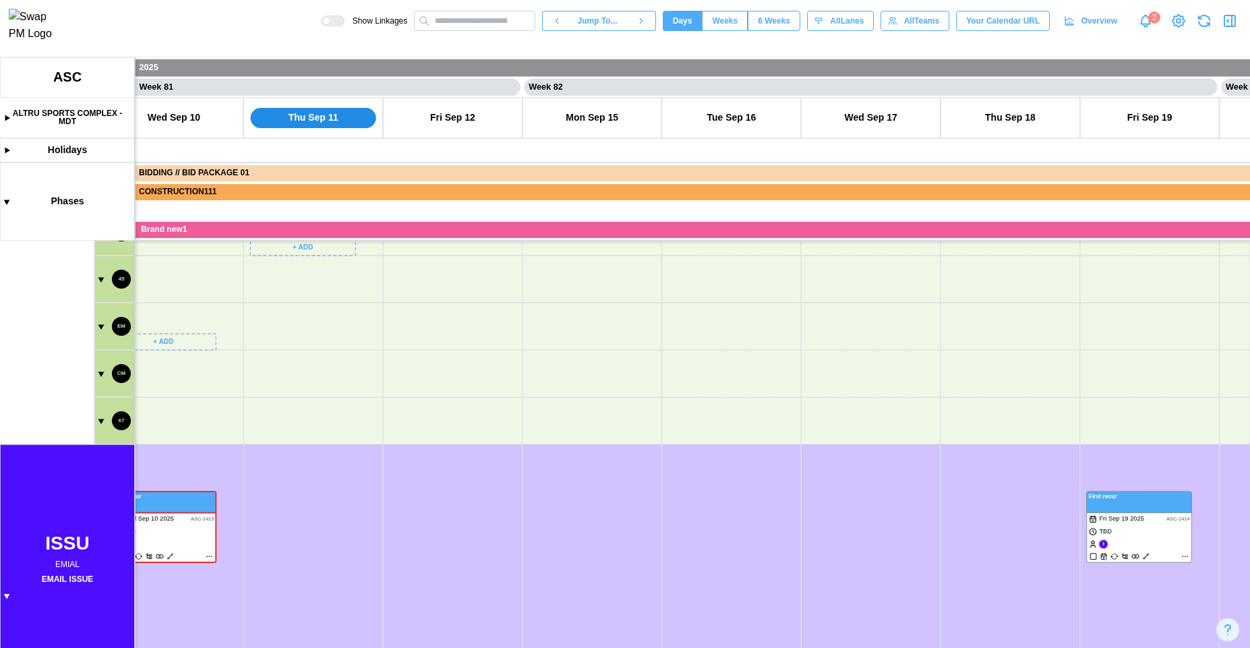
drag, startPoint x: 219, startPoint y: 506, endPoint x: 226, endPoint y: 382, distance: 124.9
click at [226, 382] on canvas at bounding box center [625, 352] width 1250 height 590
drag, startPoint x: 285, startPoint y: 514, endPoint x: 272, endPoint y: 361, distance: 153.6
click at [272, 361] on canvas at bounding box center [625, 352] width 1250 height 590
drag, startPoint x: 211, startPoint y: 647, endPoint x: 299, endPoint y: 599, distance: 100.2
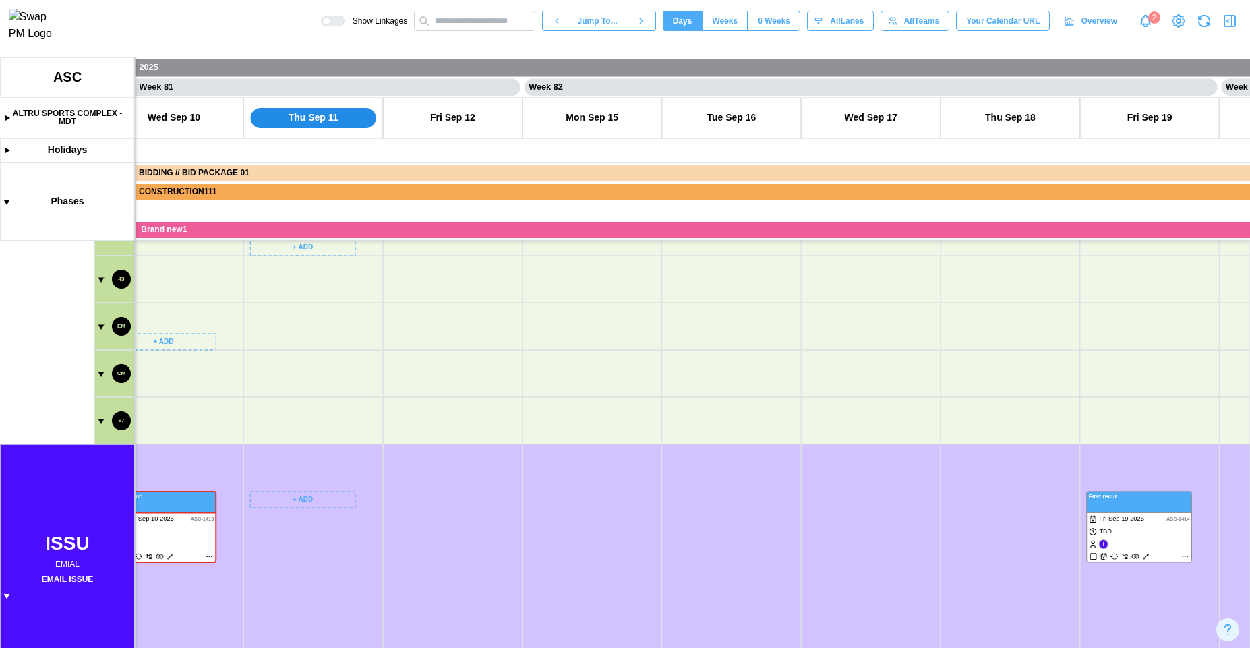
click at [288, 420] on canvas at bounding box center [625, 352] width 1250 height 590
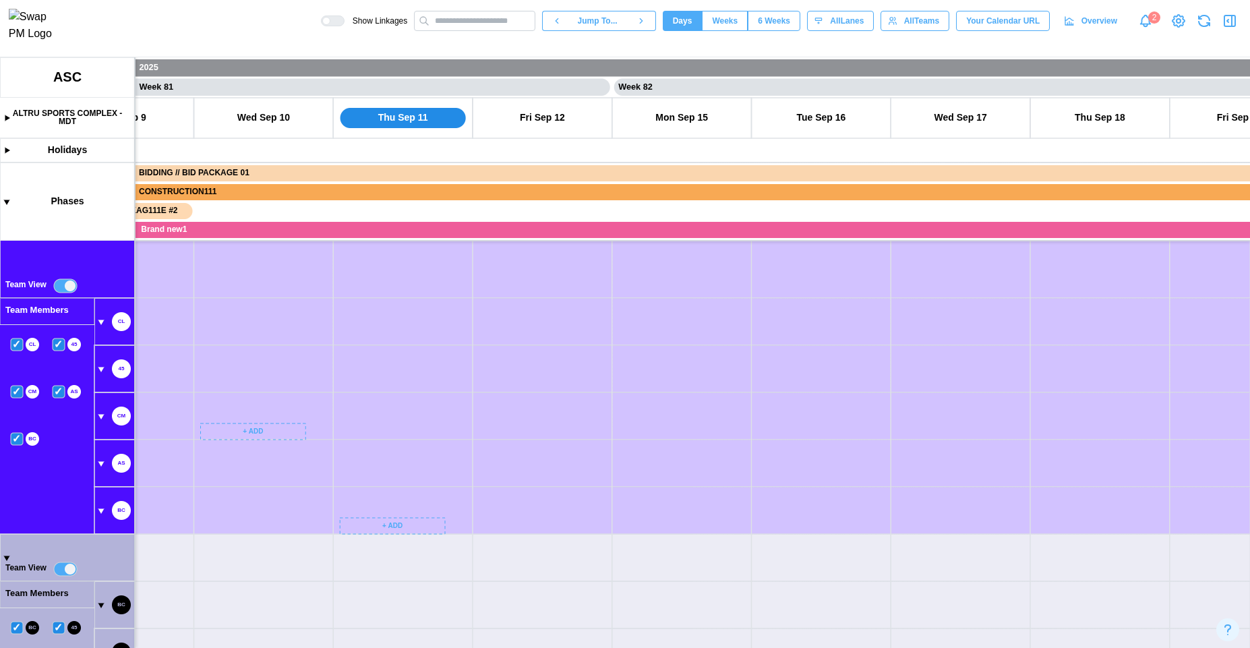
drag, startPoint x: 351, startPoint y: 581, endPoint x: 392, endPoint y: 395, distance: 190.4
click at [392, 395] on canvas at bounding box center [625, 352] width 1250 height 590
drag, startPoint x: 263, startPoint y: 574, endPoint x: 278, endPoint y: 450, distance: 124.3
click at [281, 454] on canvas at bounding box center [625, 352] width 1250 height 590
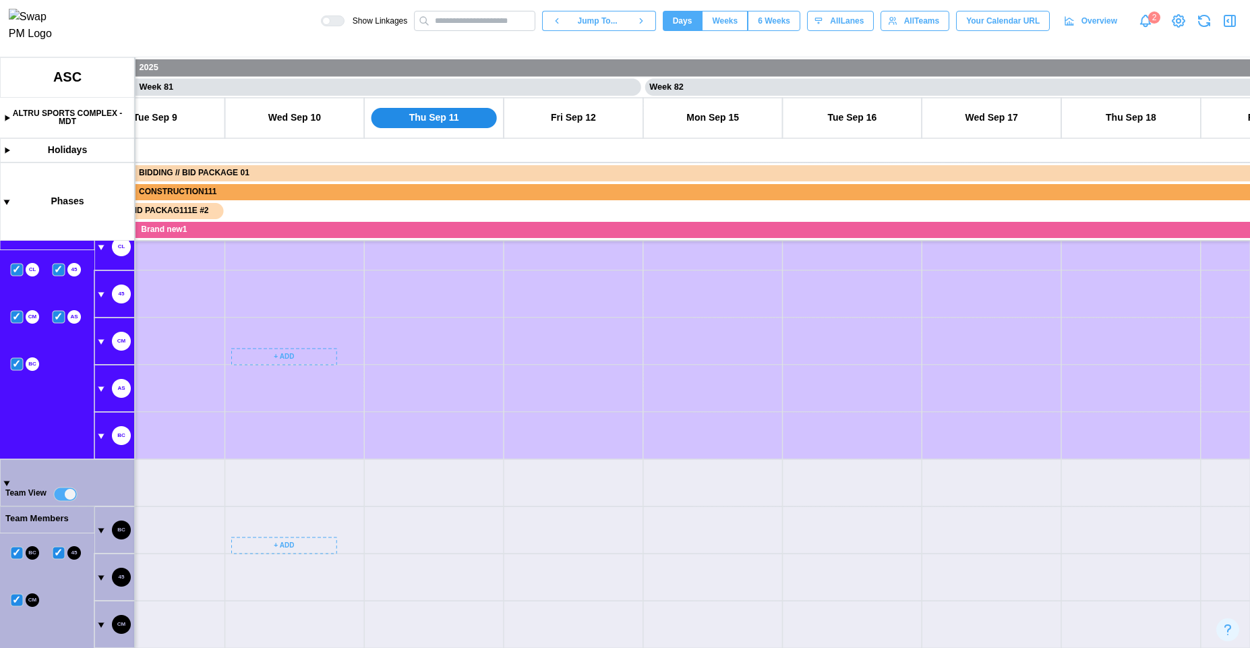
drag, startPoint x: 423, startPoint y: 510, endPoint x: 461, endPoint y: 348, distance: 166.3
click at [460, 357] on canvas at bounding box center [625, 352] width 1250 height 590
drag, startPoint x: 462, startPoint y: 402, endPoint x: 462, endPoint y: 526, distance: 123.4
click at [462, 526] on canvas at bounding box center [625, 352] width 1250 height 590
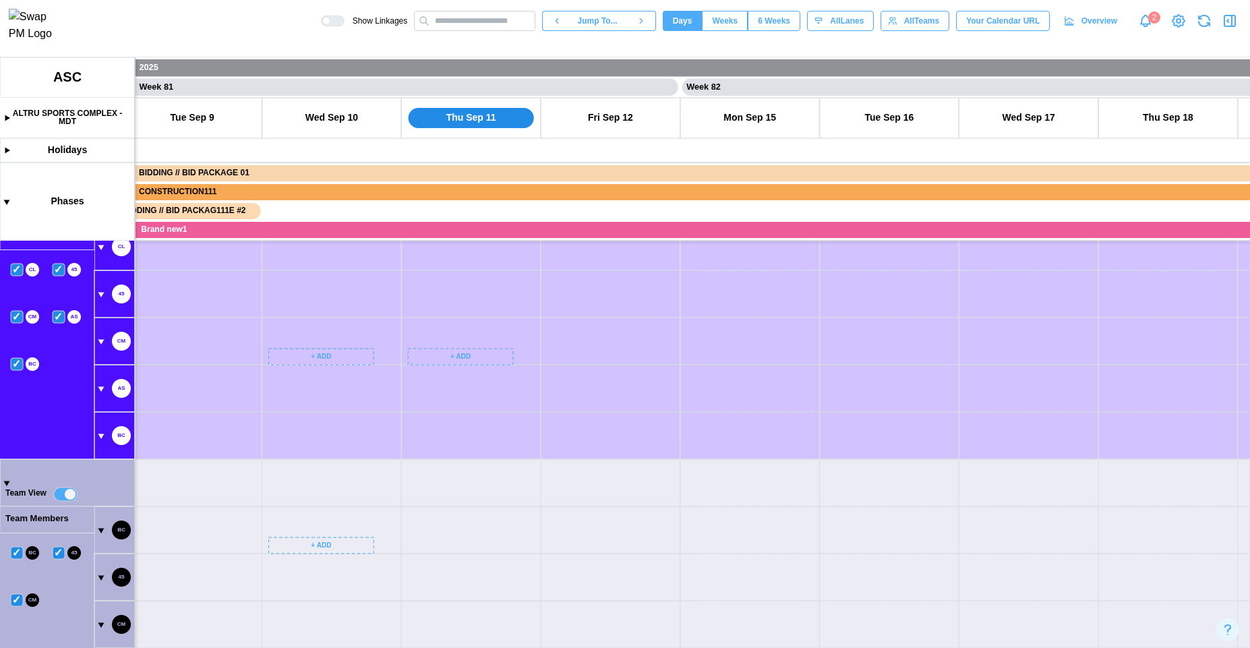
drag, startPoint x: 499, startPoint y: 406, endPoint x: 501, endPoint y: 537, distance: 130.8
click at [501, 537] on canvas at bounding box center [625, 352] width 1250 height 590
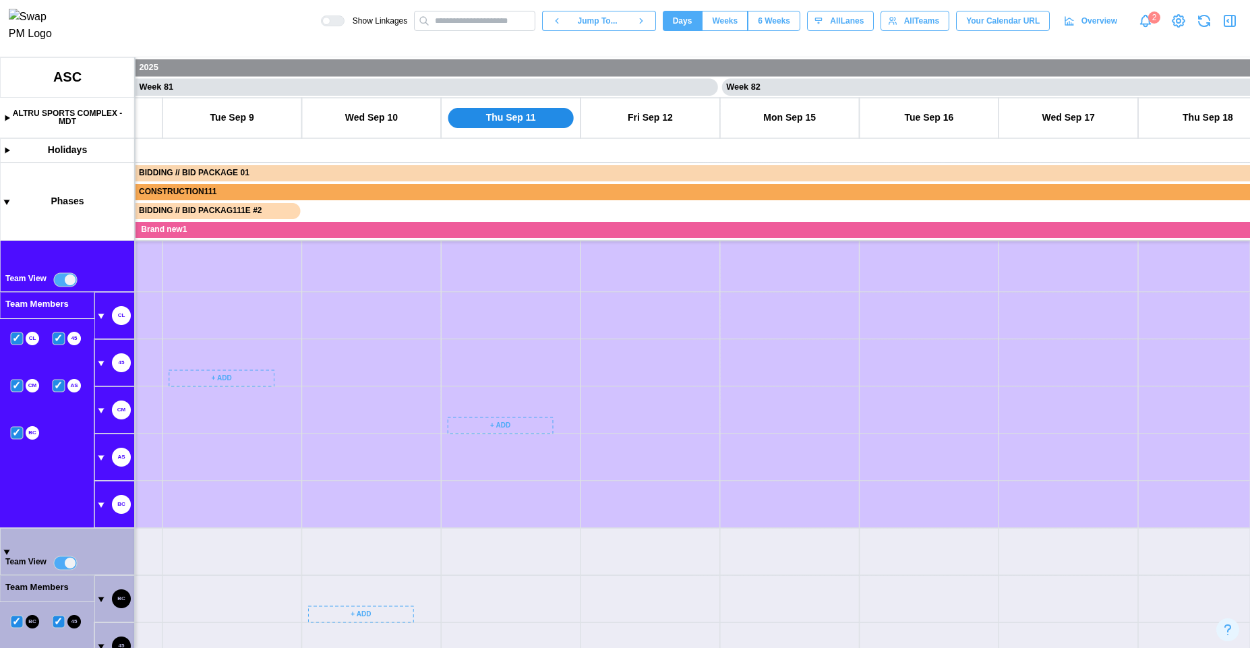
scroll to position [901, 0]
drag, startPoint x: 178, startPoint y: 297, endPoint x: 348, endPoint y: 601, distance: 348.2
click at [348, 601] on canvas at bounding box center [625, 352] width 1250 height 590
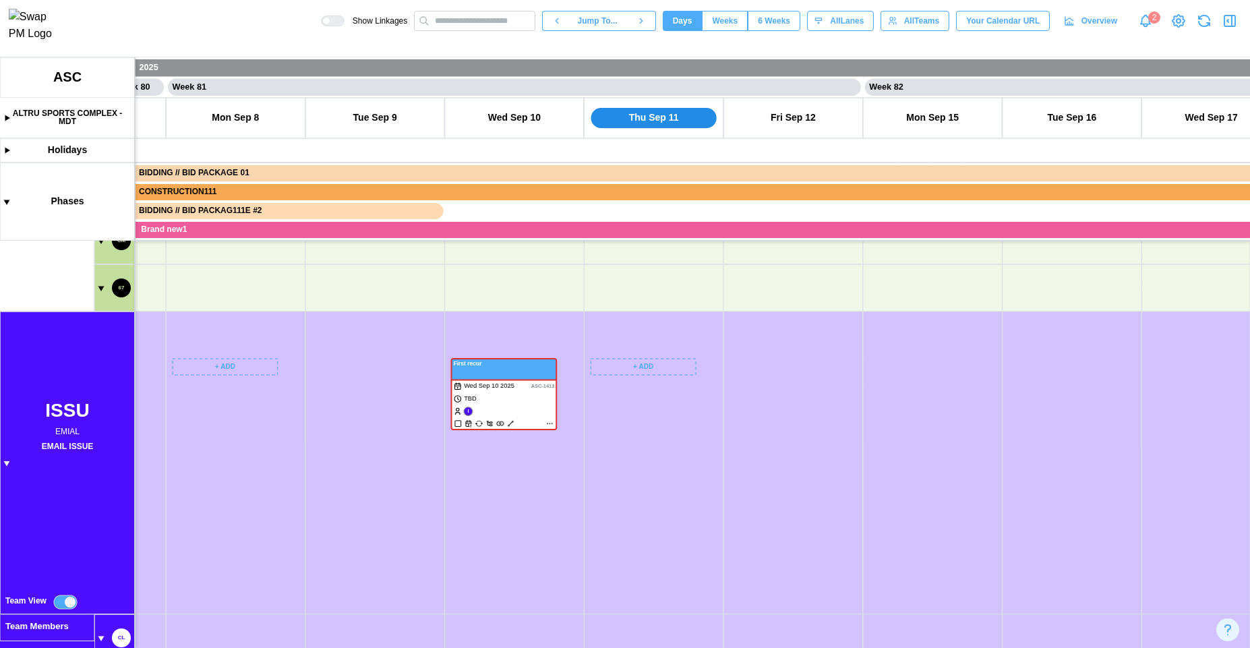
scroll to position [586, 0]
drag, startPoint x: 241, startPoint y: 323, endPoint x: 311, endPoint y: 611, distance: 296.1
click at [311, 611] on canvas at bounding box center [625, 352] width 1250 height 590
drag, startPoint x: 220, startPoint y: 303, endPoint x: 282, endPoint y: 369, distance: 90.6
click at [269, 542] on canvas at bounding box center [625, 352] width 1250 height 590
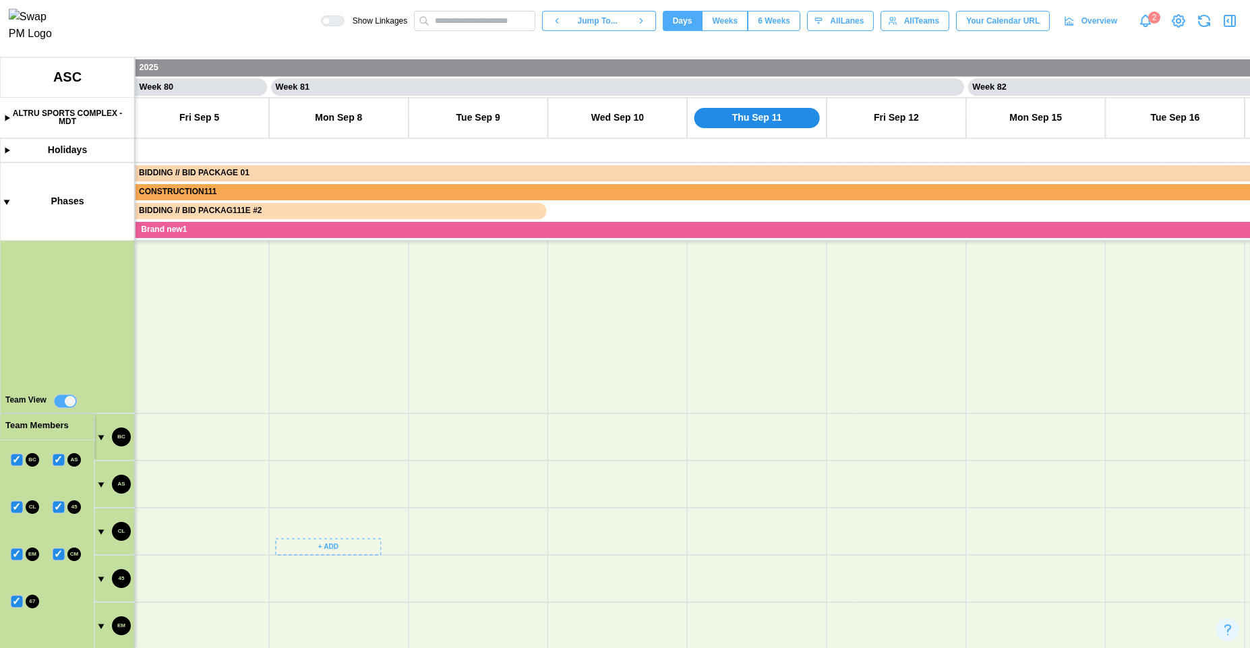
scroll to position [0, 55610]
drag, startPoint x: 282, startPoint y: 369, endPoint x: 284, endPoint y: 499, distance: 130.1
click at [284, 499] on canvas at bounding box center [625, 352] width 1250 height 590
drag, startPoint x: 225, startPoint y: 257, endPoint x: 263, endPoint y: 485, distance: 230.3
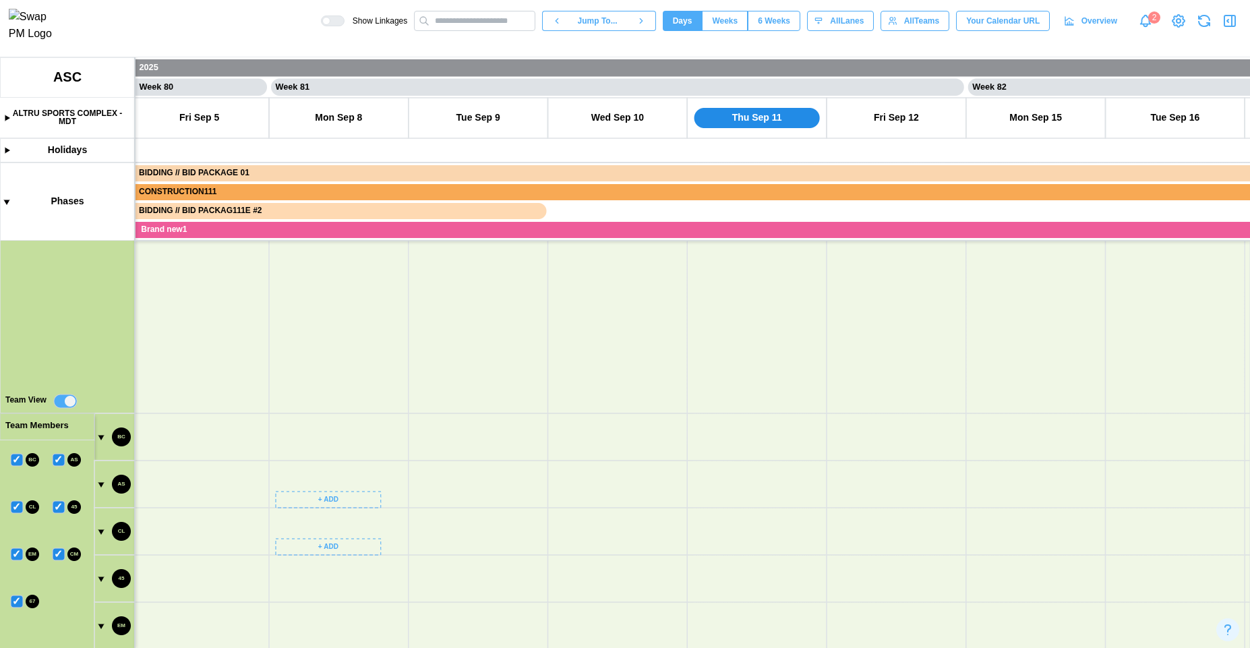
click at [263, 485] on canvas at bounding box center [625, 352] width 1250 height 590
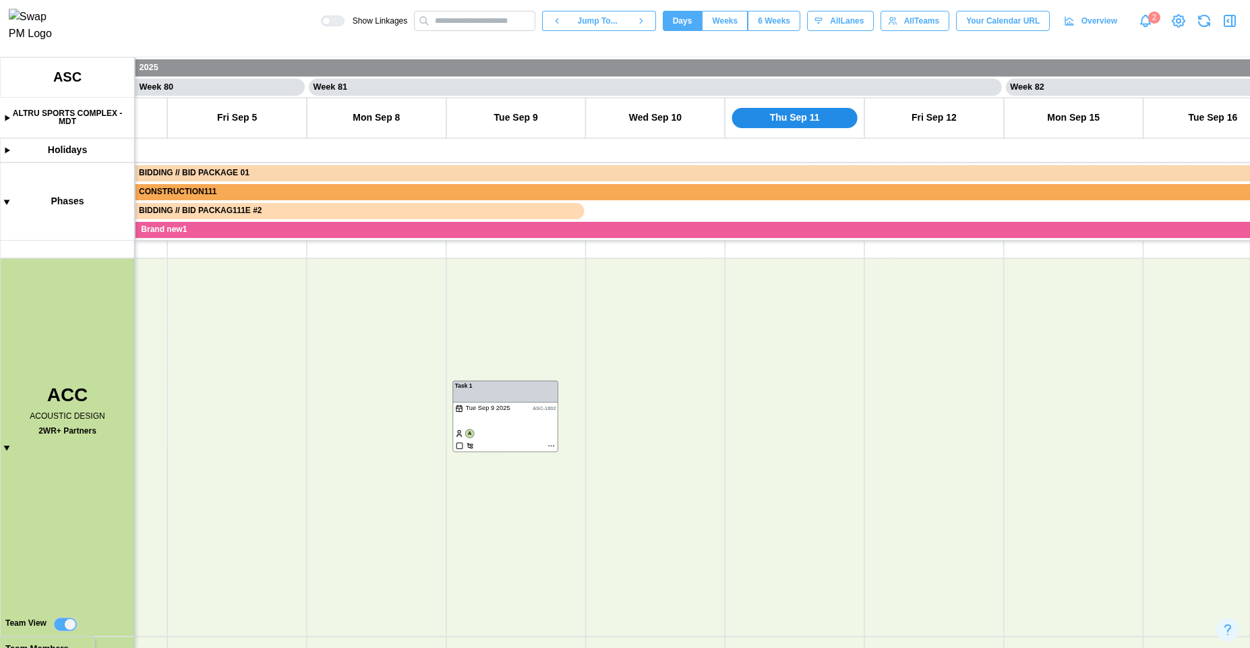
click at [6, 444] on canvas at bounding box center [625, 352] width 1250 height 590
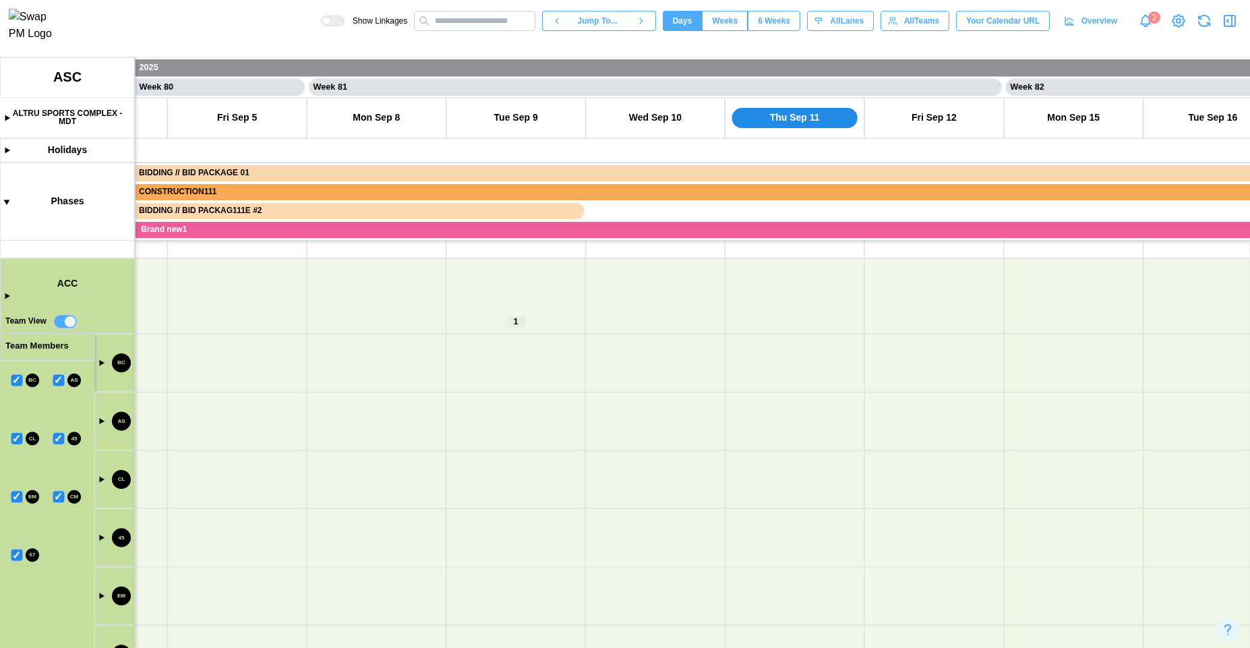
drag, startPoint x: 253, startPoint y: 484, endPoint x: 212, endPoint y: 300, distance: 188.6
click at [219, 287] on canvas at bounding box center [625, 352] width 1250 height 590
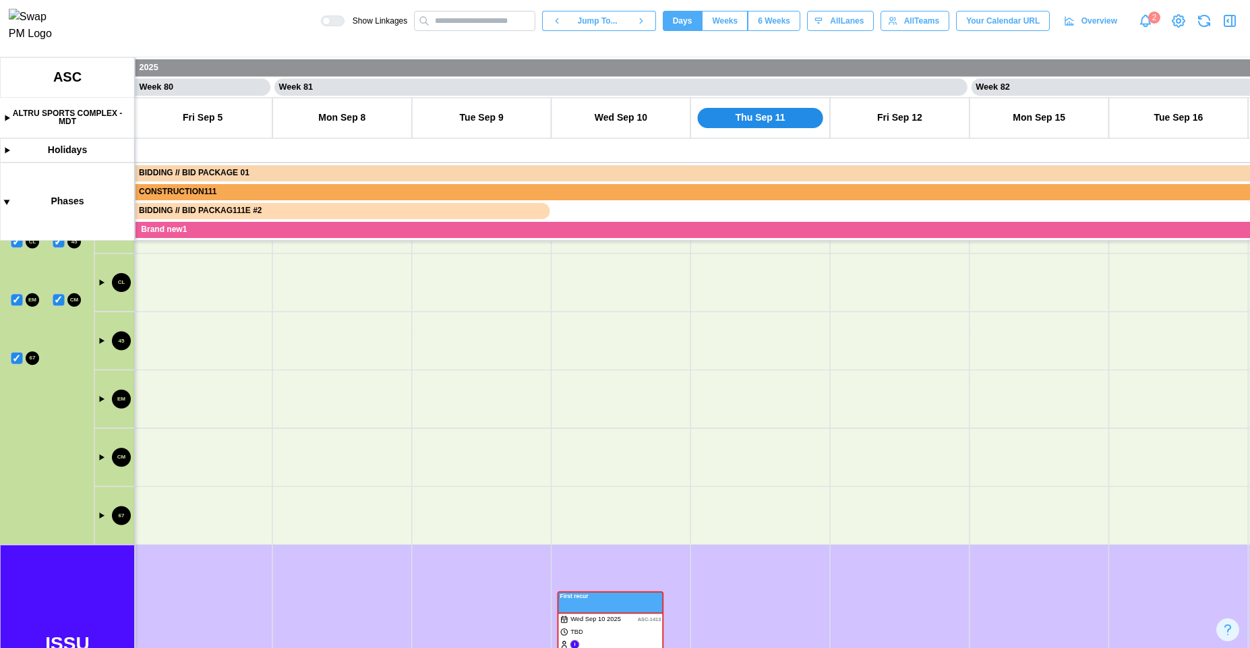
drag, startPoint x: 207, startPoint y: 332, endPoint x: 210, endPoint y: 488, distance: 156.4
click at [216, 545] on canvas at bounding box center [625, 352] width 1250 height 590
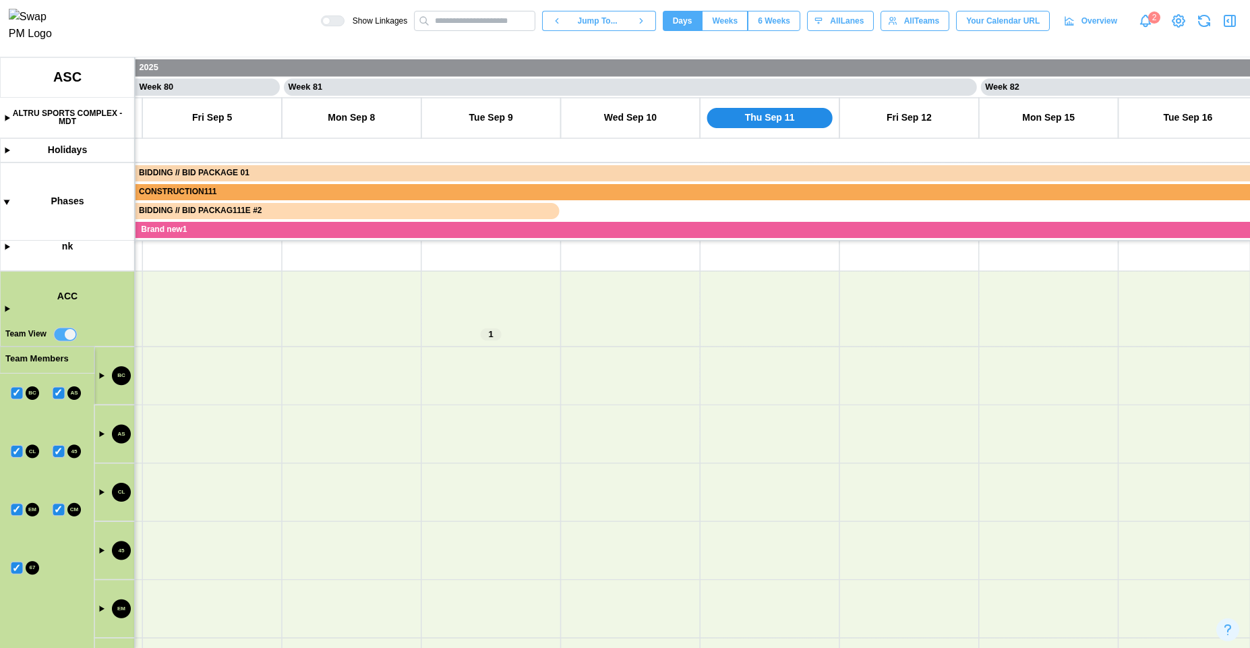
click at [56, 338] on canvas at bounding box center [625, 352] width 1250 height 590
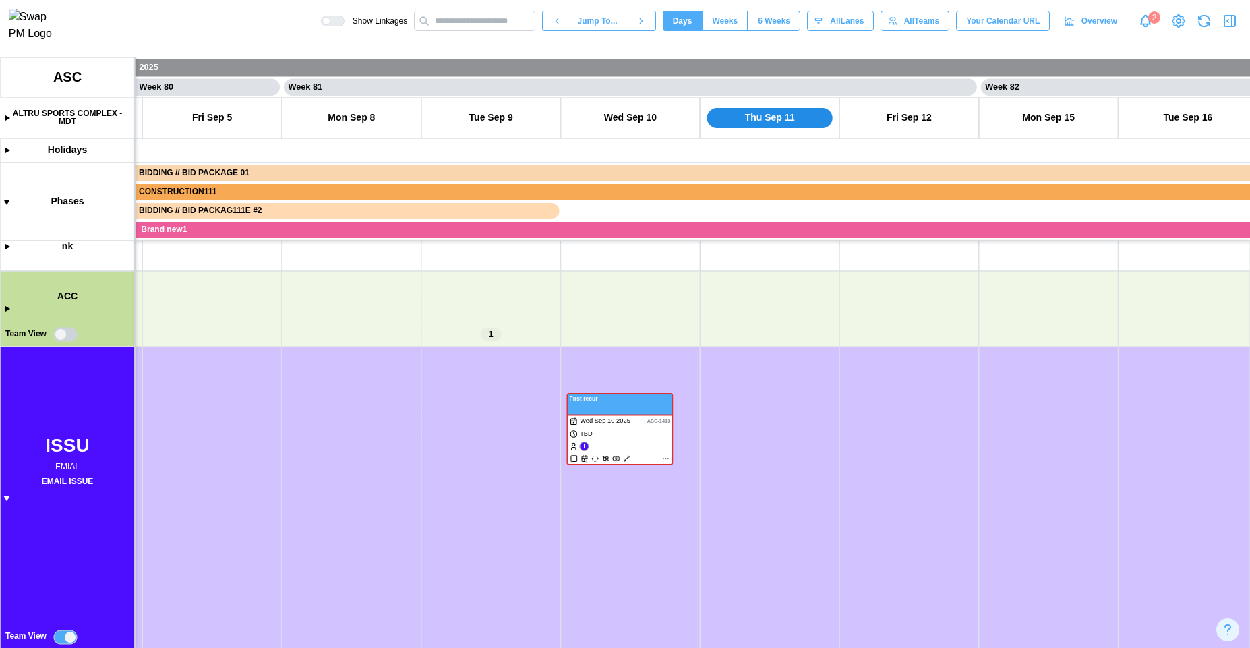
scroll to position [115, 0]
click at [63, 333] on canvas at bounding box center [625, 352] width 1250 height 590
drag, startPoint x: 165, startPoint y: 460, endPoint x: 187, endPoint y: 465, distance: 22.7
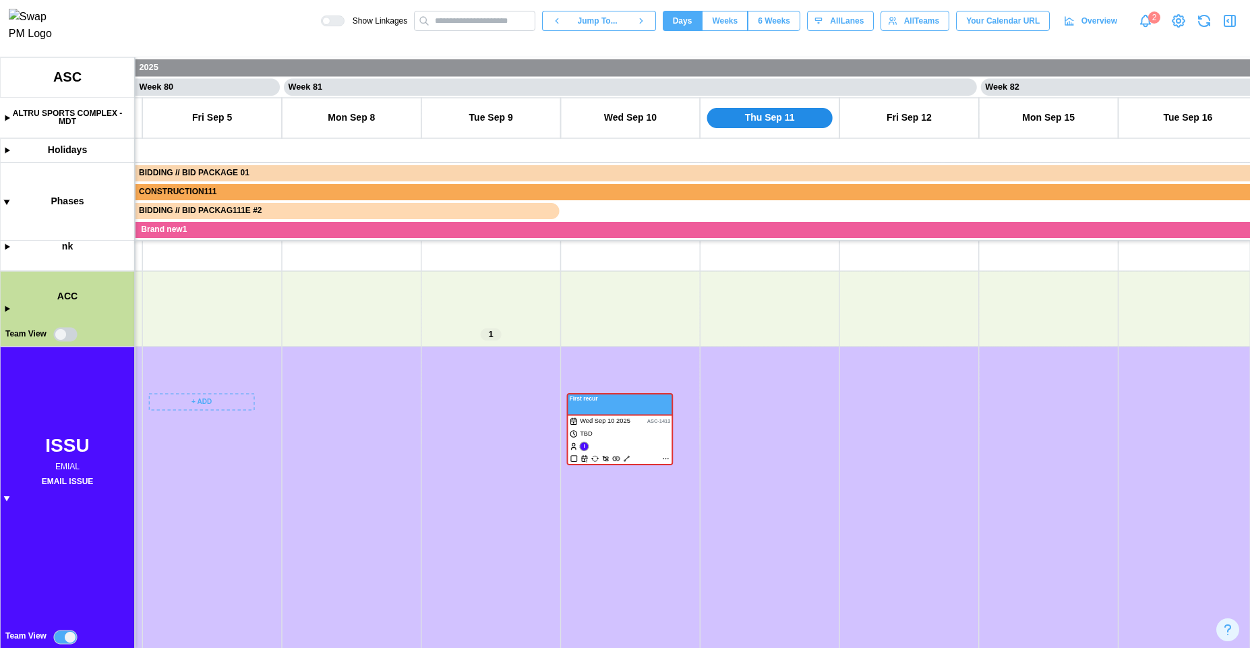
click at [187, 465] on canvas at bounding box center [625, 352] width 1250 height 590
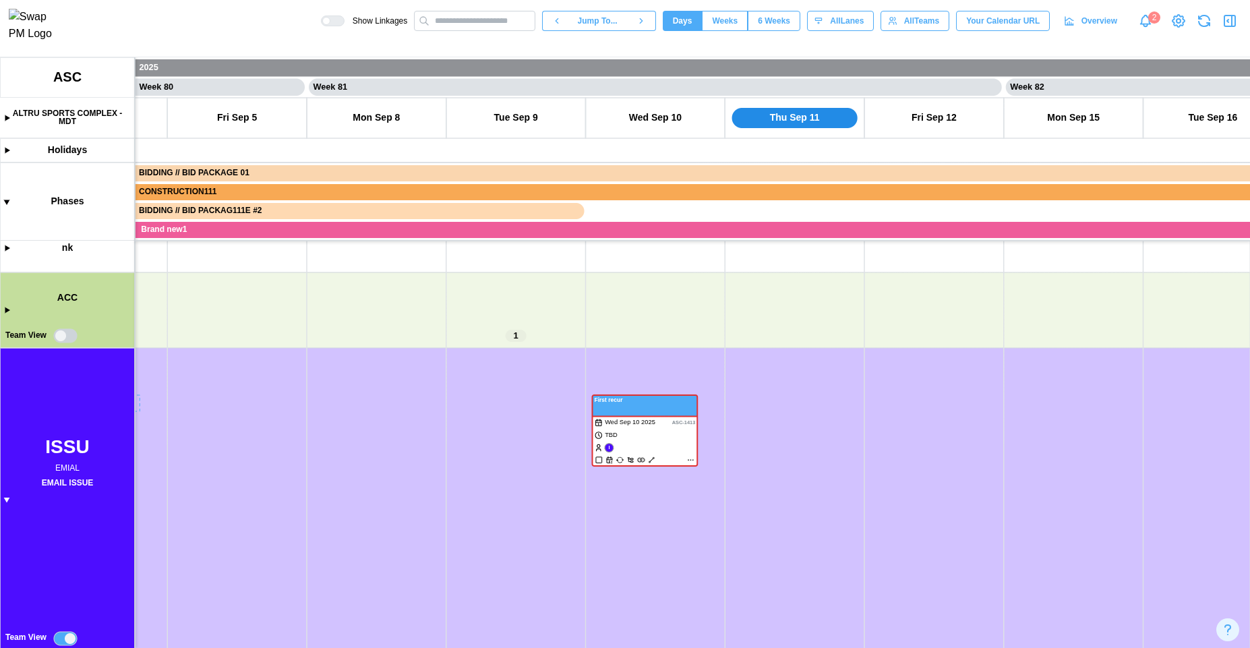
click at [68, 334] on canvas at bounding box center [625, 352] width 1250 height 590
click at [10, 311] on canvas at bounding box center [625, 352] width 1250 height 590
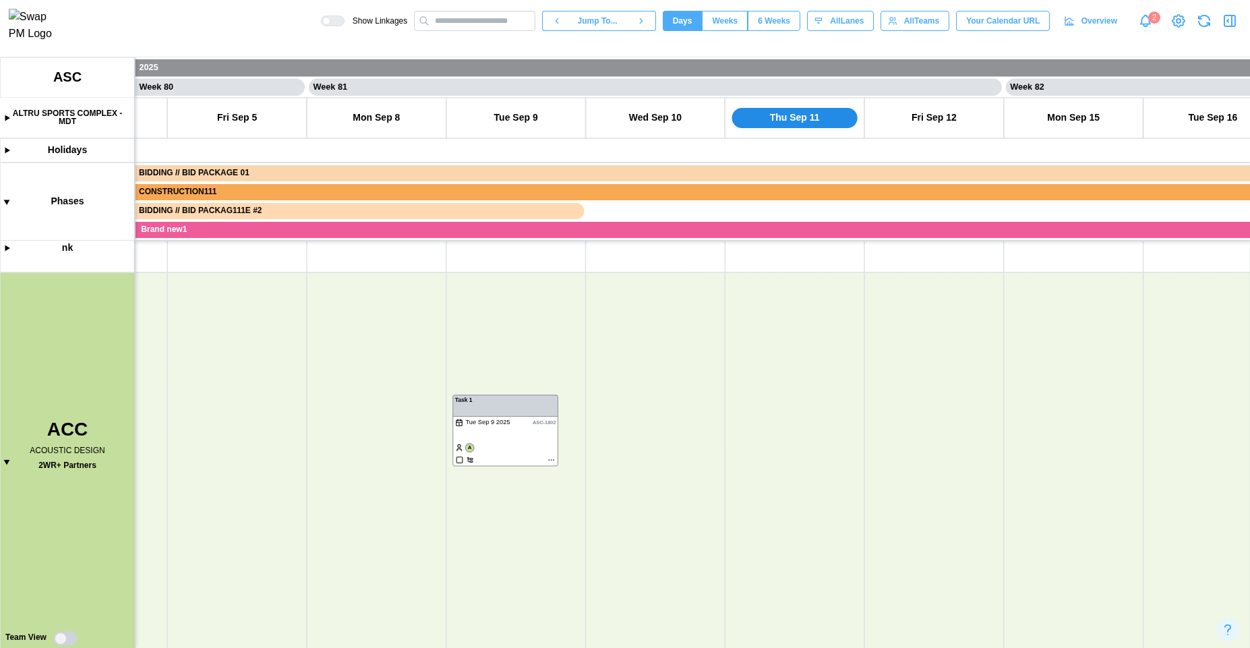
scroll to position [364, 0]
drag, startPoint x: 120, startPoint y: 499, endPoint x: 111, endPoint y: 247, distance: 252.3
click at [111, 247] on canvas at bounding box center [625, 352] width 1250 height 590
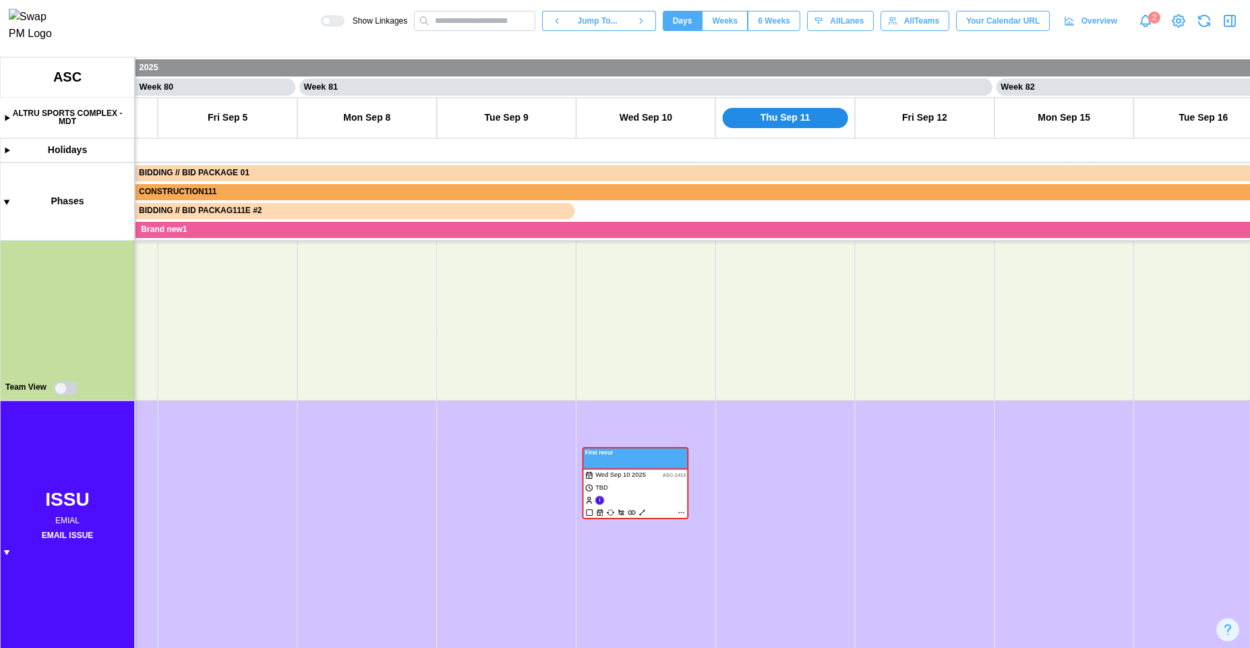
click at [69, 384] on canvas at bounding box center [625, 352] width 1250 height 590
click at [67, 392] on canvas at bounding box center [625, 352] width 1250 height 590
click at [67, 391] on canvas at bounding box center [625, 352] width 1250 height 590
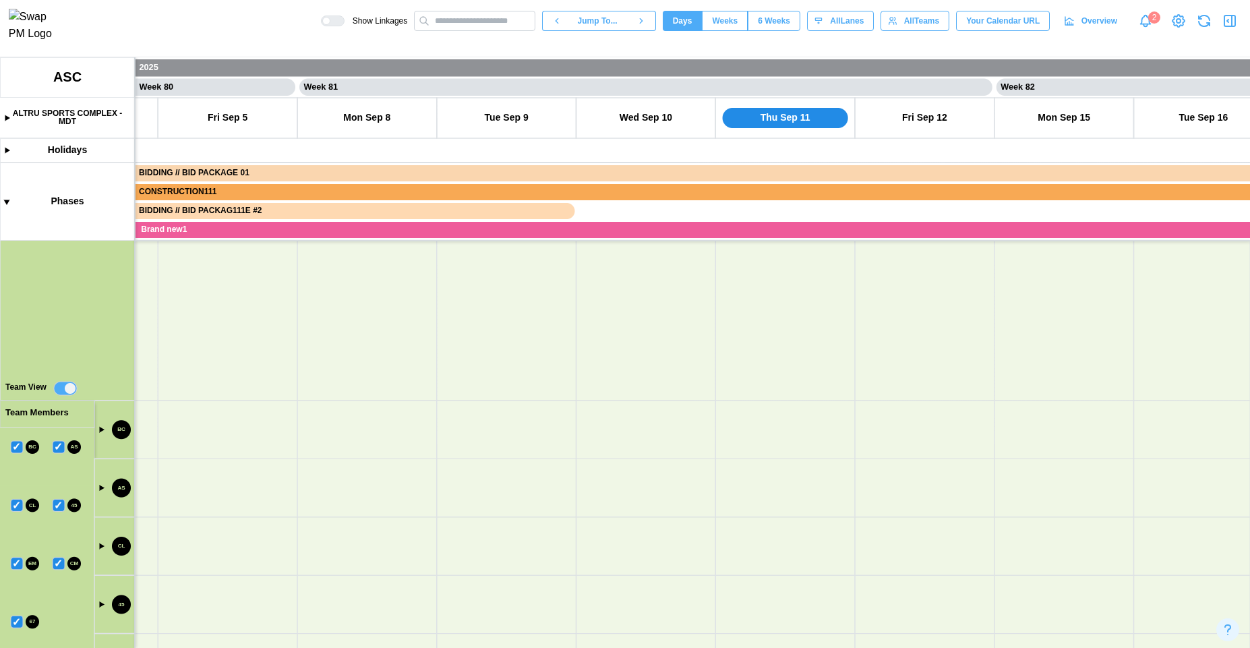
drag, startPoint x: 464, startPoint y: 533, endPoint x: 246, endPoint y: 549, distance: 219.0
click at [590, 303] on canvas at bounding box center [625, 352] width 1250 height 590
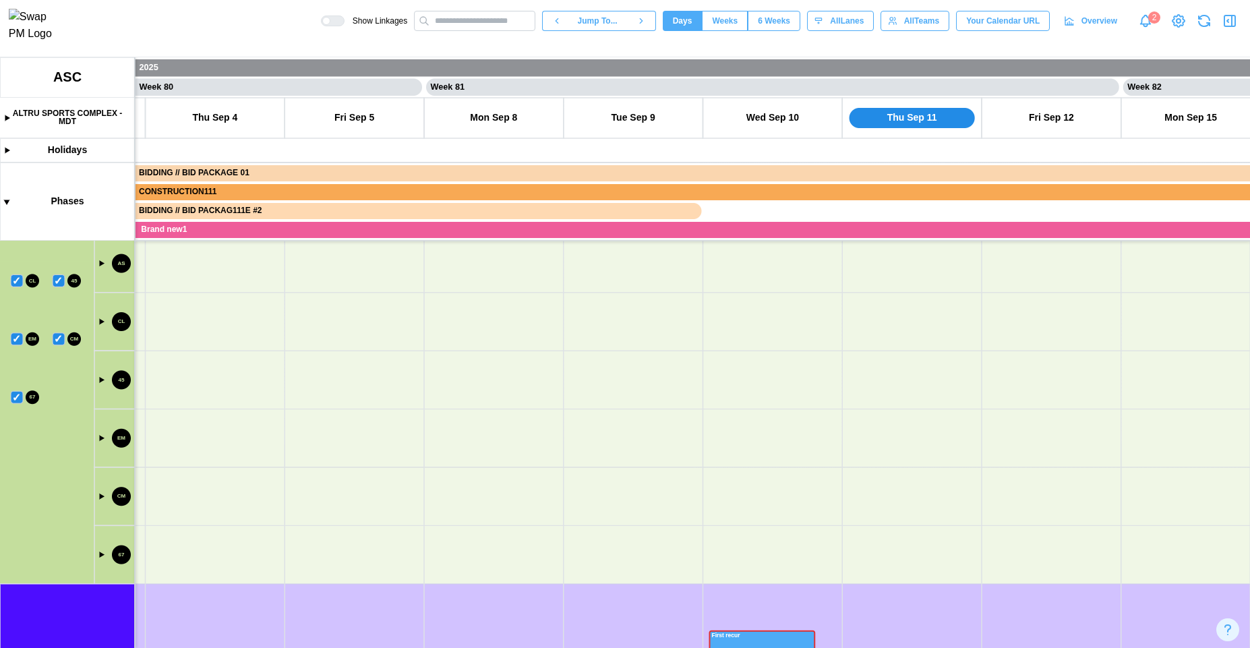
drag, startPoint x: 246, startPoint y: 549, endPoint x: 290, endPoint y: 280, distance: 273.2
click at [290, 280] on canvas at bounding box center [625, 352] width 1250 height 590
click at [247, 451] on canvas at bounding box center [625, 352] width 1250 height 590
click at [464, 433] on canvas at bounding box center [625, 352] width 1250 height 590
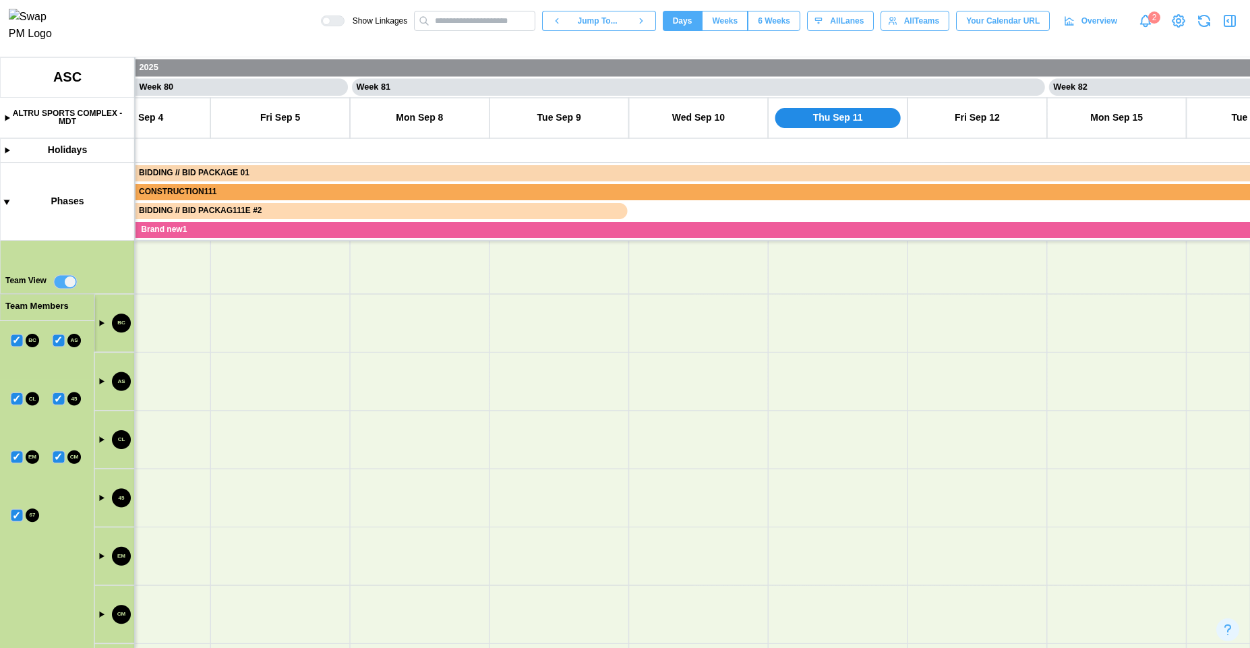
drag, startPoint x: 355, startPoint y: 358, endPoint x: 565, endPoint y: 349, distance: 210.5
click at [564, 349] on canvas at bounding box center [625, 352] width 1250 height 590
drag, startPoint x: 251, startPoint y: 427, endPoint x: 530, endPoint y: 309, distance: 302.3
click at [525, 292] on canvas at bounding box center [625, 352] width 1250 height 590
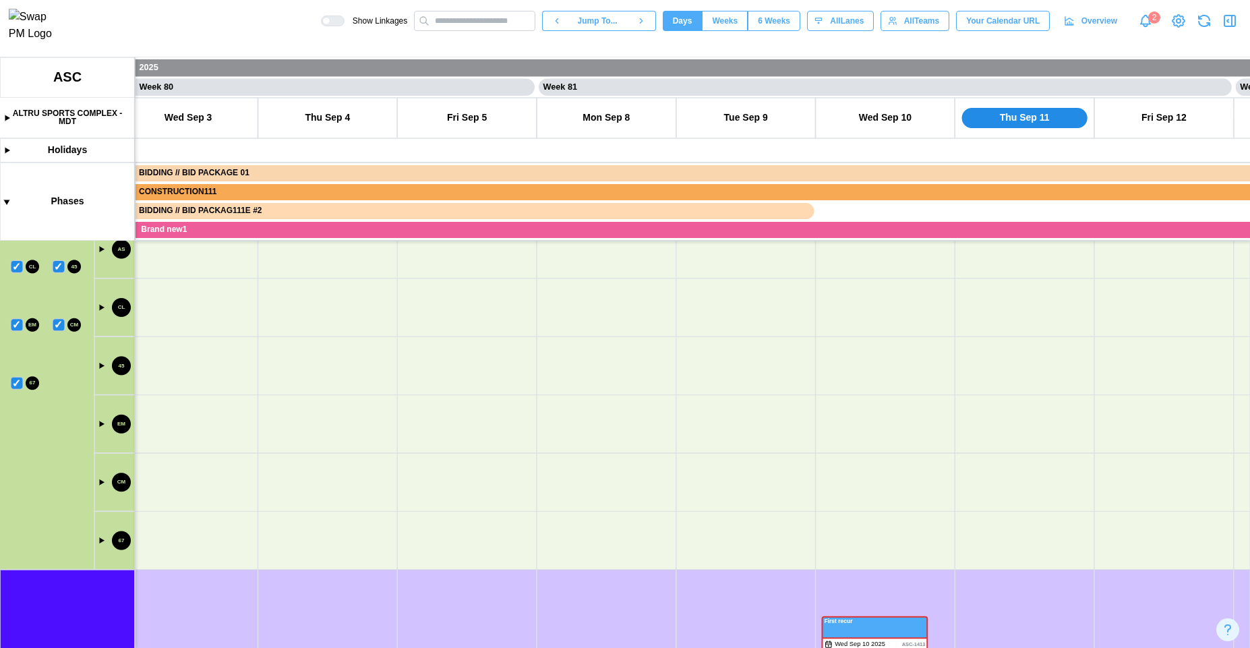
drag, startPoint x: 295, startPoint y: 443, endPoint x: 520, endPoint y: 300, distance: 267.2
click at [514, 299] on canvas at bounding box center [625, 352] width 1250 height 590
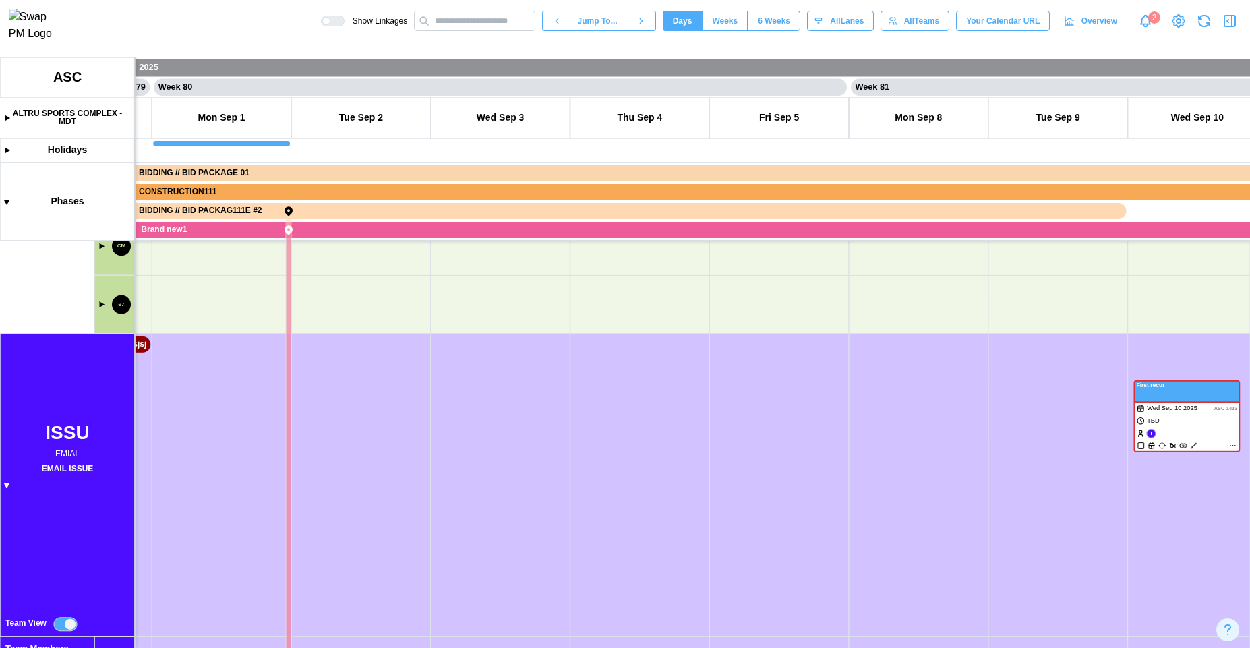
drag, startPoint x: 680, startPoint y: 408, endPoint x: 309, endPoint y: 355, distance: 374.5
click at [242, 307] on canvas at bounding box center [625, 352] width 1250 height 590
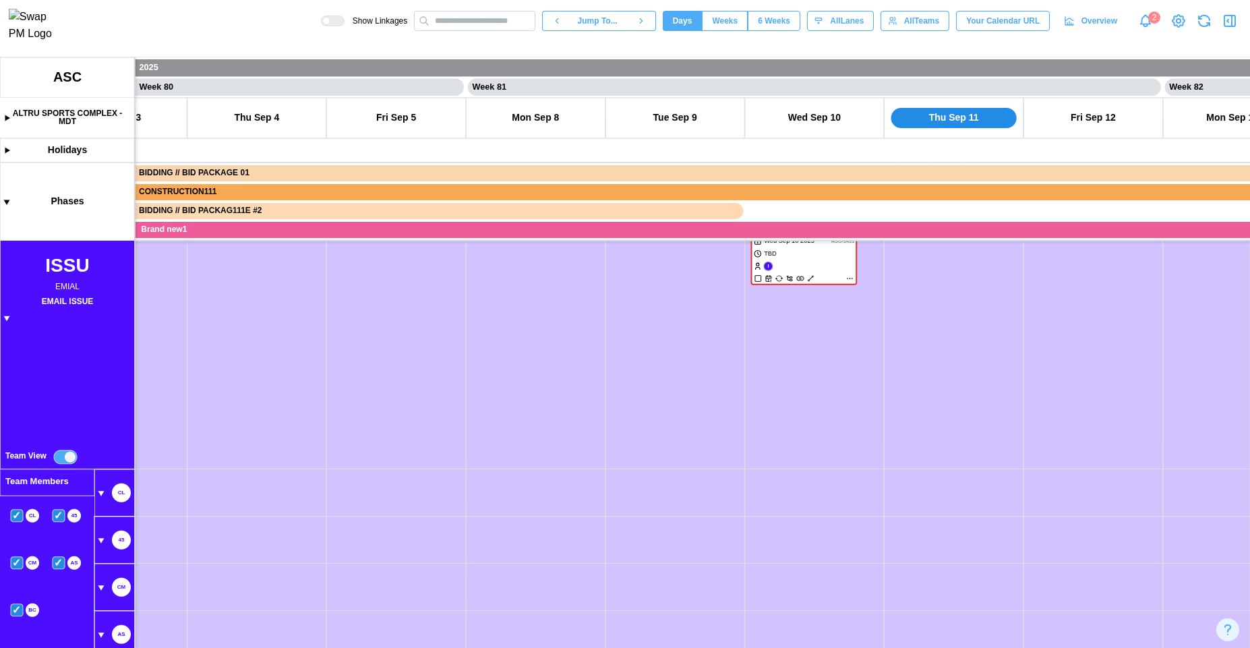
drag, startPoint x: 688, startPoint y: 484, endPoint x: 205, endPoint y: 355, distance: 499.5
click at [210, 346] on canvas at bounding box center [625, 352] width 1250 height 590
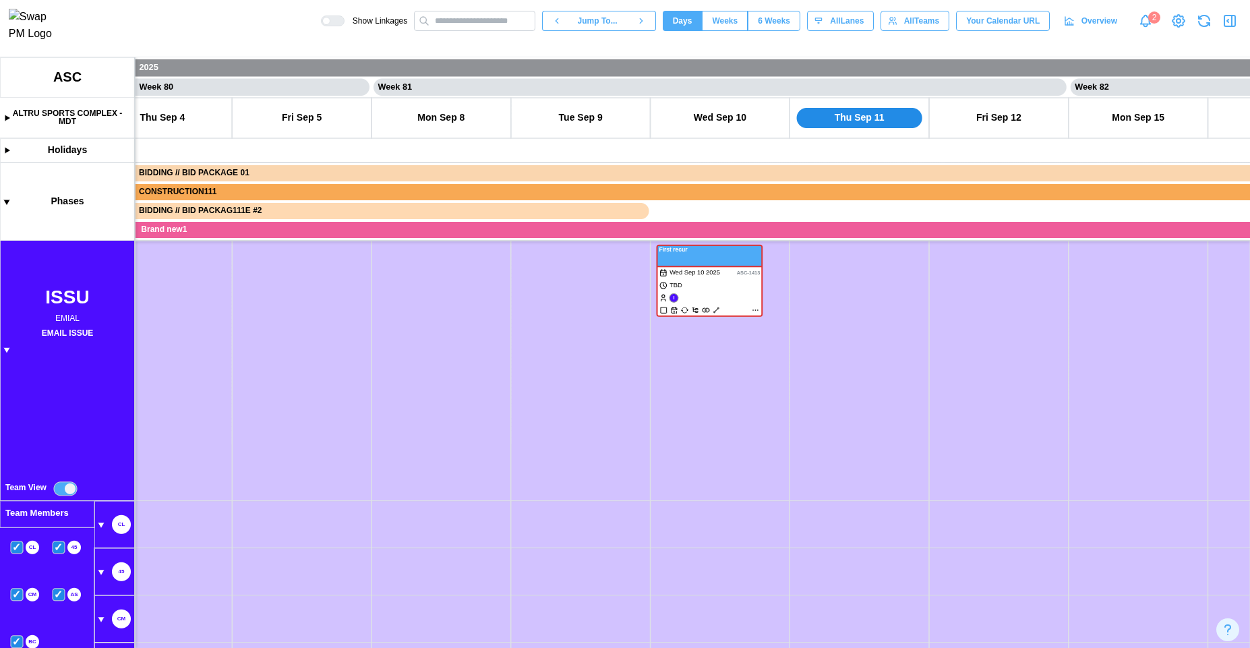
click at [61, 490] on canvas at bounding box center [625, 352] width 1250 height 590
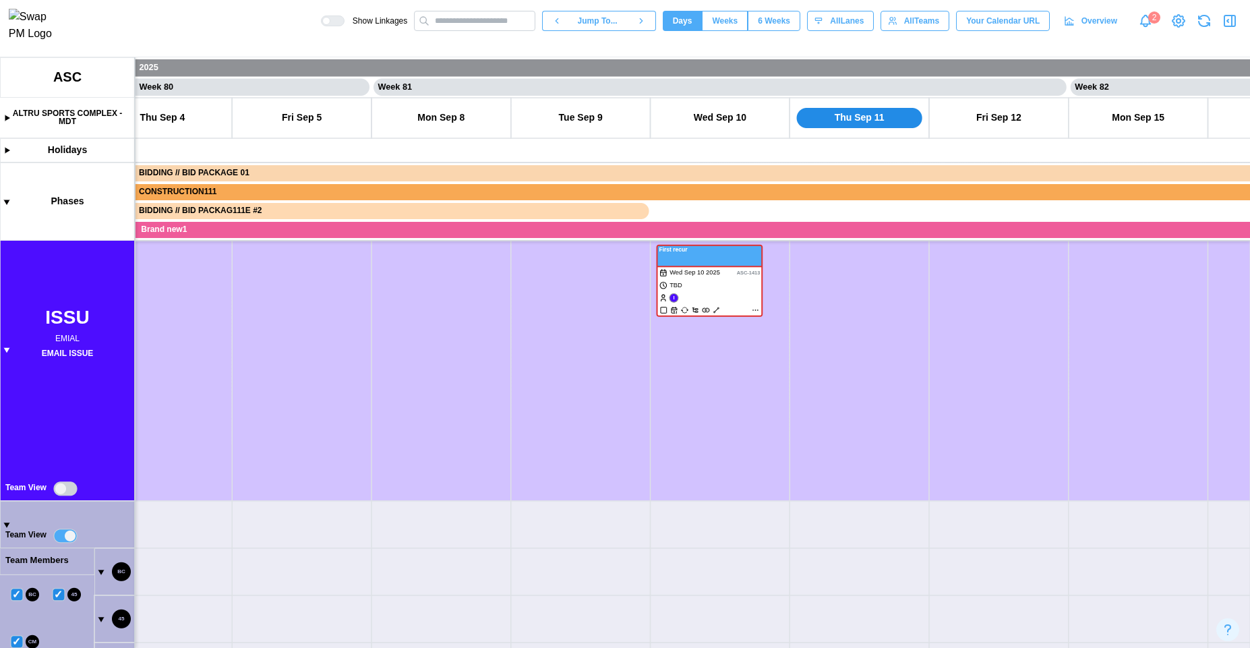
click at [70, 491] on canvas at bounding box center [625, 352] width 1250 height 590
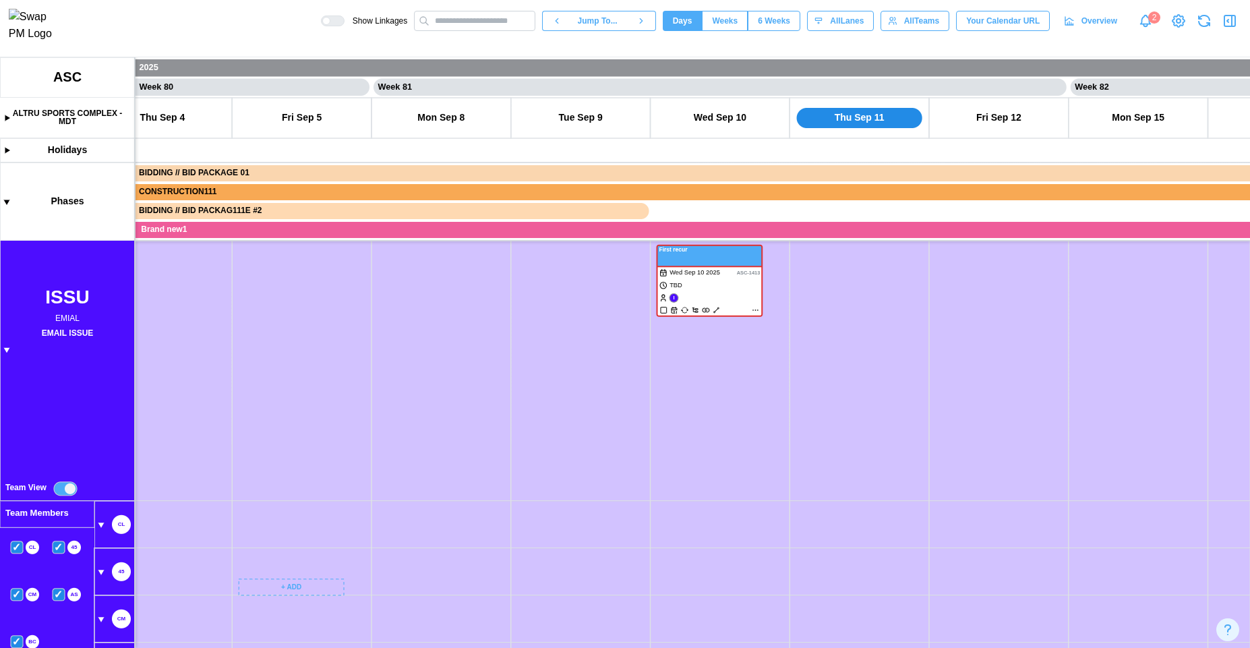
click at [371, 294] on canvas at bounding box center [625, 352] width 1250 height 590
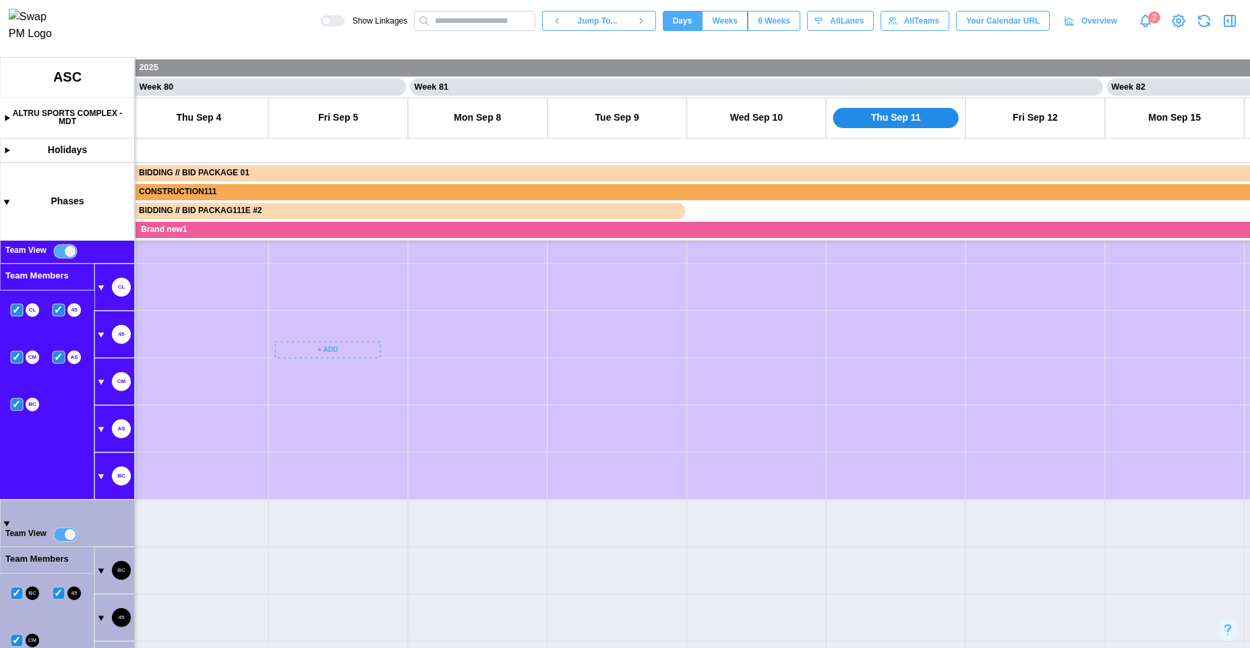
drag, startPoint x: 222, startPoint y: 510, endPoint x: 297, endPoint y: 353, distance: 174.6
click at [297, 353] on canvas at bounding box center [625, 352] width 1250 height 590
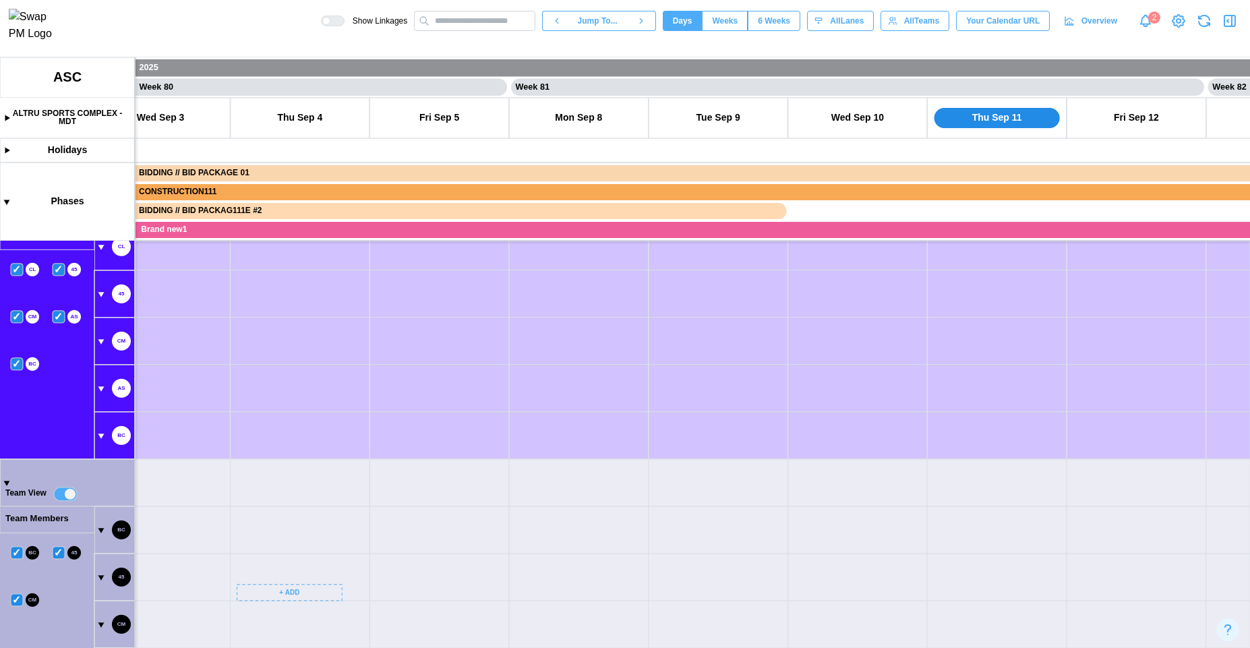
drag, startPoint x: 239, startPoint y: 597, endPoint x: 427, endPoint y: 418, distance: 259.8
click at [427, 418] on canvas at bounding box center [625, 352] width 1250 height 590
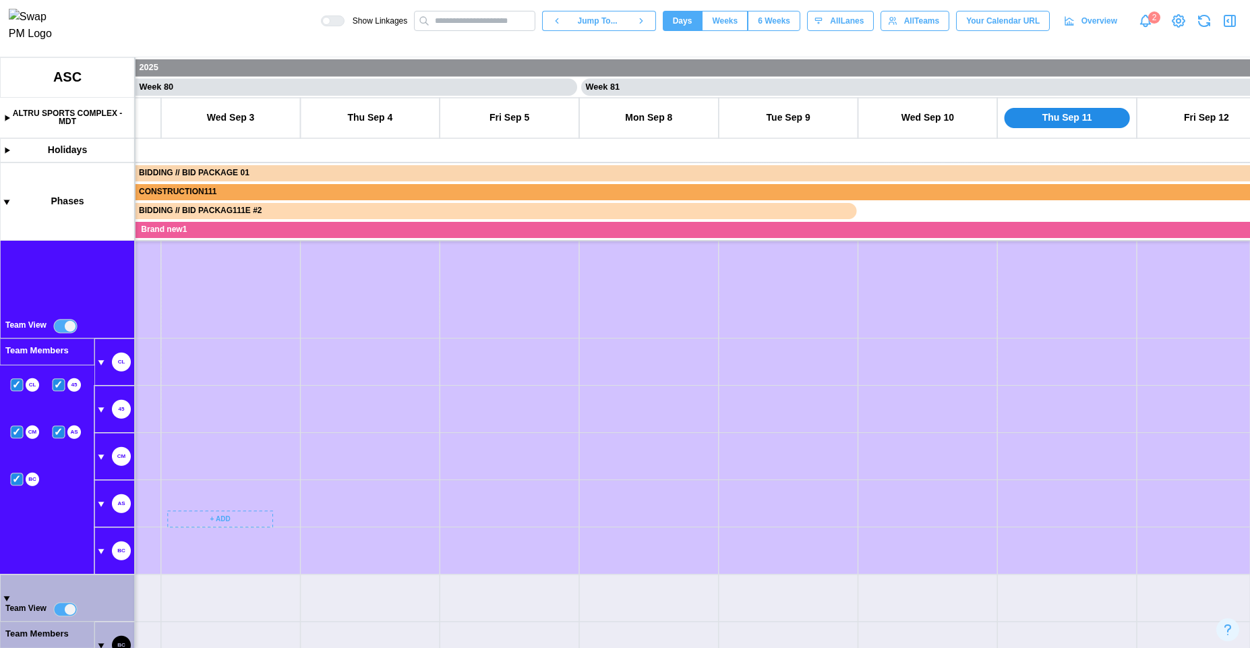
drag, startPoint x: 235, startPoint y: 390, endPoint x: 276, endPoint y: 622, distance: 236.2
click at [274, 623] on canvas at bounding box center [625, 352] width 1250 height 590
drag, startPoint x: 228, startPoint y: 367, endPoint x: 313, endPoint y: 584, distance: 232.7
click at [309, 600] on canvas at bounding box center [625, 352] width 1250 height 590
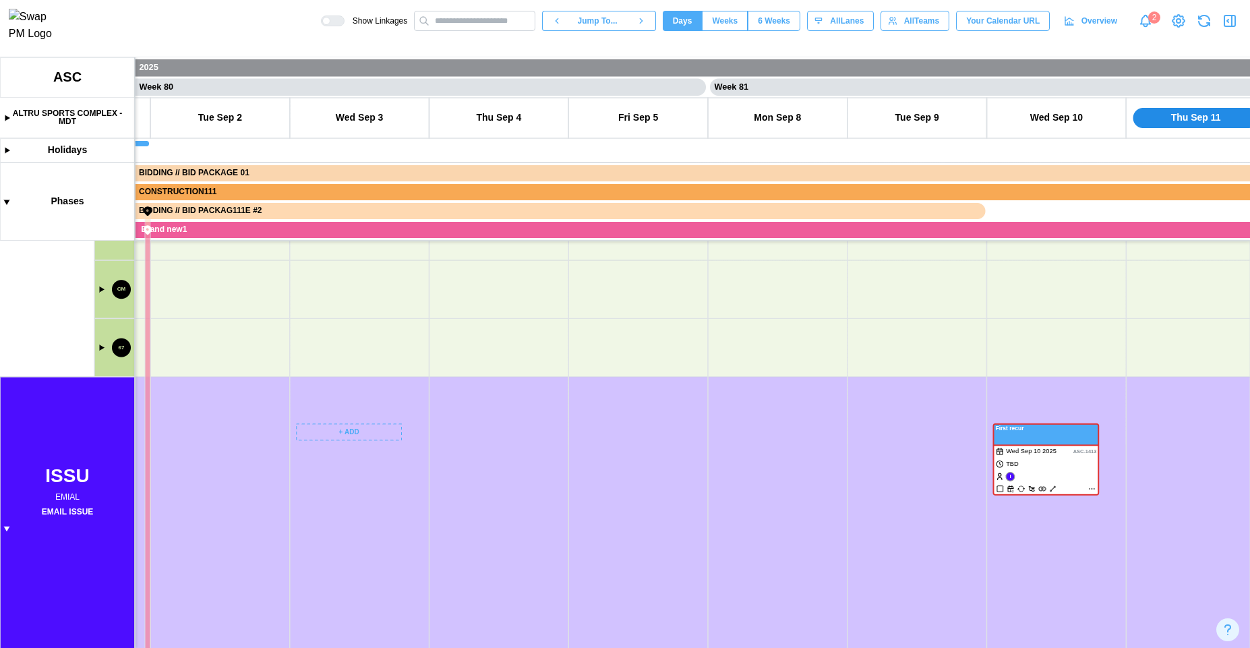
drag, startPoint x: 226, startPoint y: 330, endPoint x: 240, endPoint y: 516, distance: 186.5
click at [284, 558] on canvas at bounding box center [625, 352] width 1250 height 590
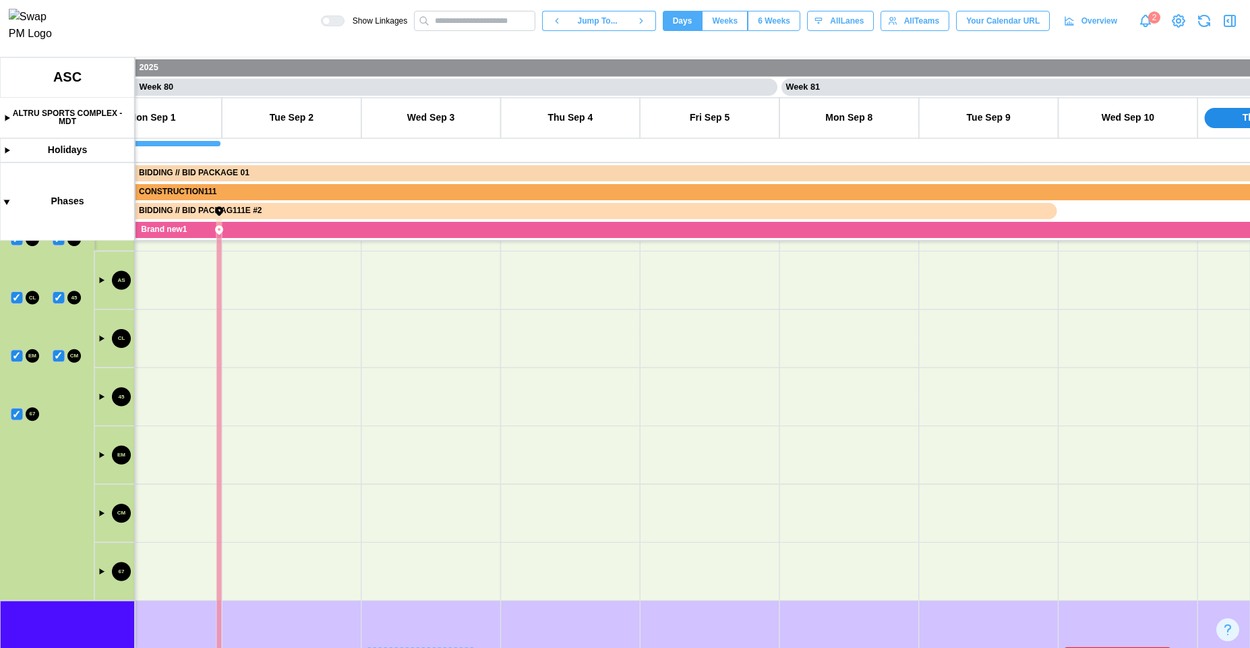
drag, startPoint x: 240, startPoint y: 516, endPoint x: 245, endPoint y: 538, distance: 22.1
click at [245, 538] on canvas at bounding box center [625, 352] width 1250 height 590
drag, startPoint x: 247, startPoint y: 375, endPoint x: 276, endPoint y: 499, distance: 127.9
click at [264, 365] on canvas at bounding box center [625, 352] width 1250 height 590
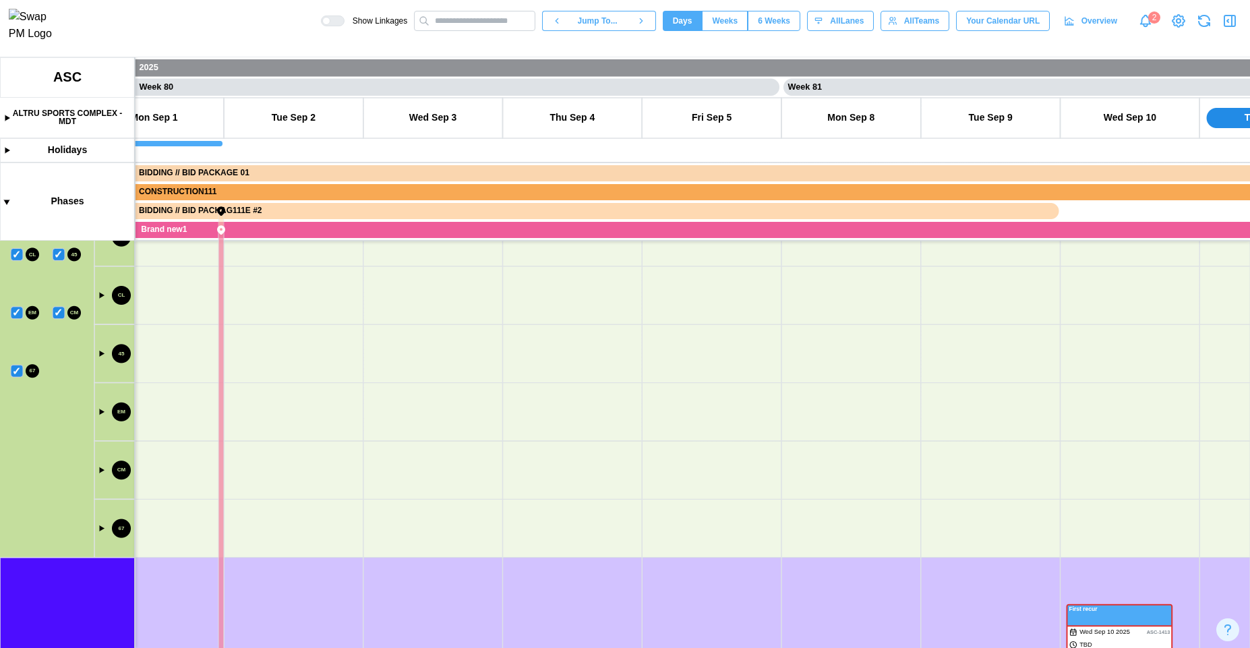
drag, startPoint x: 274, startPoint y: 520, endPoint x: 252, endPoint y: 458, distance: 65.2
click at [252, 458] on canvas at bounding box center [625, 352] width 1250 height 590
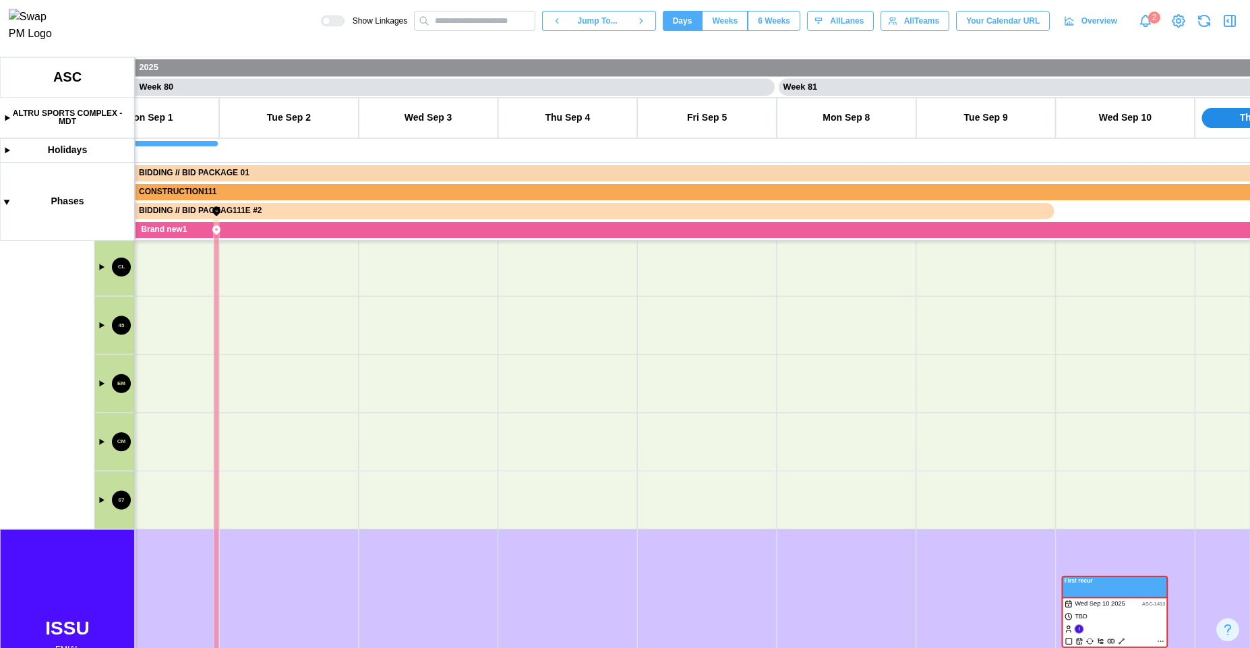
drag, startPoint x: 263, startPoint y: 386, endPoint x: 274, endPoint y: 396, distance: 14.8
click at [276, 398] on canvas at bounding box center [625, 352] width 1250 height 590
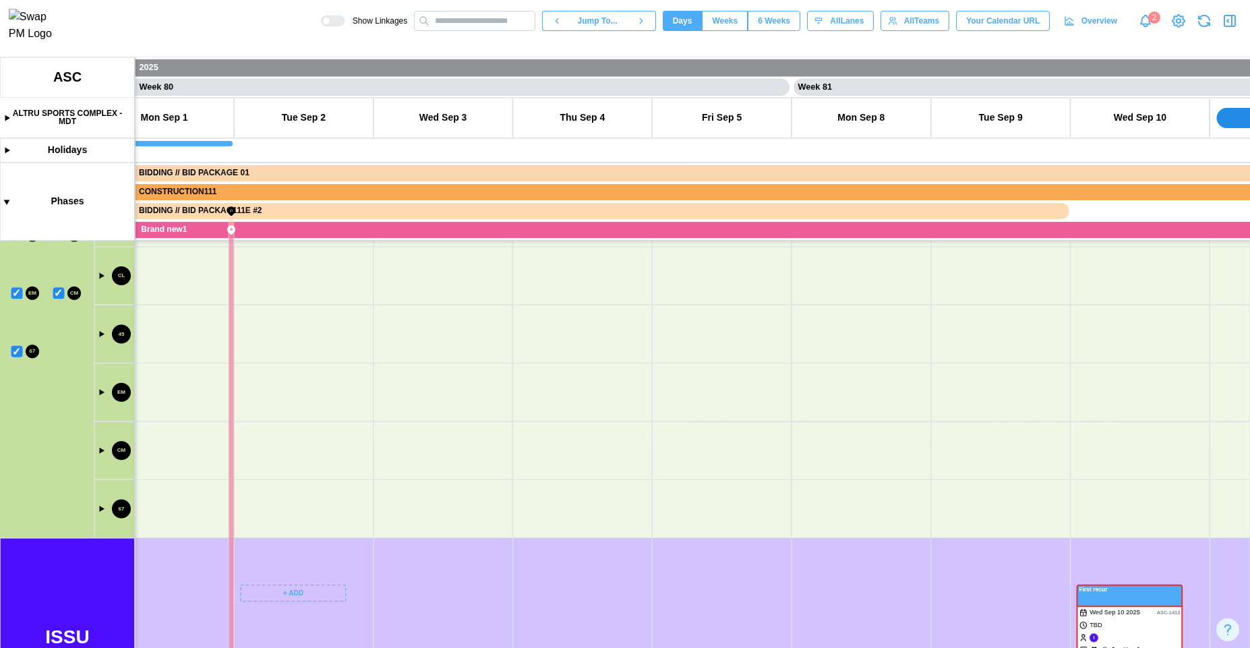
drag, startPoint x: 306, startPoint y: 384, endPoint x: 268, endPoint y: 418, distance: 51.6
click at [324, 524] on canvas at bounding box center [625, 352] width 1250 height 590
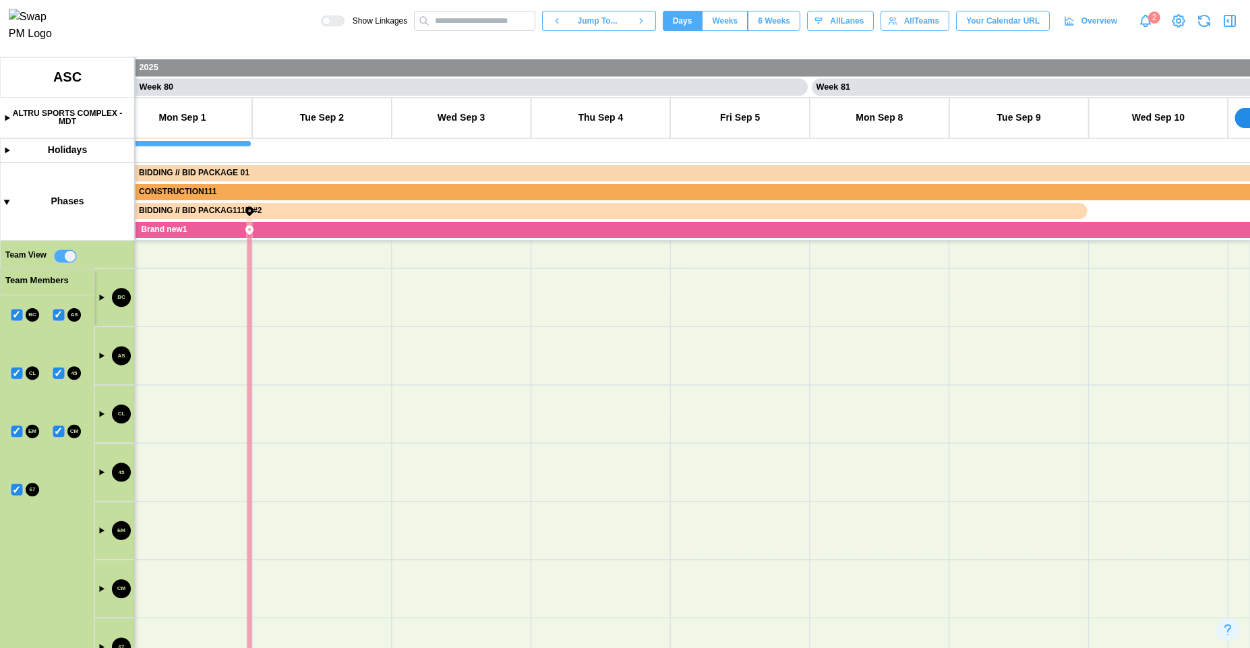
drag, startPoint x: 224, startPoint y: 488, endPoint x: 178, endPoint y: 303, distance: 190.5
click at [220, 475] on canvas at bounding box center [625, 352] width 1250 height 590
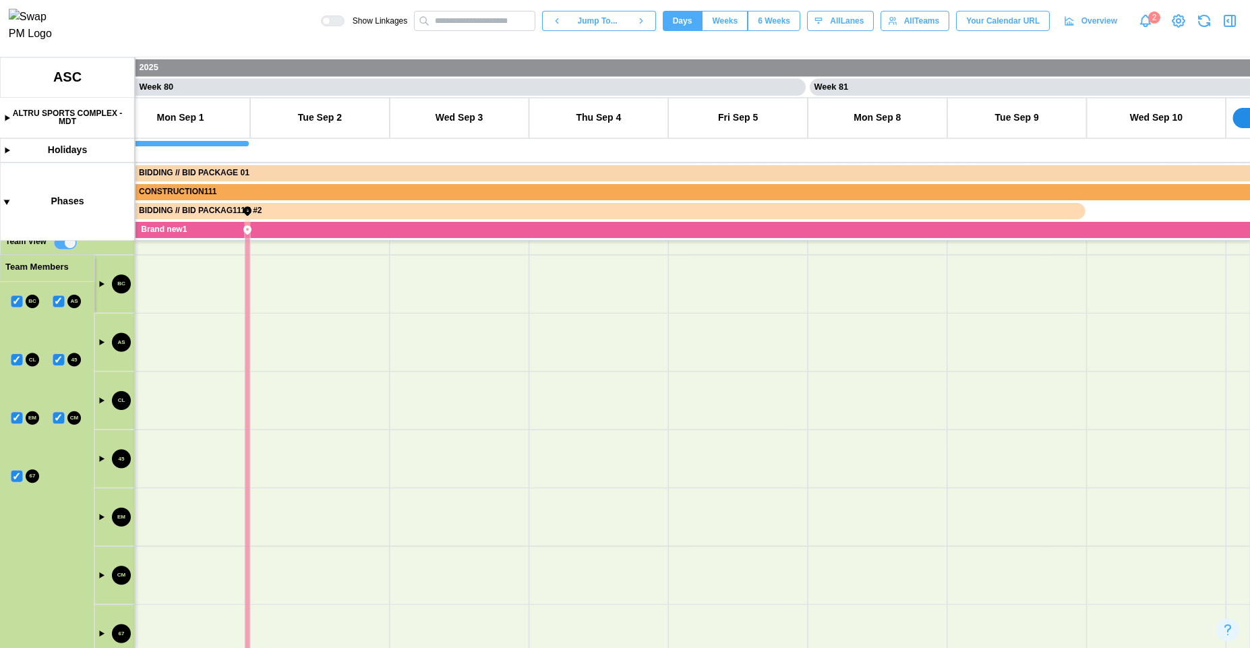
drag, startPoint x: 172, startPoint y: 275, endPoint x: 177, endPoint y: 344, distance: 69.0
click at [177, 344] on canvas at bounding box center [625, 352] width 1250 height 590
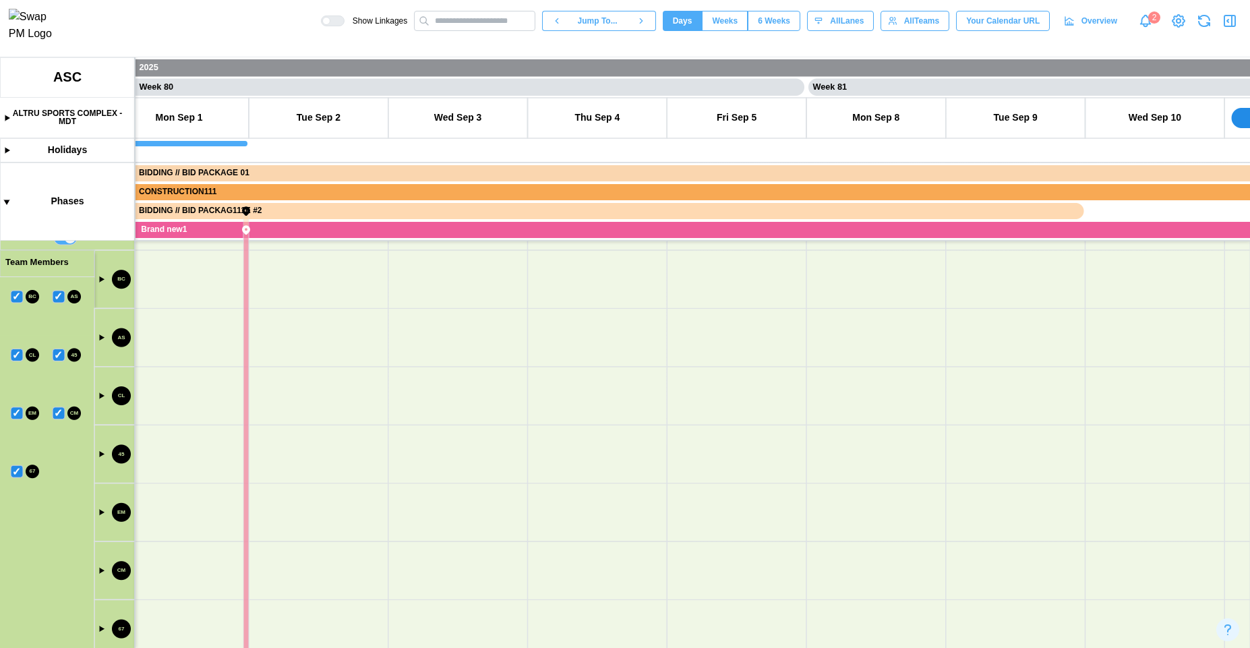
drag, startPoint x: 179, startPoint y: 394, endPoint x: 198, endPoint y: 312, distance: 83.7
click at [196, 391] on canvas at bounding box center [625, 352] width 1250 height 590
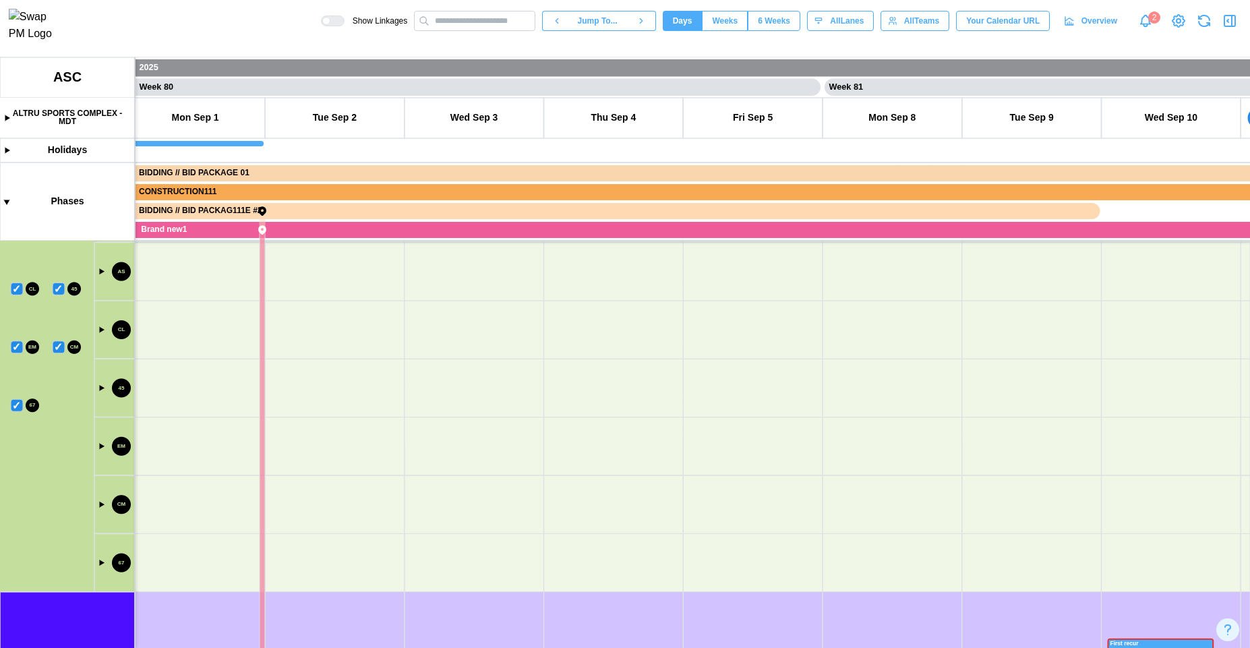
drag, startPoint x: 198, startPoint y: 312, endPoint x: 208, endPoint y: 442, distance: 130.4
click at [208, 442] on canvas at bounding box center [625, 352] width 1250 height 590
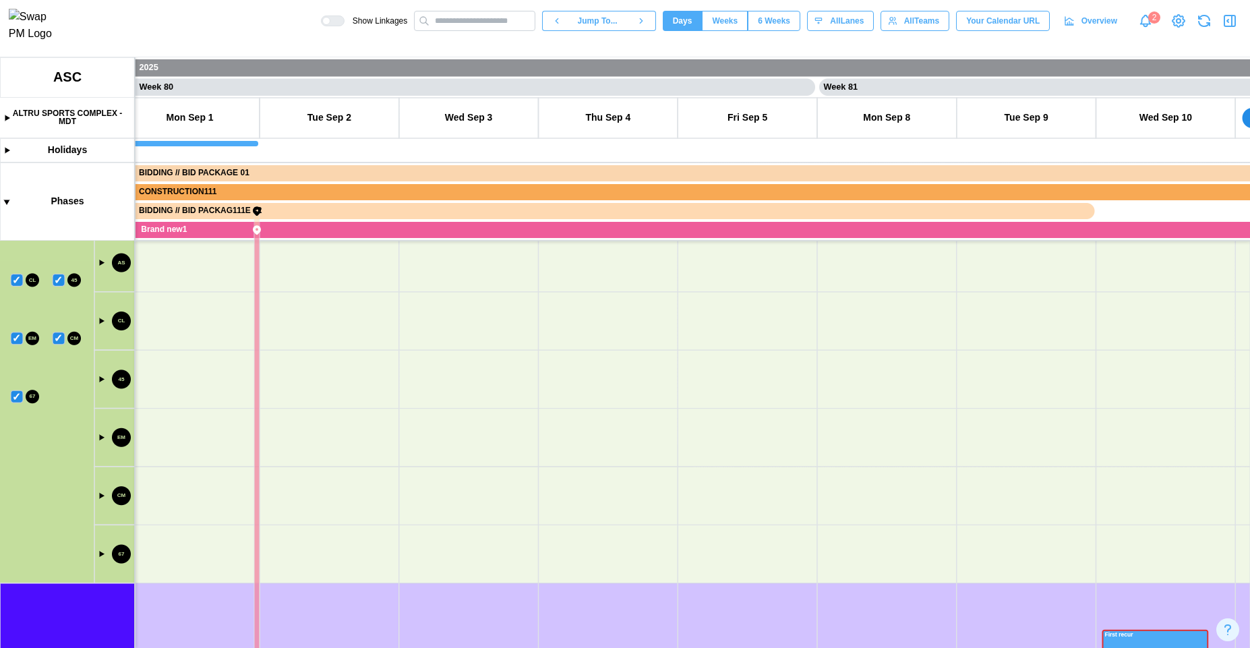
drag, startPoint x: 203, startPoint y: 451, endPoint x: 160, endPoint y: 317, distance: 140.7
click at [193, 451] on canvas at bounding box center [625, 352] width 1250 height 590
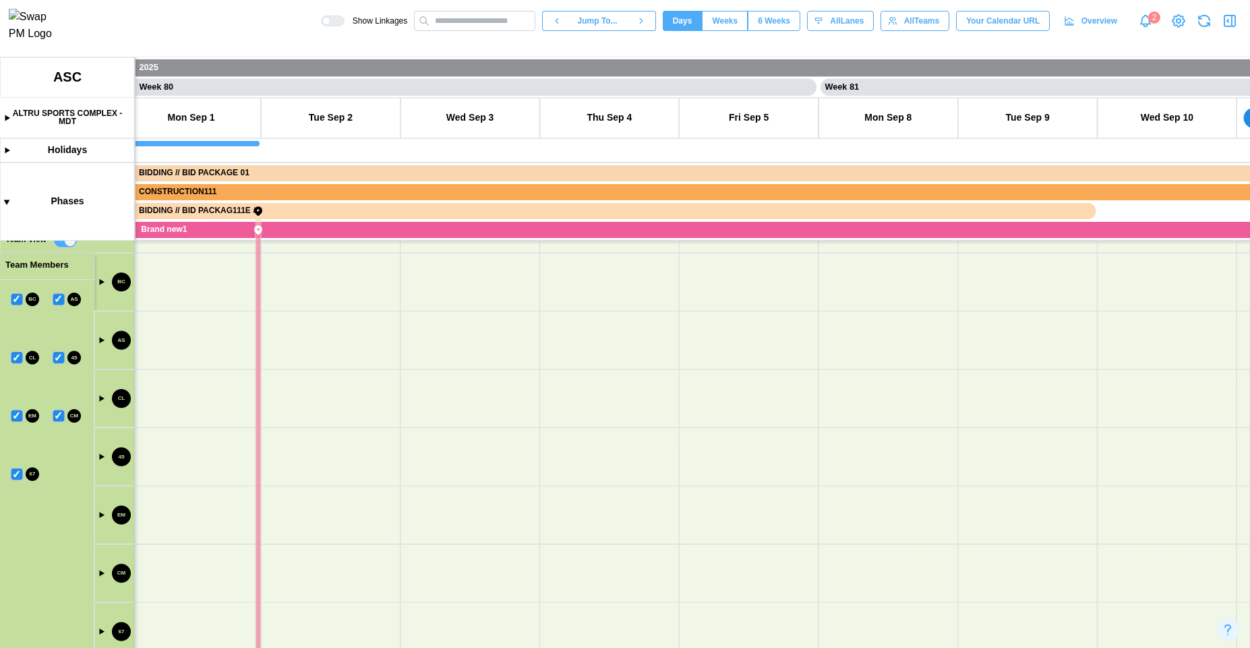
drag, startPoint x: 160, startPoint y: 305, endPoint x: 190, endPoint y: 411, distance: 109.9
click at [190, 411] on canvas at bounding box center [625, 352] width 1250 height 590
click at [119, 328] on canvas at bounding box center [625, 352] width 1250 height 590
click at [99, 339] on canvas at bounding box center [625, 352] width 1250 height 590
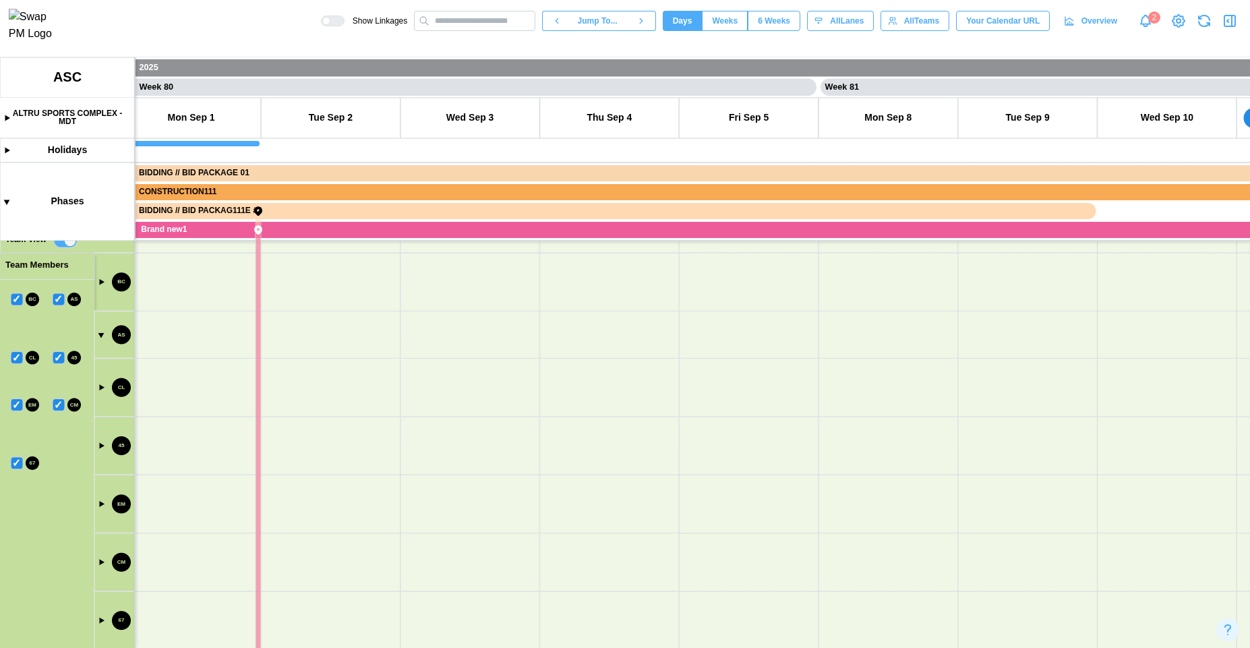
click at [99, 339] on canvas at bounding box center [625, 352] width 1250 height 590
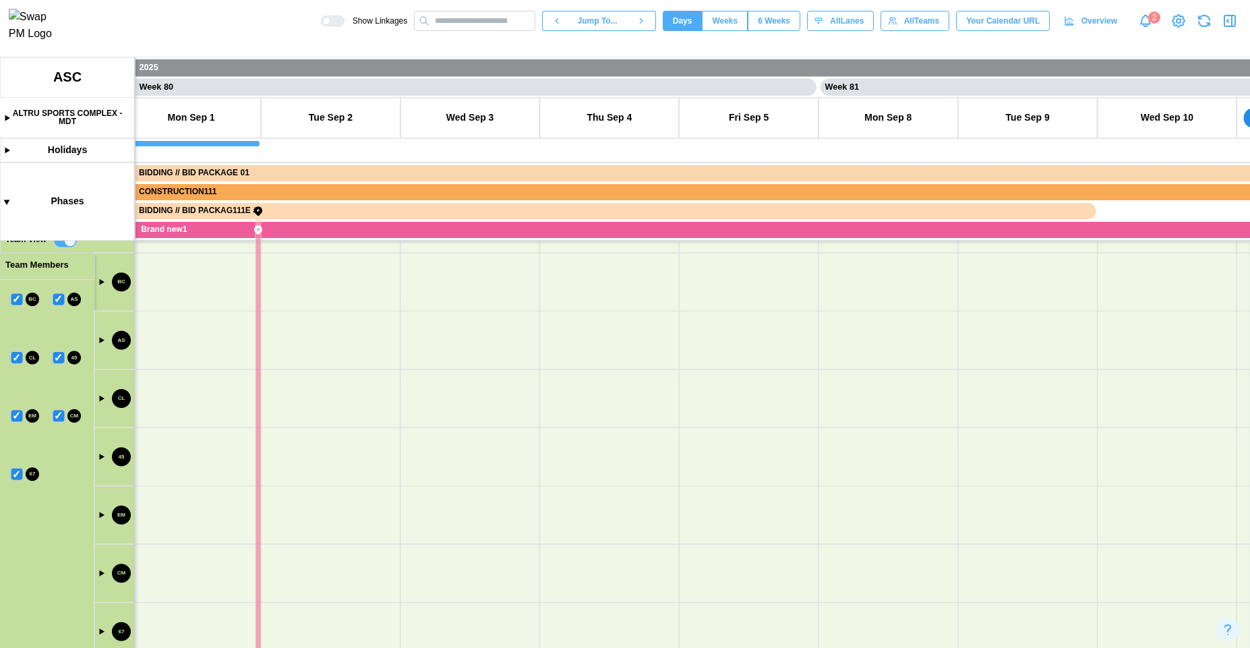
click at [99, 338] on canvas at bounding box center [625, 352] width 1250 height 590
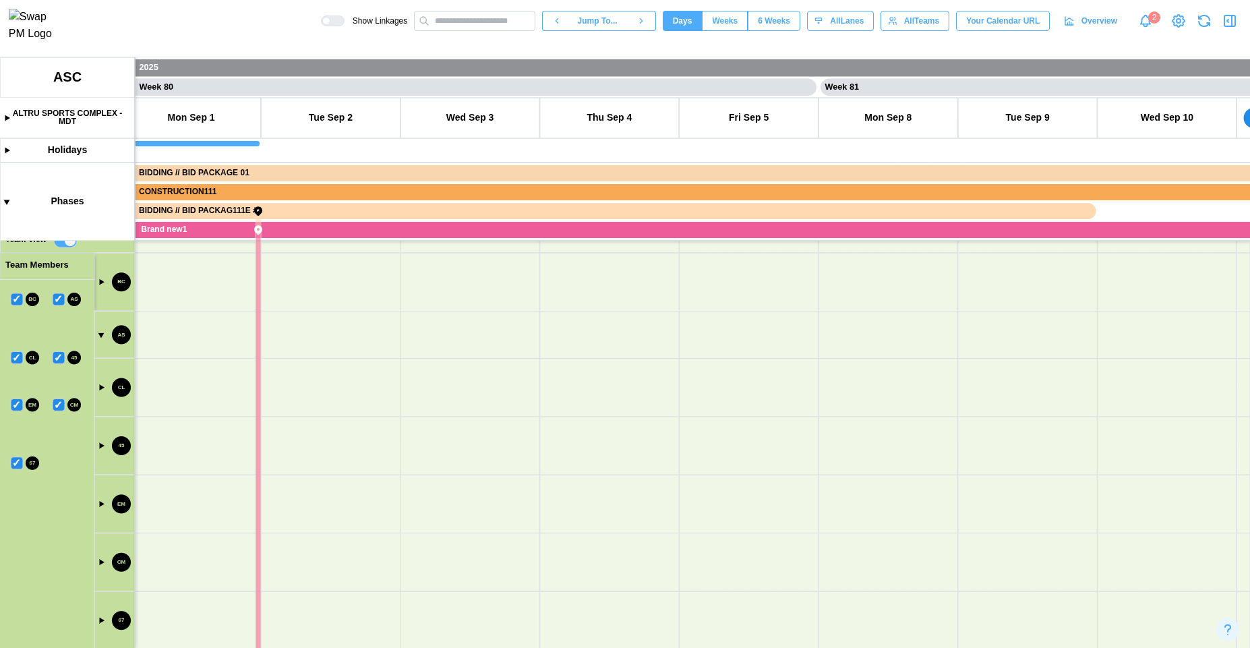
click at [99, 338] on canvas at bounding box center [625, 352] width 1250 height 590
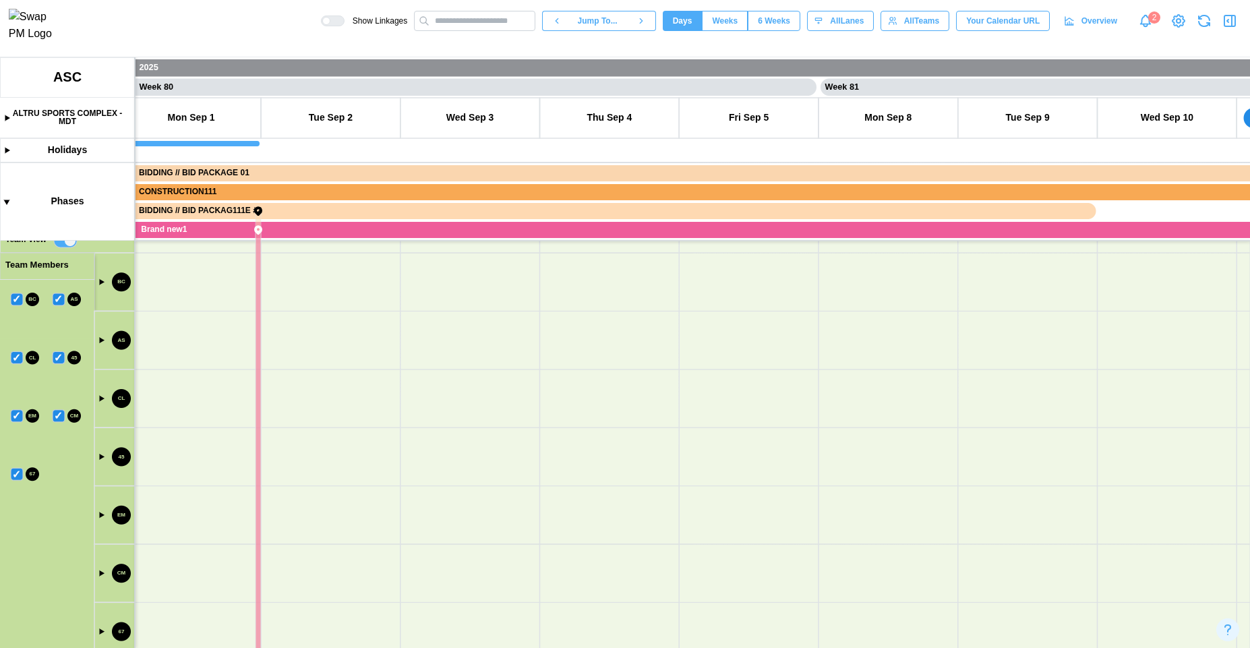
click at [99, 338] on canvas at bounding box center [625, 352] width 1250 height 590
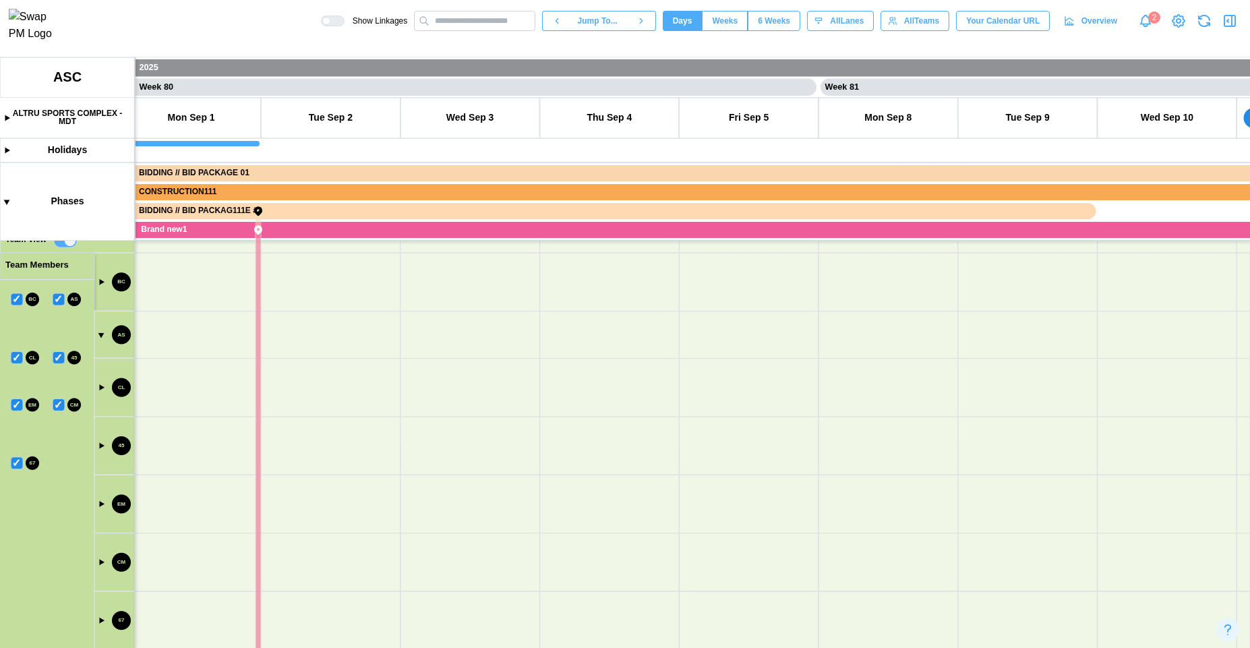
click at [97, 336] on canvas at bounding box center [625, 352] width 1250 height 590
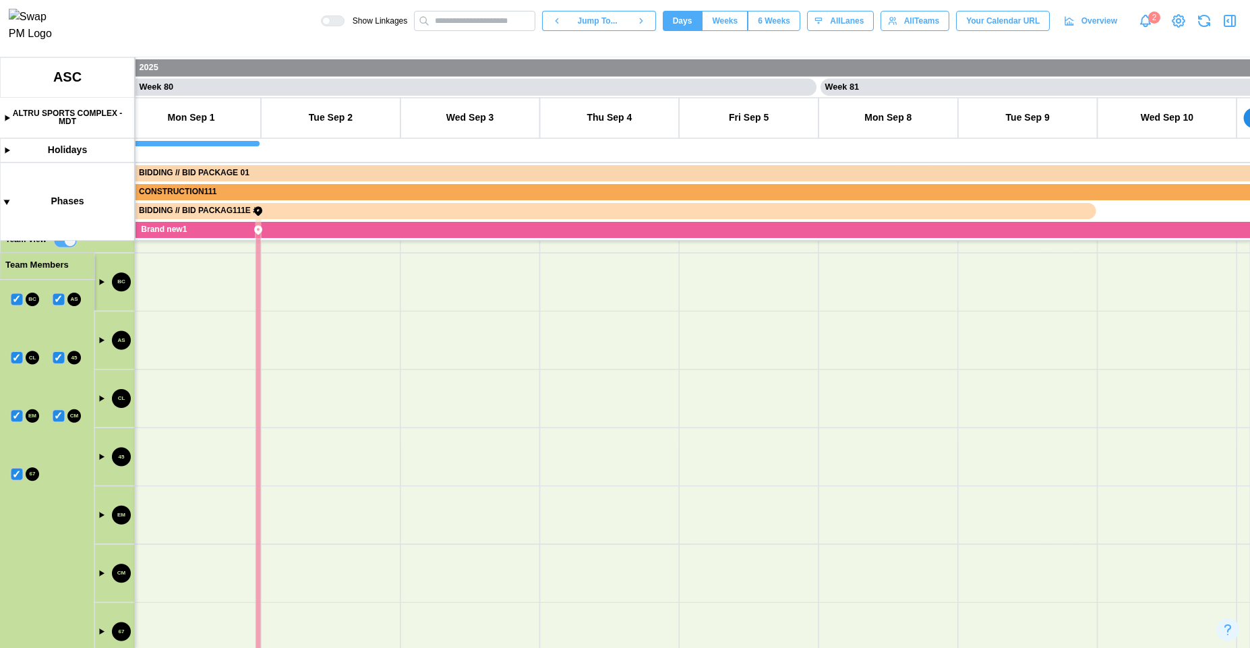
drag, startPoint x: 198, startPoint y: 407, endPoint x: 293, endPoint y: 306, distance: 138.3
click at [293, 307] on canvas at bounding box center [625, 352] width 1250 height 590
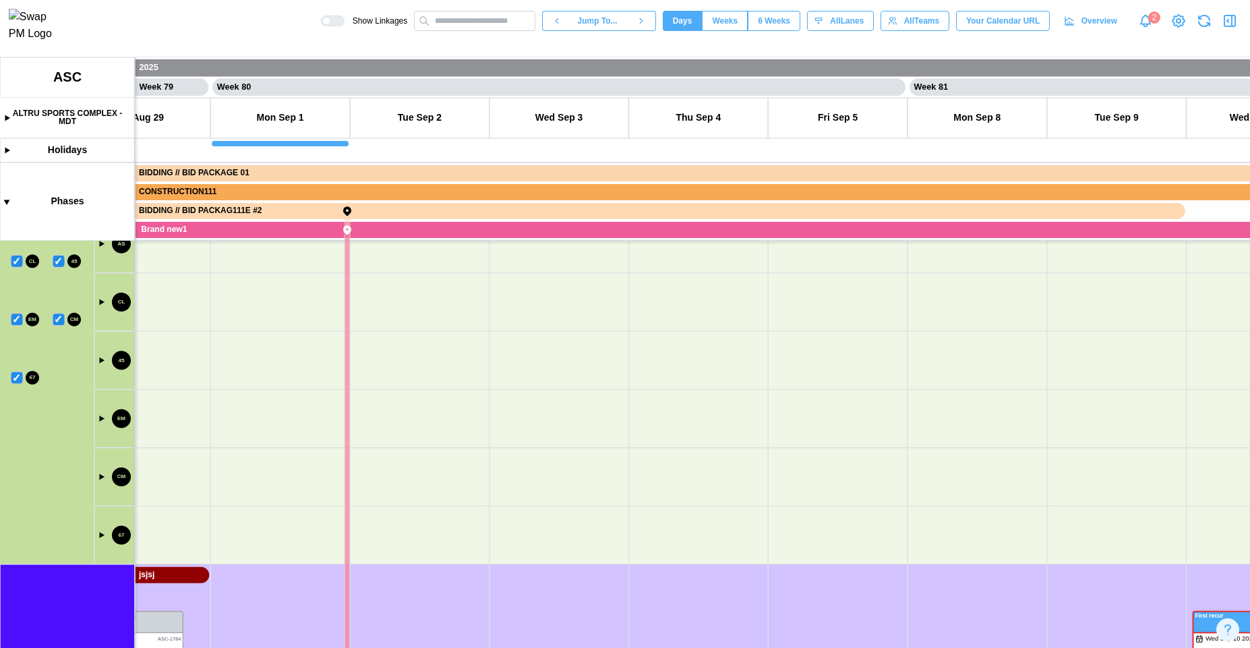
drag, startPoint x: 248, startPoint y: 386, endPoint x: 282, endPoint y: 297, distance: 95.1
click at [280, 296] on canvas at bounding box center [625, 352] width 1250 height 590
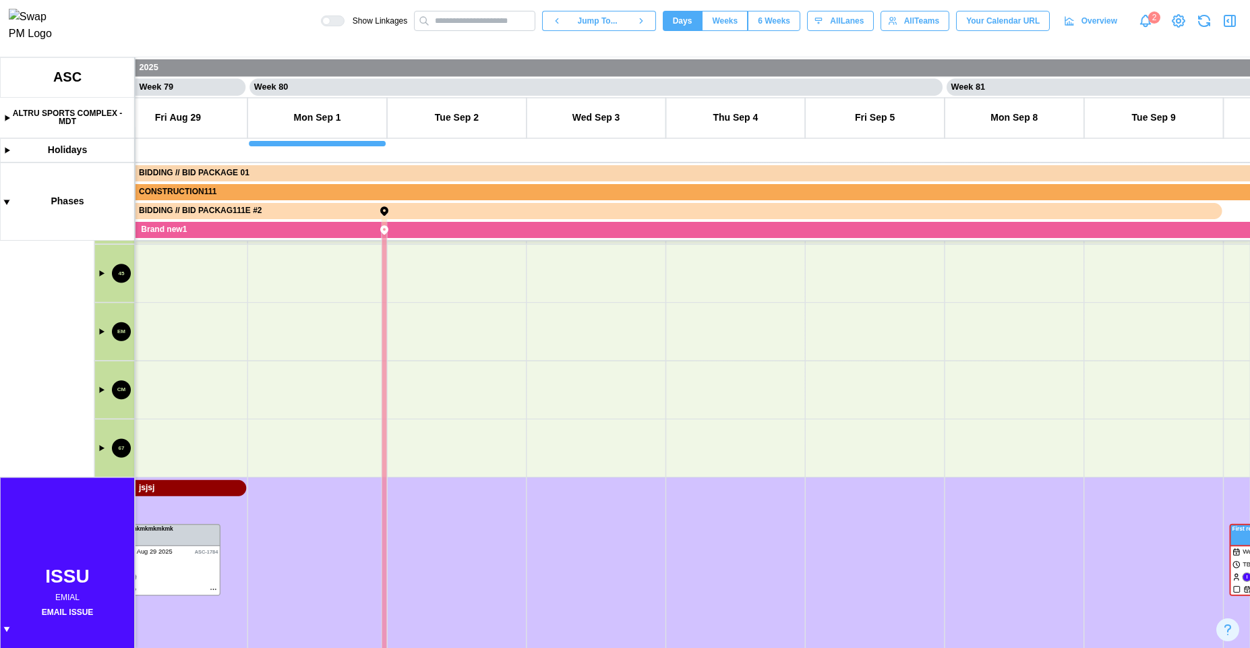
drag, startPoint x: 222, startPoint y: 363, endPoint x: 260, endPoint y: 347, distance: 40.2
click at [245, 391] on canvas at bounding box center [625, 352] width 1250 height 590
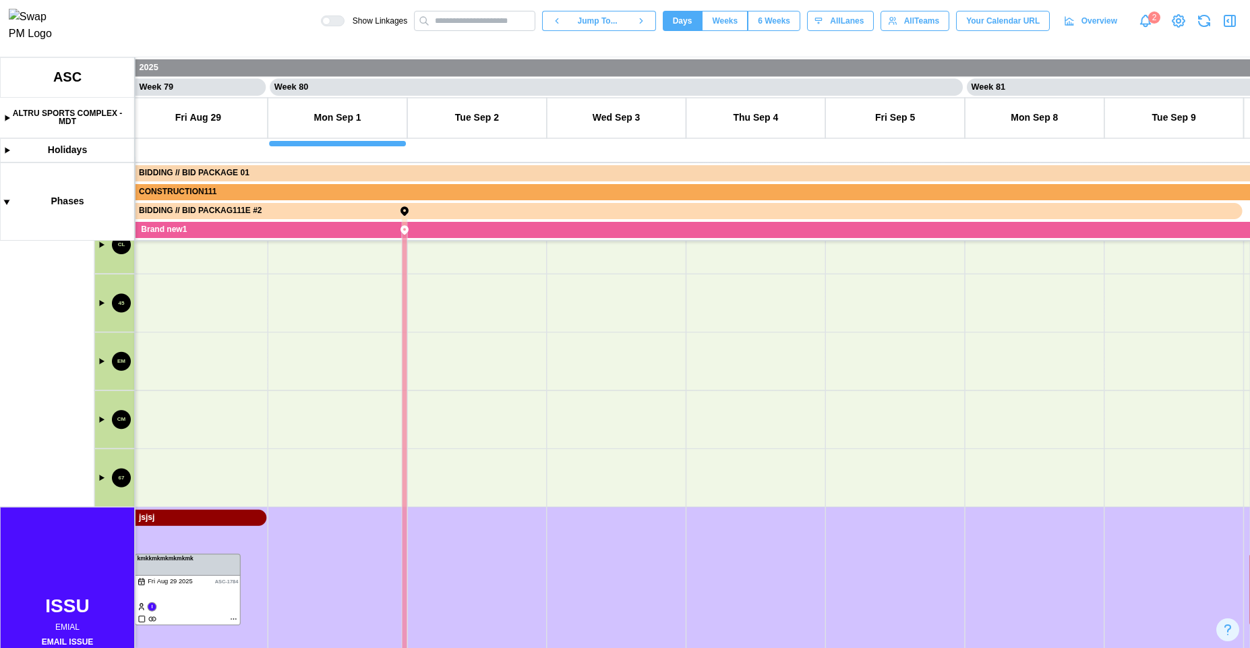
drag, startPoint x: 256, startPoint y: 324, endPoint x: 257, endPoint y: 405, distance: 81.6
click at [257, 405] on canvas at bounding box center [625, 352] width 1250 height 590
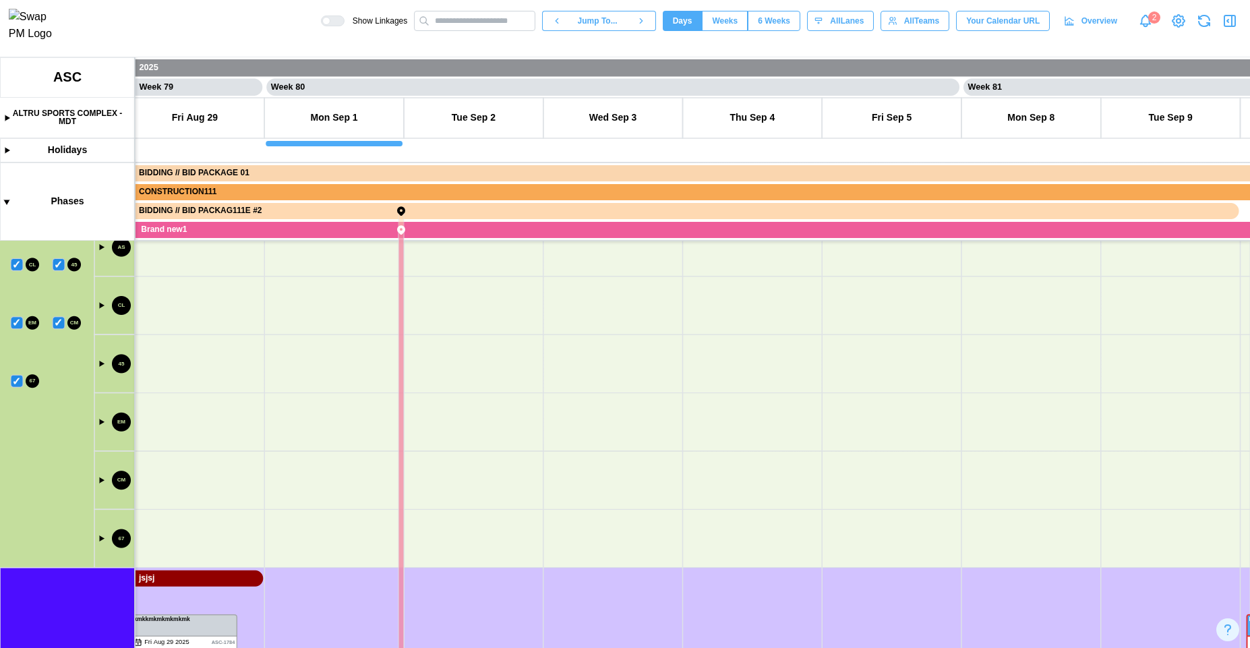
drag, startPoint x: 246, startPoint y: 307, endPoint x: 213, endPoint y: 312, distance: 33.5
click at [226, 388] on canvas at bounding box center [625, 352] width 1250 height 590
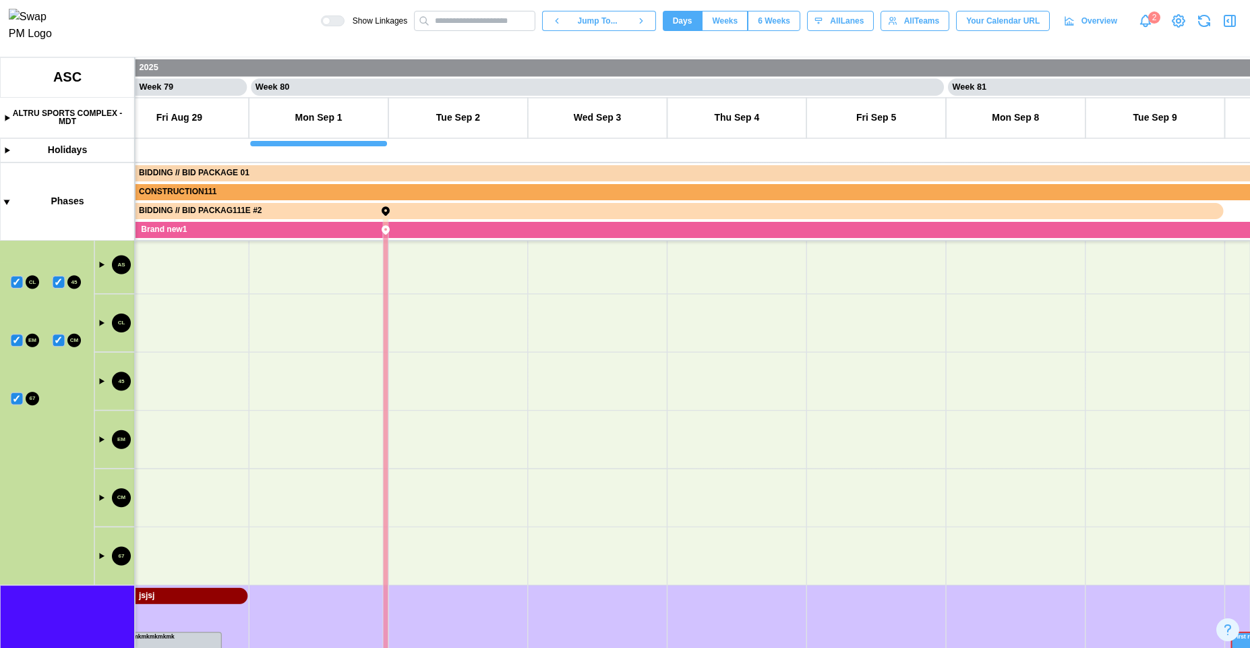
drag, startPoint x: 212, startPoint y: 311, endPoint x: 218, endPoint y: 388, distance: 76.4
click at [218, 388] on canvas at bounding box center [625, 352] width 1250 height 590
drag, startPoint x: 192, startPoint y: 305, endPoint x: 212, endPoint y: 340, distance: 40.5
click at [214, 405] on canvas at bounding box center [625, 352] width 1250 height 590
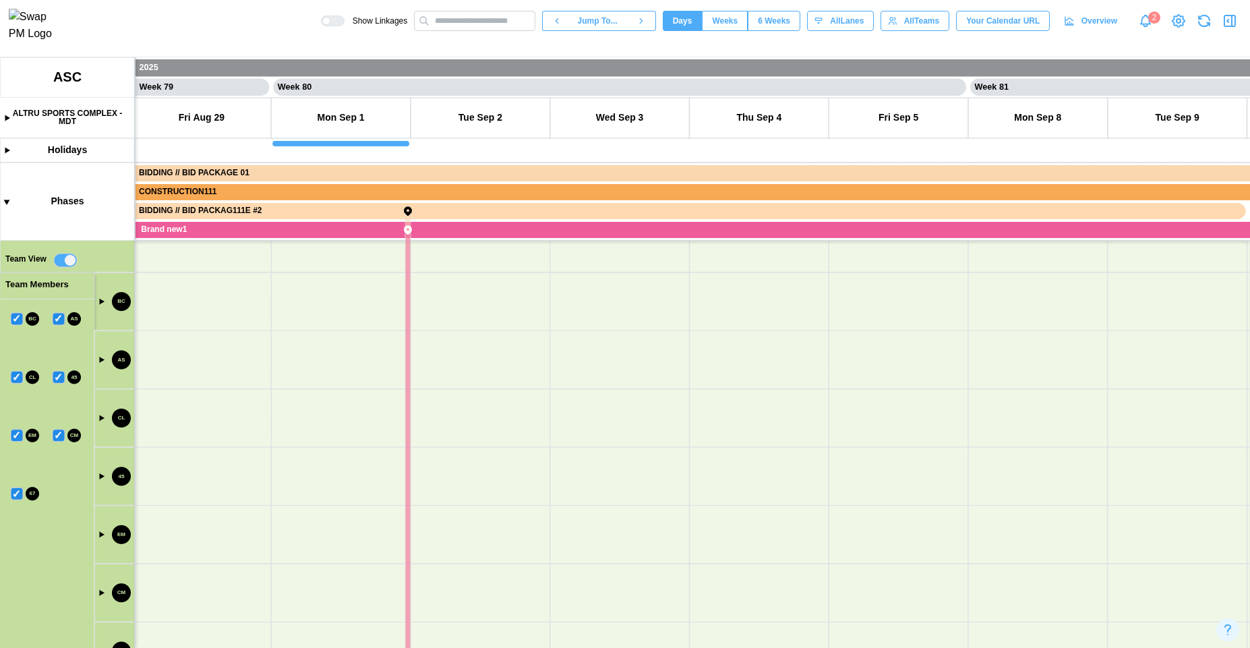
drag, startPoint x: 211, startPoint y: 324, endPoint x: 218, endPoint y: 369, distance: 45.0
click at [218, 368] on canvas at bounding box center [625, 352] width 1250 height 590
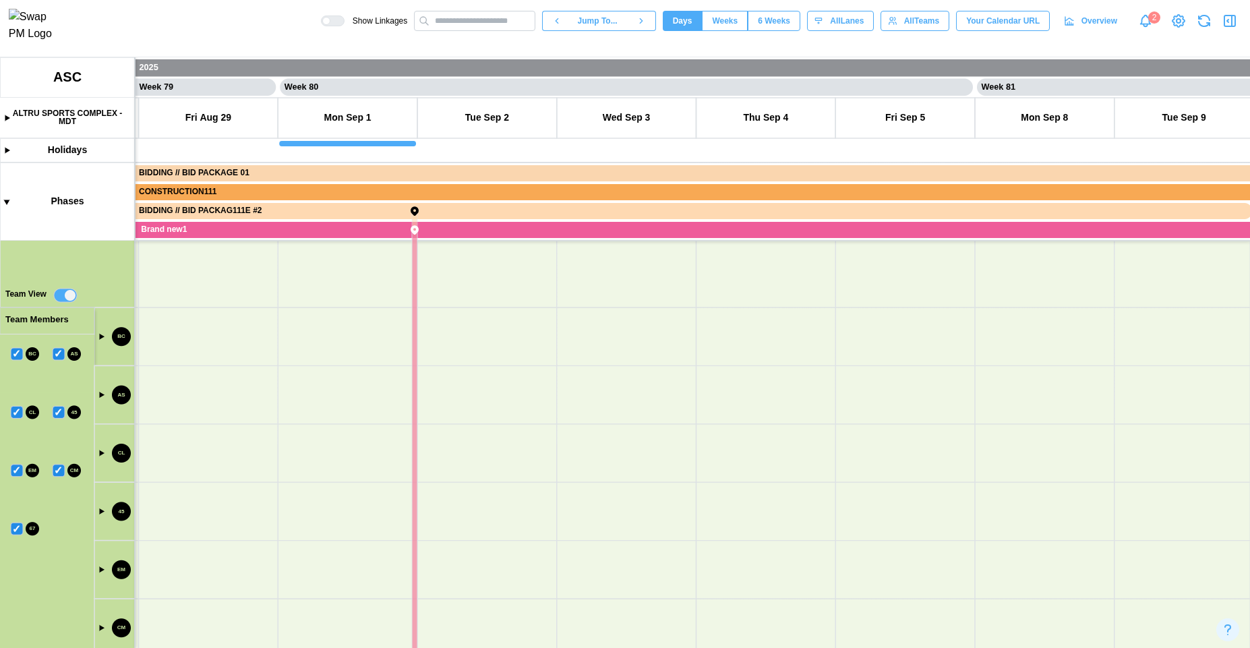
drag, startPoint x: 209, startPoint y: 412, endPoint x: 203, endPoint y: 329, distance: 83.1
click at [203, 329] on canvas at bounding box center [625, 352] width 1250 height 590
drag, startPoint x: 229, startPoint y: 420, endPoint x: 238, endPoint y: 335, distance: 85.4
click at [238, 335] on canvas at bounding box center [625, 352] width 1250 height 590
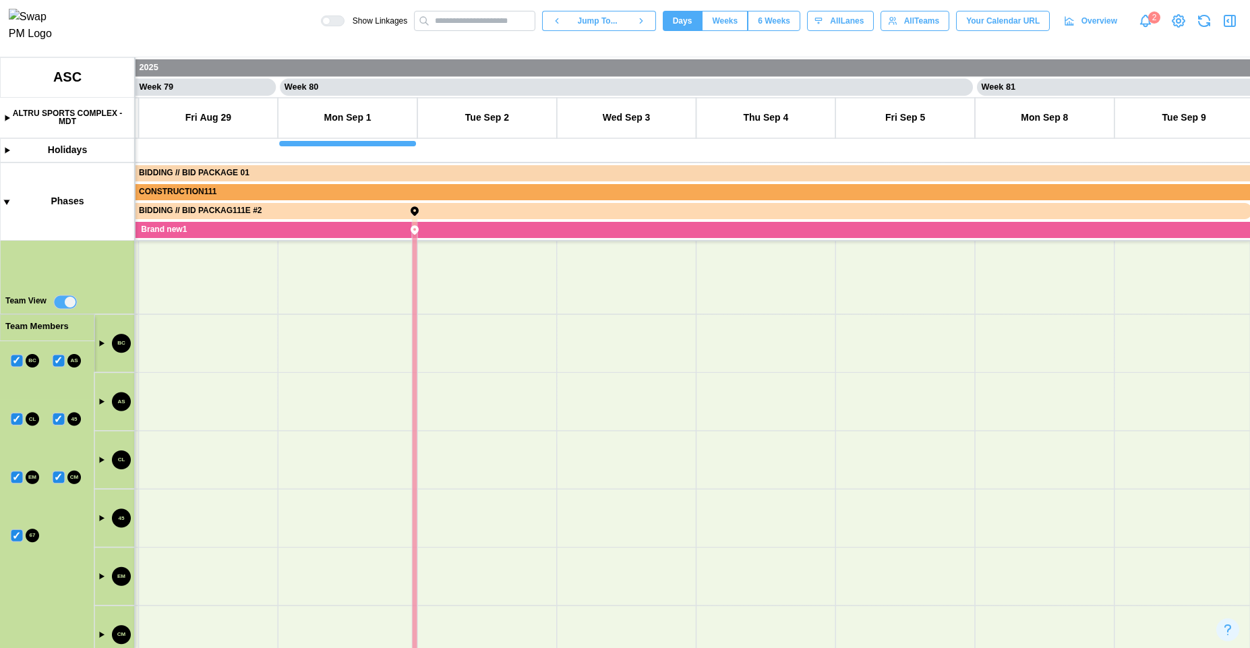
drag, startPoint x: 233, startPoint y: 416, endPoint x: 267, endPoint y: 442, distance: 42.7
click at [301, 288] on canvas at bounding box center [625, 352] width 1250 height 590
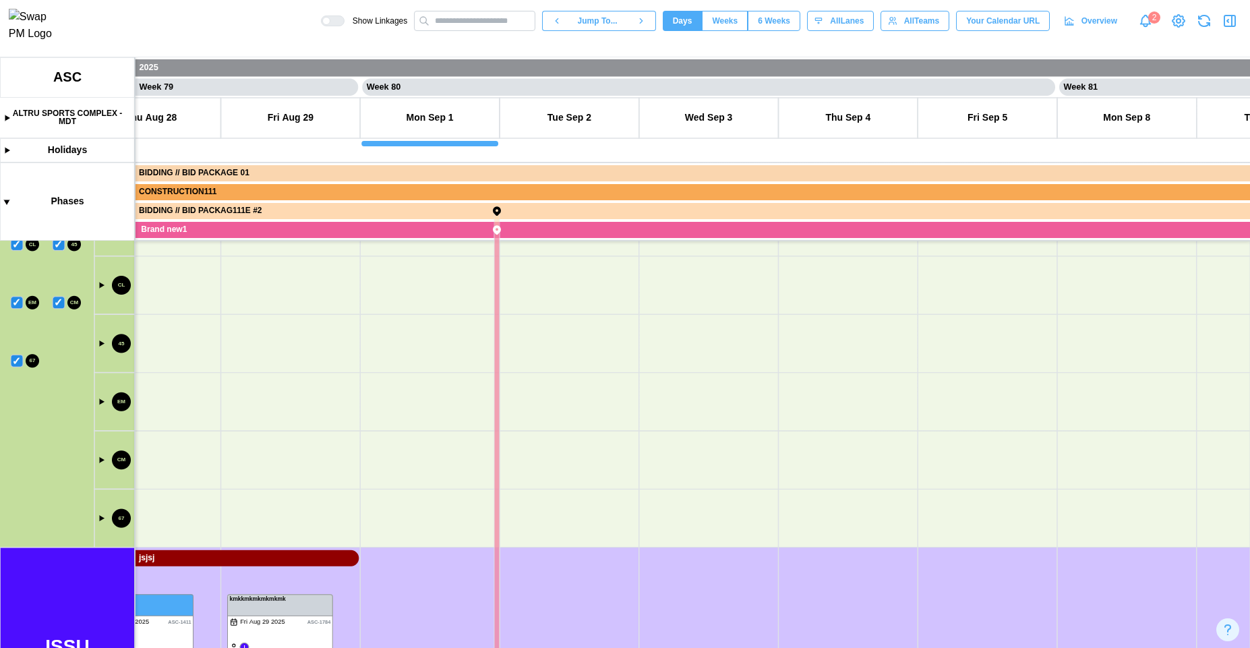
scroll to position [0, 54823]
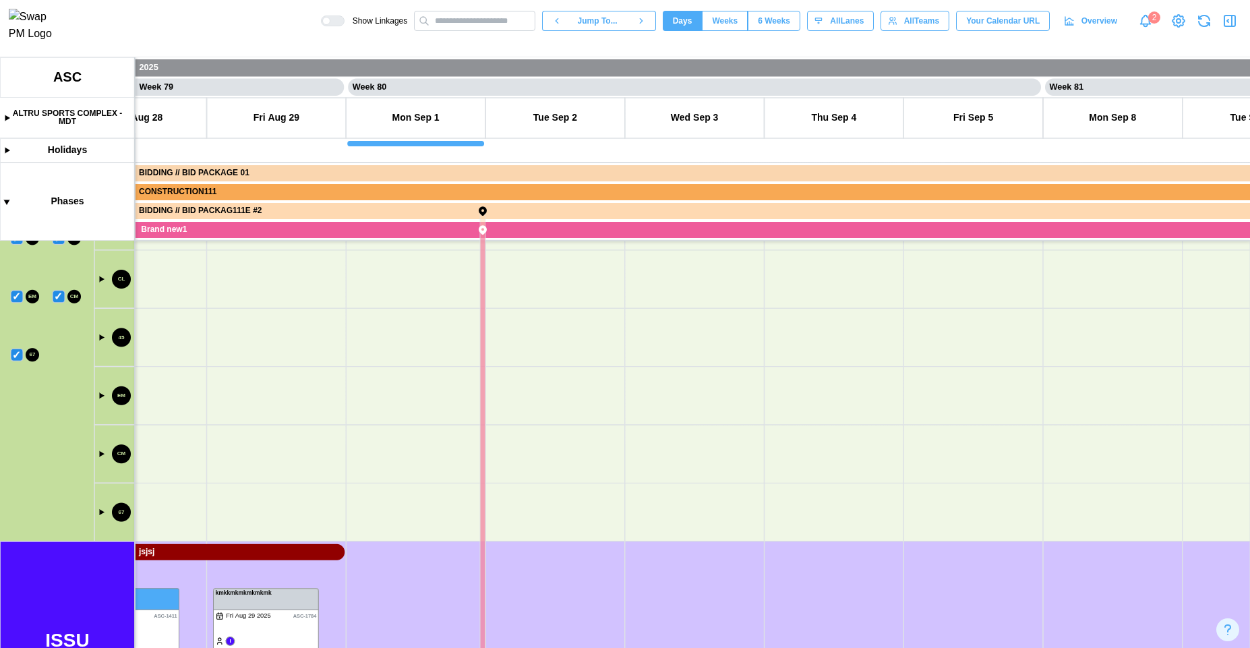
drag, startPoint x: 243, startPoint y: 386, endPoint x: 226, endPoint y: 394, distance: 18.7
click at [226, 394] on canvas at bounding box center [625, 352] width 1250 height 590
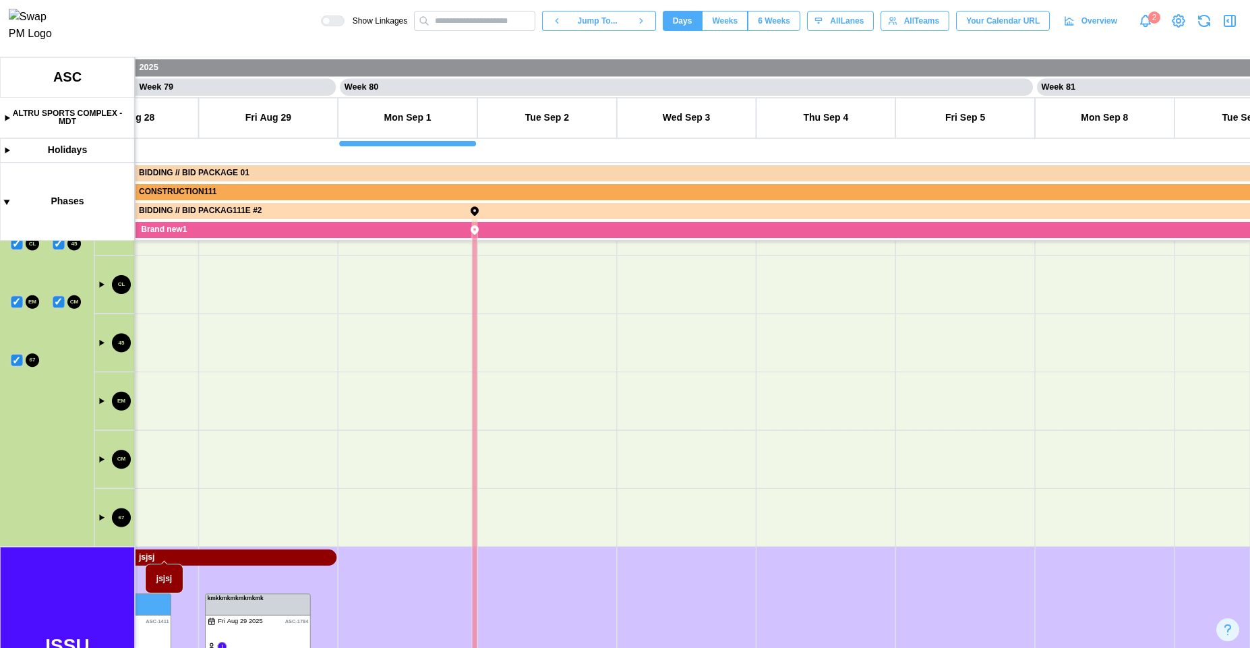
drag, startPoint x: 257, startPoint y: 295, endPoint x: 244, endPoint y: 351, distance: 57.5
click at [244, 424] on canvas at bounding box center [625, 352] width 1250 height 590
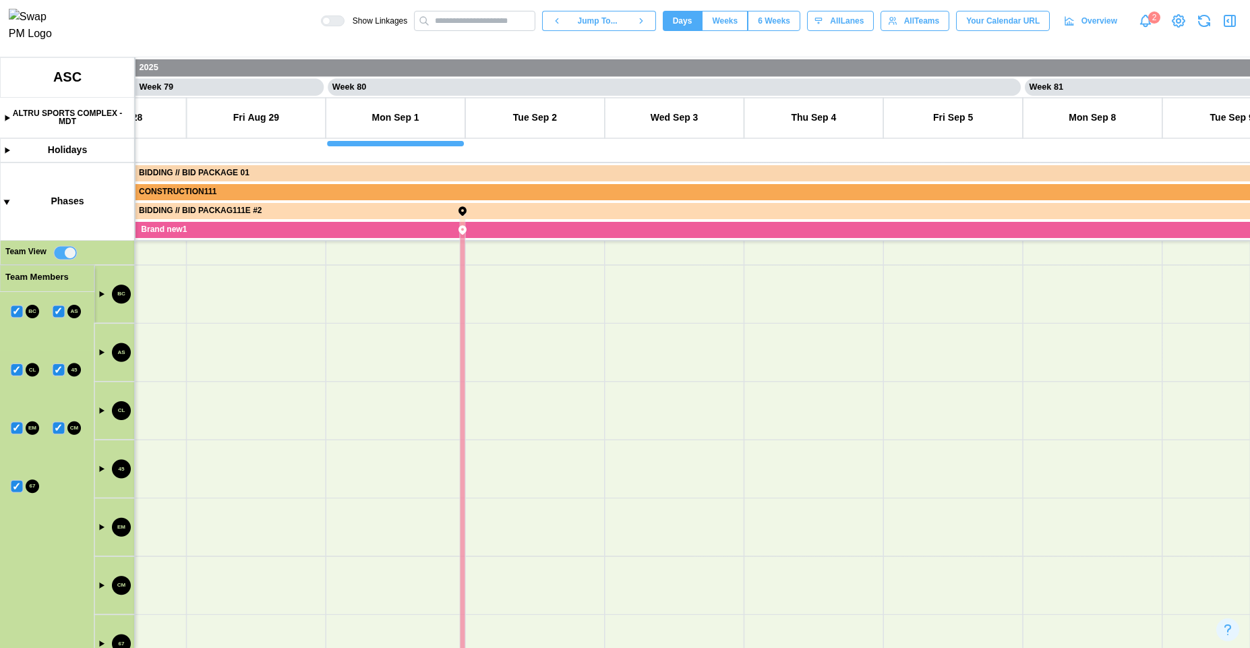
drag, startPoint x: 247, startPoint y: 338, endPoint x: 242, endPoint y: 391, distance: 52.8
click at [242, 391] on canvas at bounding box center [625, 352] width 1250 height 590
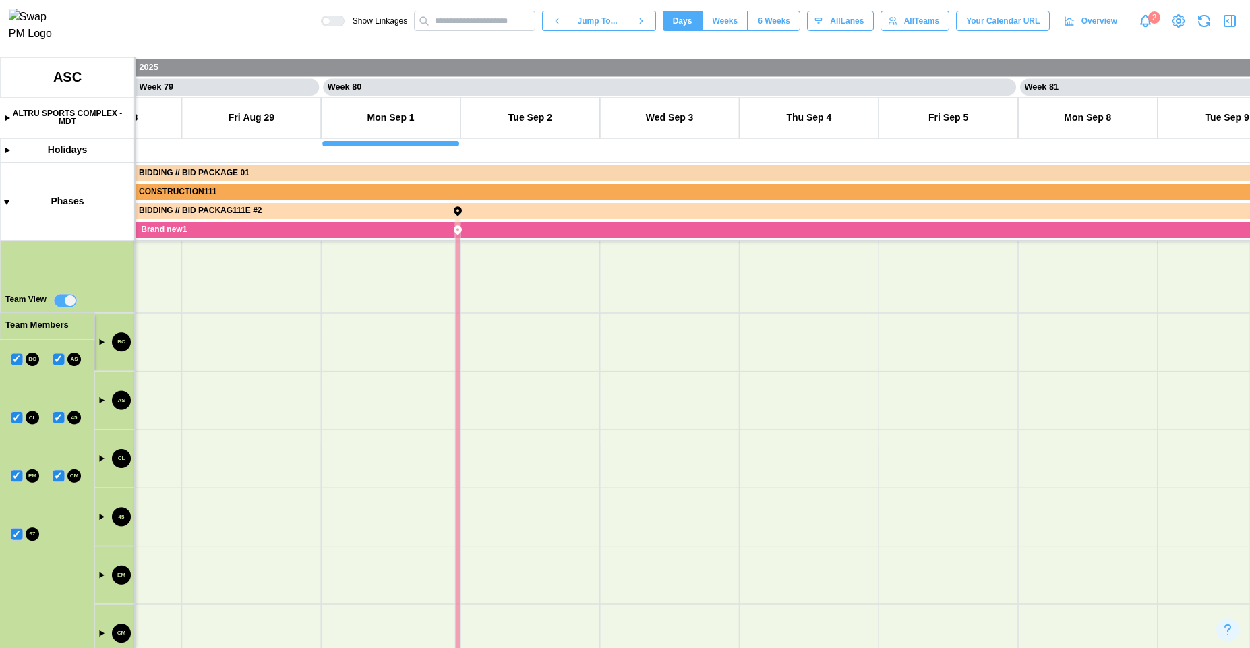
drag, startPoint x: 229, startPoint y: 524, endPoint x: 228, endPoint y: 439, distance: 84.9
click at [232, 410] on canvas at bounding box center [625, 352] width 1250 height 590
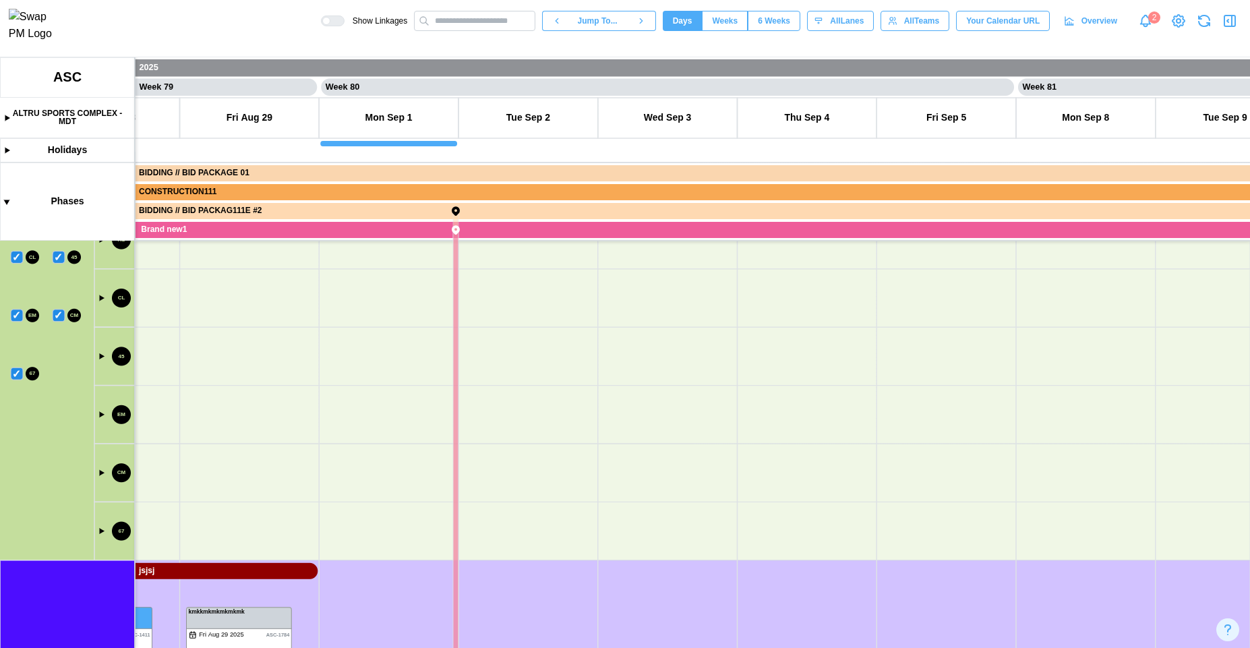
drag, startPoint x: 246, startPoint y: 526, endPoint x: 241, endPoint y: 476, distance: 50.8
click at [241, 476] on canvas at bounding box center [625, 352] width 1250 height 590
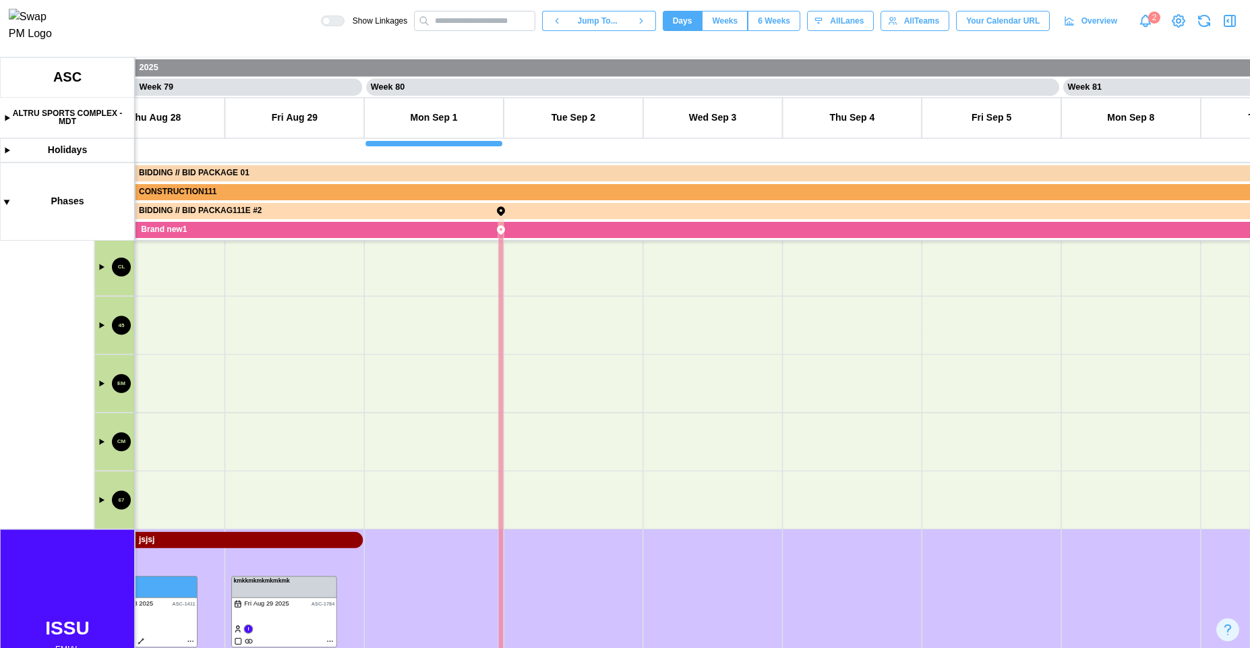
drag, startPoint x: 286, startPoint y: 450, endPoint x: 456, endPoint y: 346, distance: 198.7
click at [456, 346] on canvas at bounding box center [625, 352] width 1250 height 590
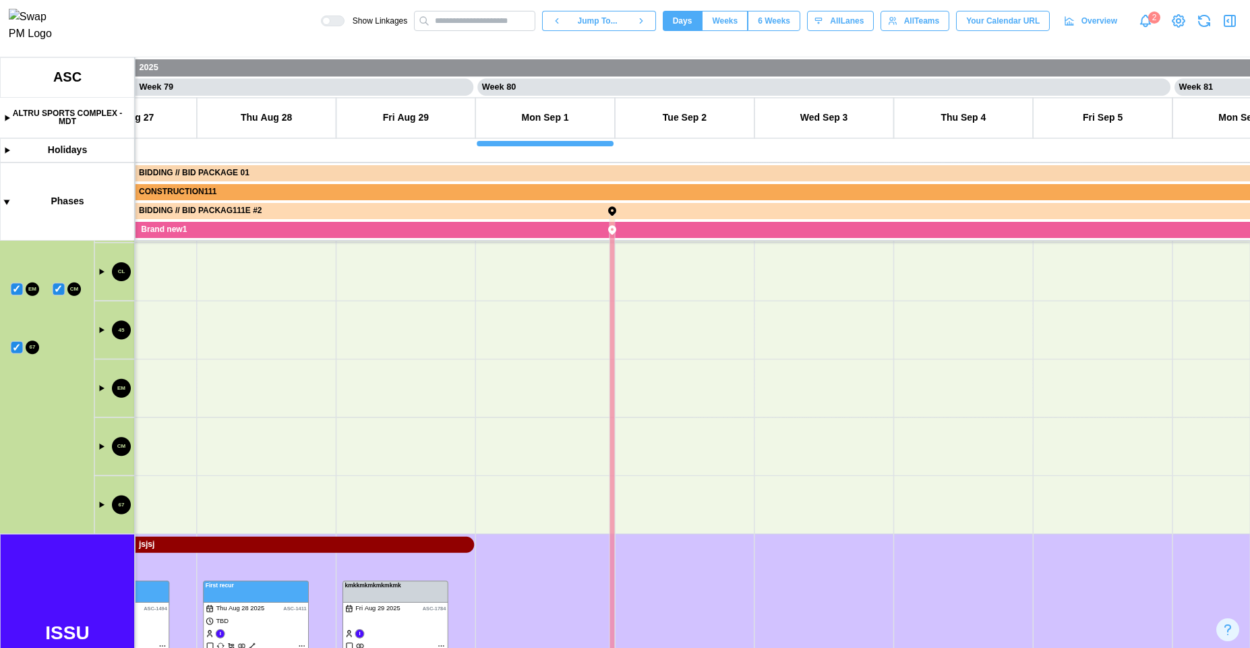
drag, startPoint x: 238, startPoint y: 409, endPoint x: 225, endPoint y: 495, distance: 87.2
click at [225, 495] on canvas at bounding box center [625, 352] width 1250 height 590
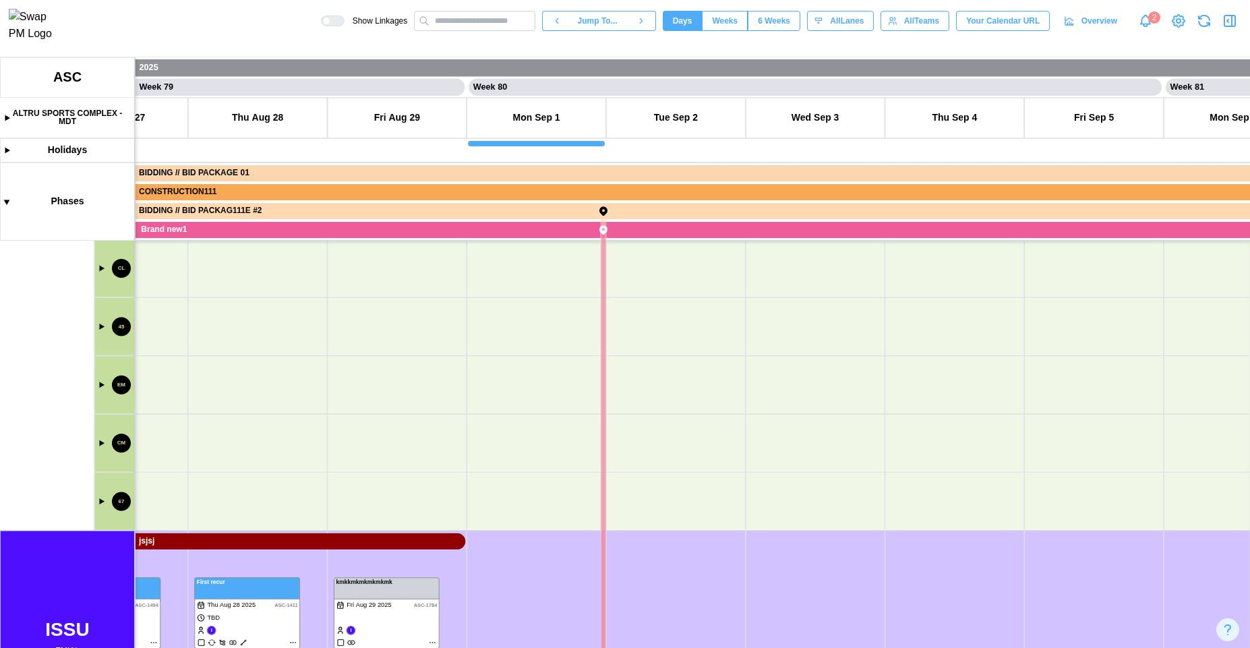
drag, startPoint x: 225, startPoint y: 495, endPoint x: 222, endPoint y: 481, distance: 14.6
click at [222, 481] on canvas at bounding box center [625, 352] width 1250 height 590
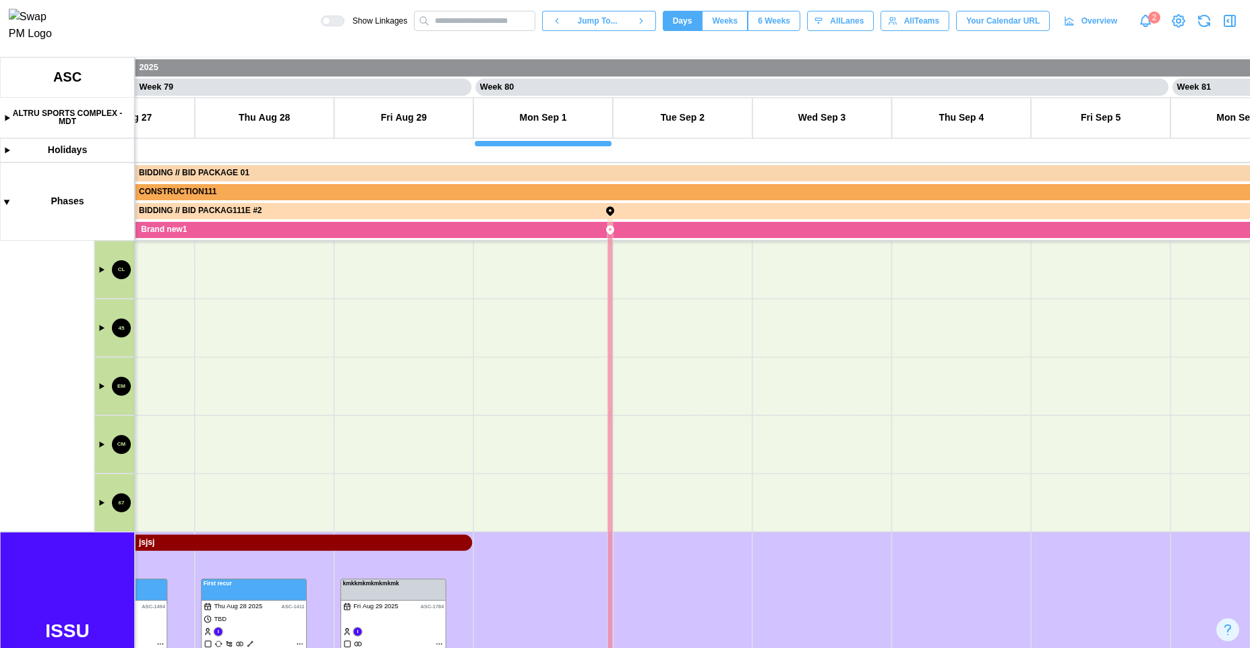
drag, startPoint x: 222, startPoint y: 481, endPoint x: 198, endPoint y: 402, distance: 83.0
click at [226, 595] on canvas at bounding box center [625, 352] width 1250 height 590
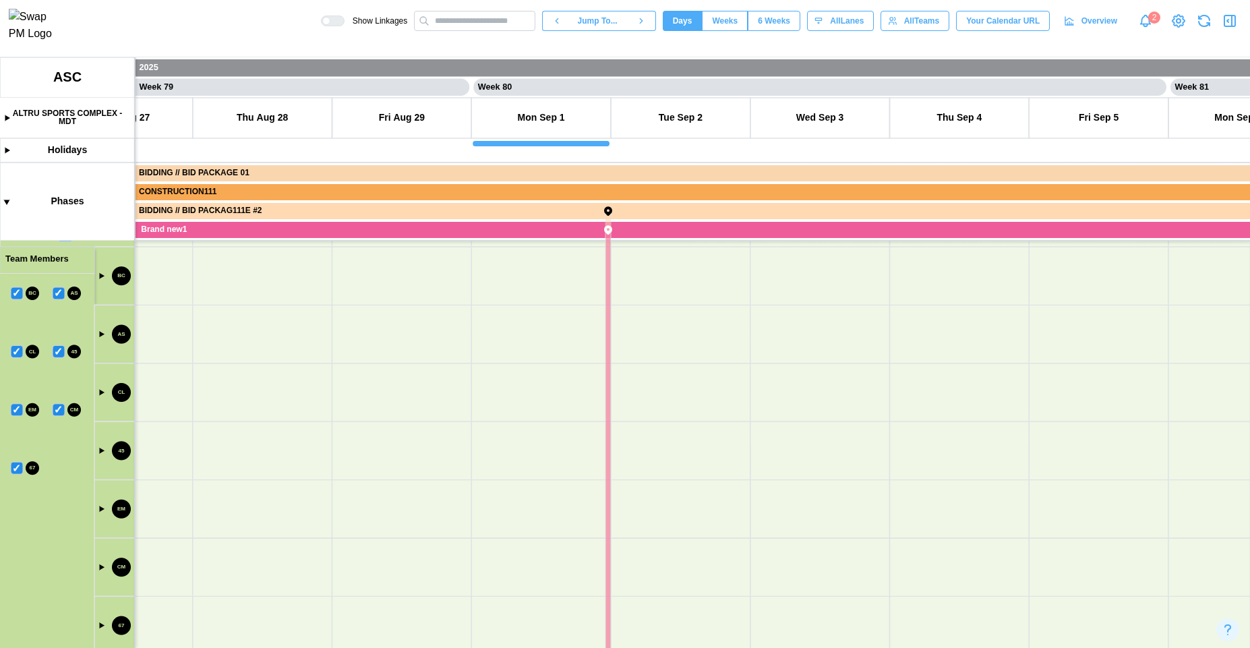
drag, startPoint x: 198, startPoint y: 402, endPoint x: 211, endPoint y: 458, distance: 57.4
click at [211, 458] on canvas at bounding box center [625, 352] width 1250 height 590
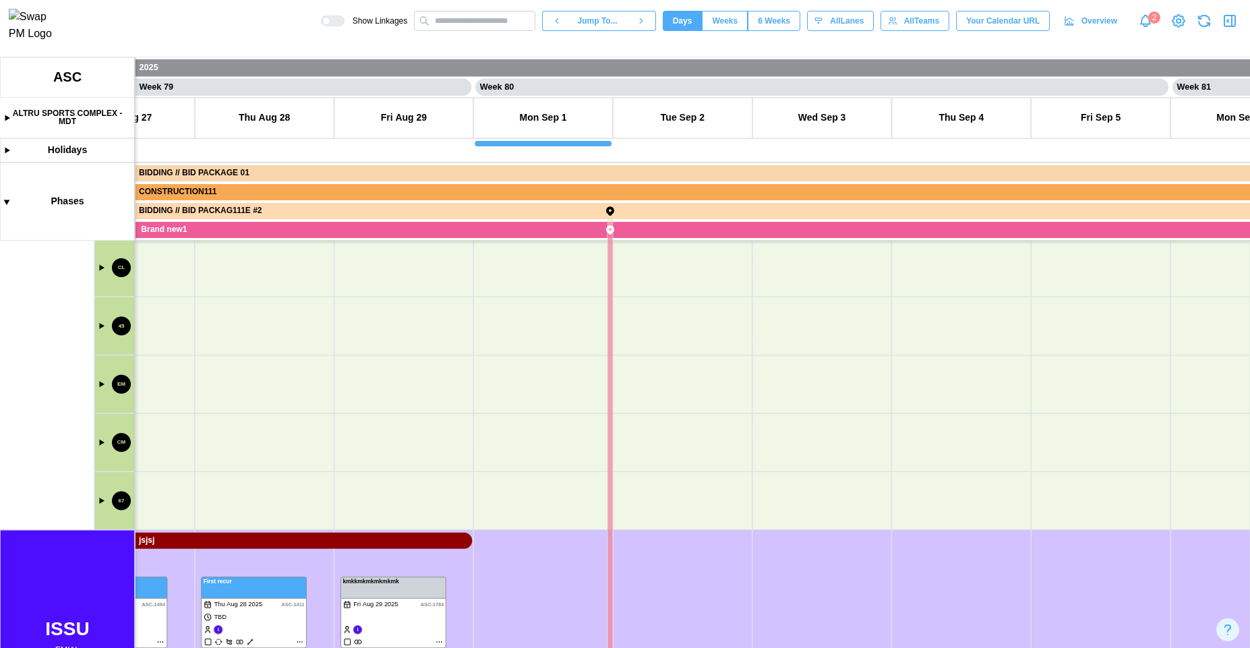
drag, startPoint x: 214, startPoint y: 508, endPoint x: 241, endPoint y: 440, distance: 72.6
click at [216, 482] on canvas at bounding box center [625, 352] width 1250 height 590
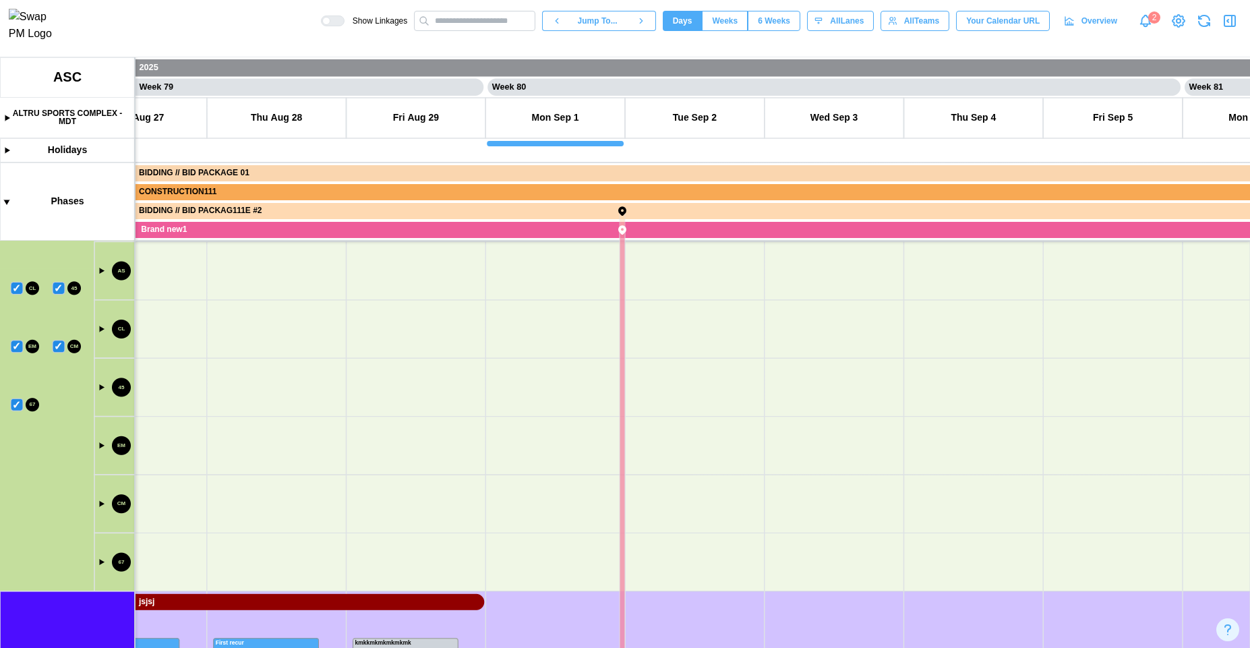
drag, startPoint x: 241, startPoint y: 440, endPoint x: 243, endPoint y: 451, distance: 11.0
click at [243, 451] on canvas at bounding box center [625, 352] width 1250 height 590
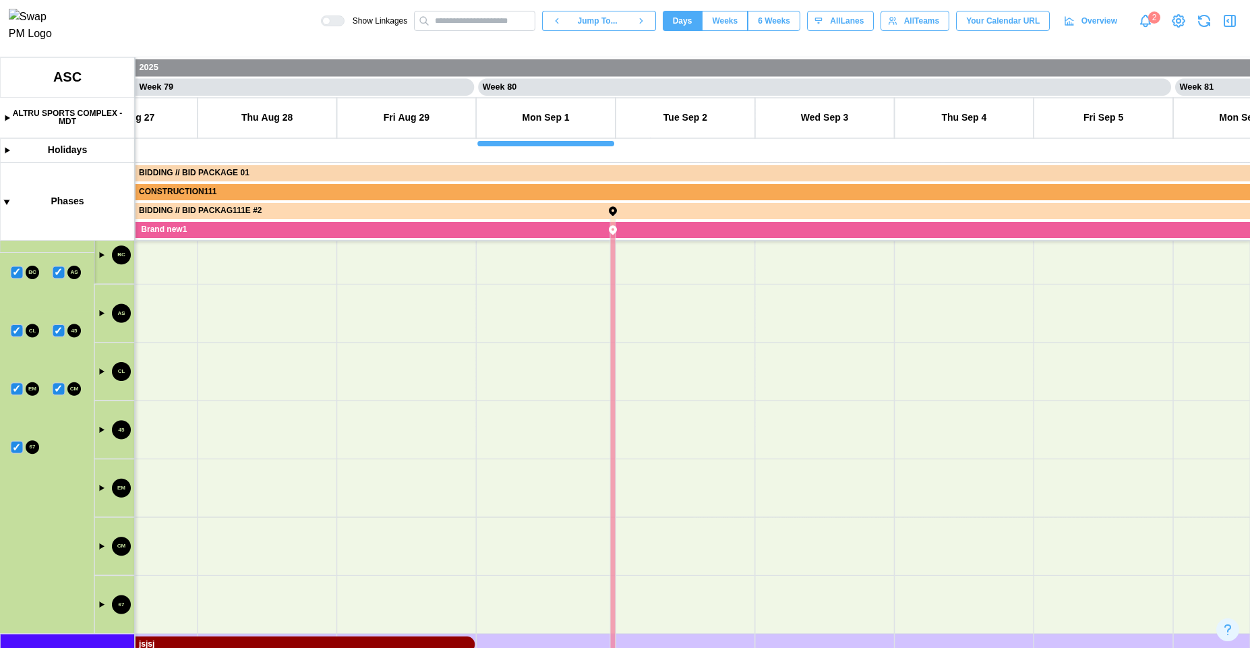
drag, startPoint x: 195, startPoint y: 377, endPoint x: 204, endPoint y: 428, distance: 52.1
click at [204, 428] on canvas at bounding box center [625, 352] width 1250 height 590
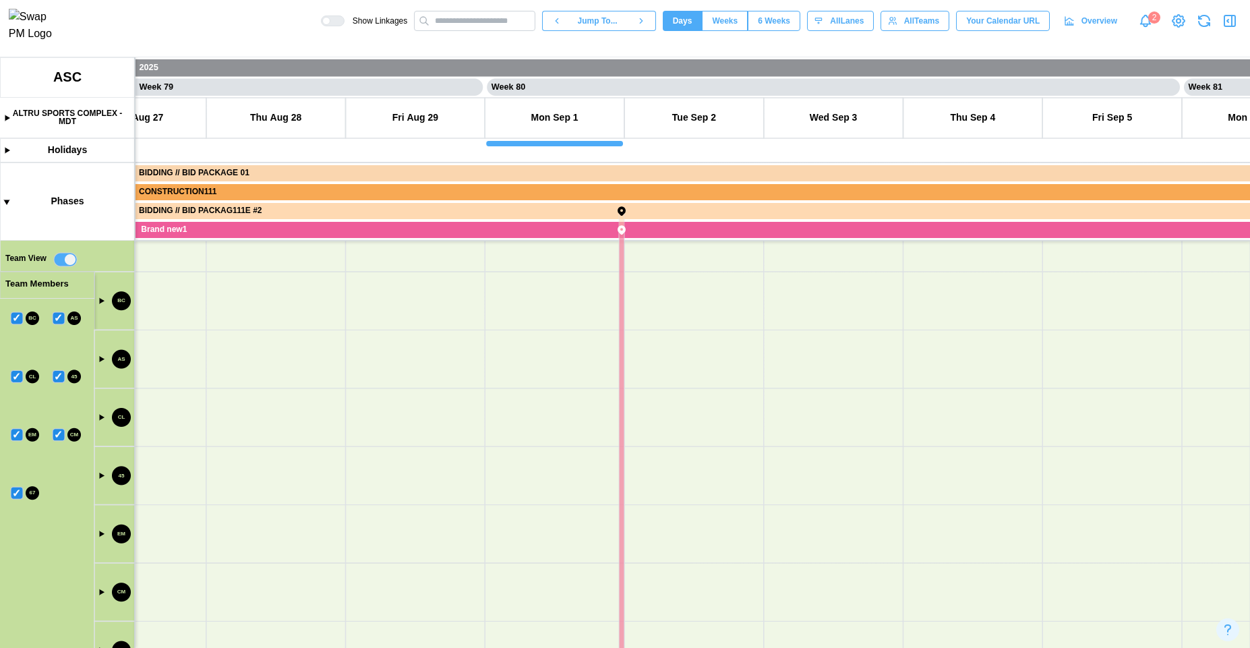
scroll to position [553, 0]
drag, startPoint x: 317, startPoint y: 559, endPoint x: 317, endPoint y: 493, distance: 66.1
click at [317, 493] on canvas at bounding box center [625, 352] width 1250 height 590
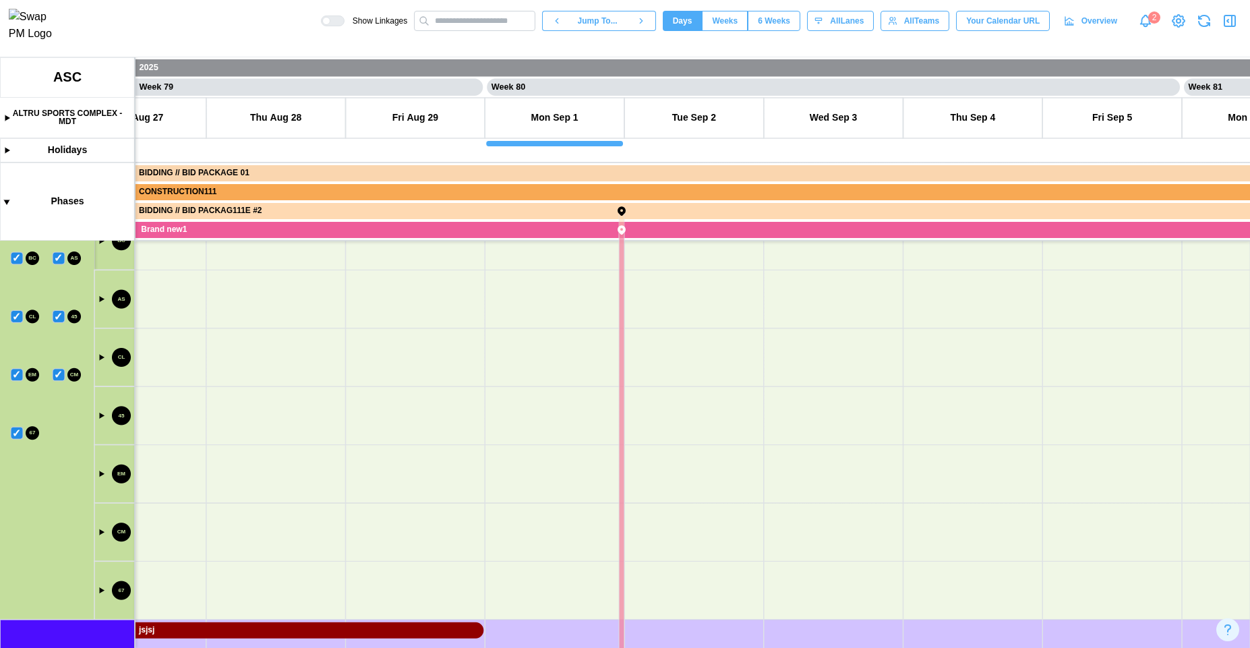
scroll to position [0, 54685]
drag, startPoint x: 416, startPoint y: 509, endPoint x: 421, endPoint y: 472, distance: 37.5
click at [420, 476] on canvas at bounding box center [625, 352] width 1250 height 590
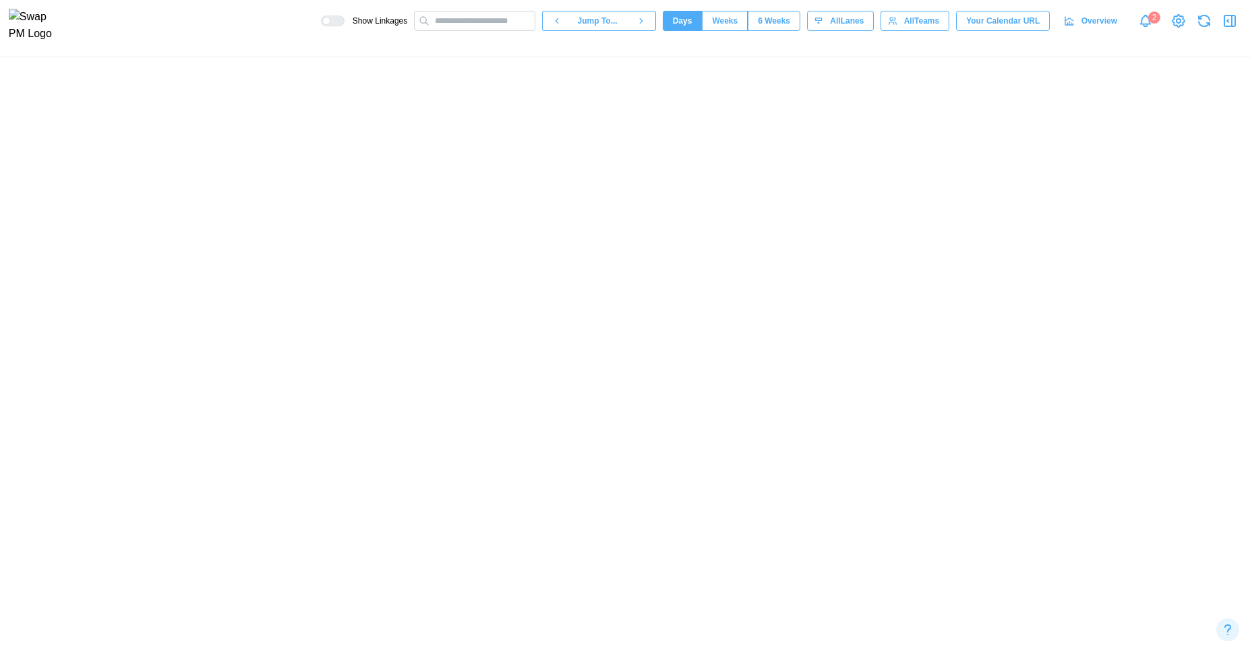
drag, startPoint x: 407, startPoint y: 413, endPoint x: 406, endPoint y: 449, distance: 36.4
click at [406, 449] on canvas at bounding box center [625, 352] width 1250 height 590
